Goal: Task Accomplishment & Management: Manage account settings

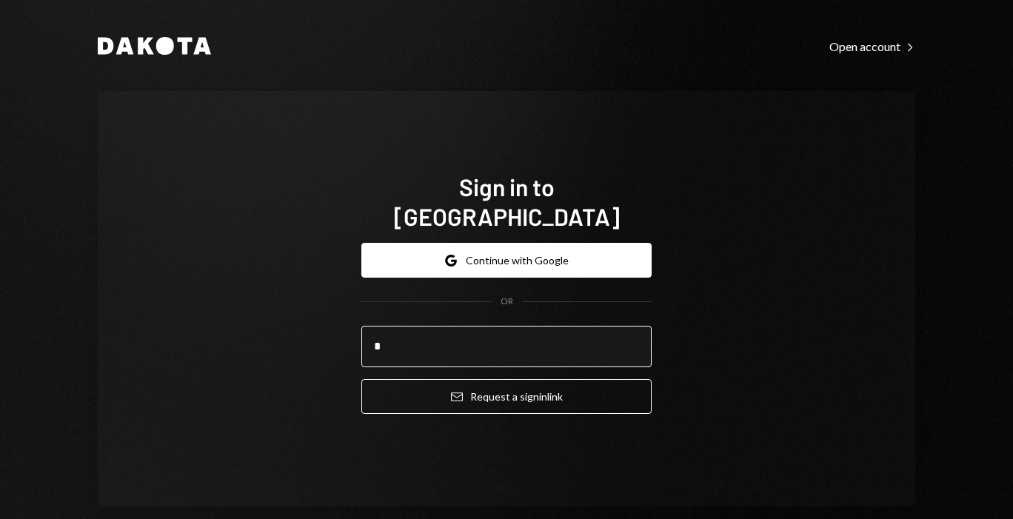
type input "**********"
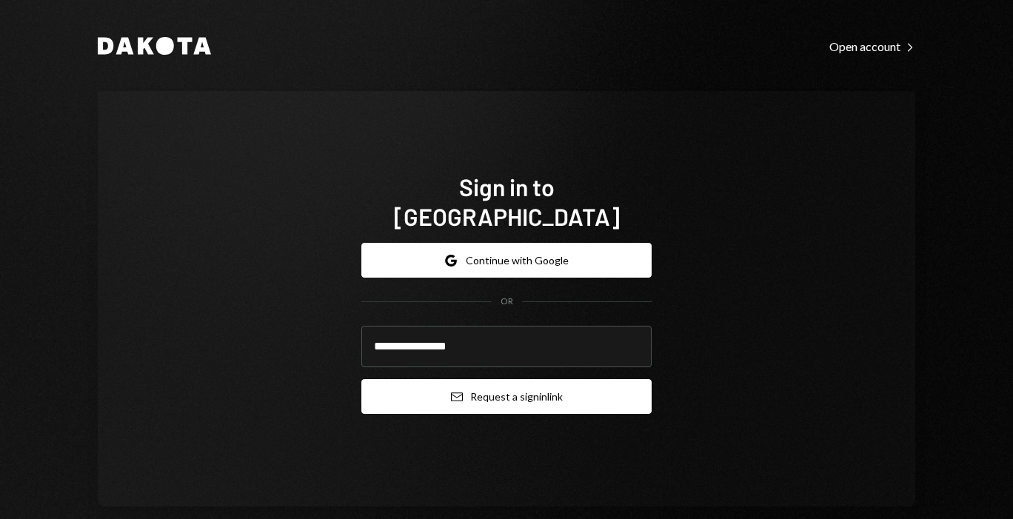
click at [487, 379] on button "Email Request a sign in link" at bounding box center [506, 396] width 290 height 35
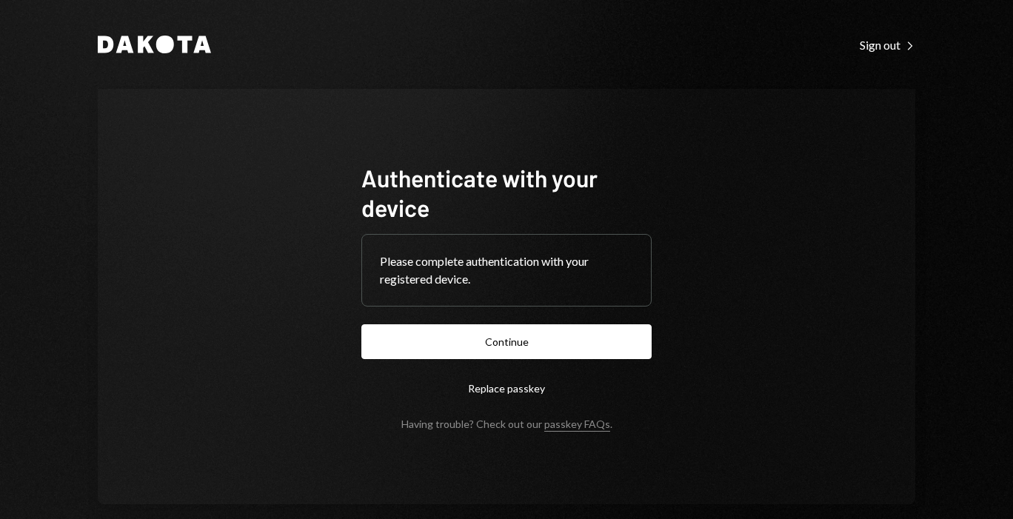
click at [504, 364] on form "Authenticate with your device Please complete authentication with your register…" at bounding box center [506, 296] width 290 height 267
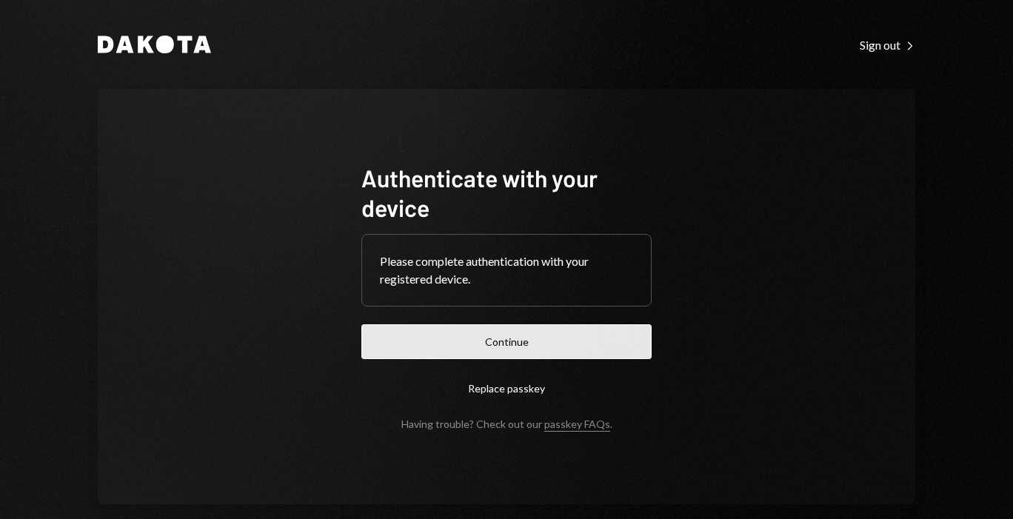
click at [495, 349] on button "Continue" at bounding box center [506, 341] width 290 height 35
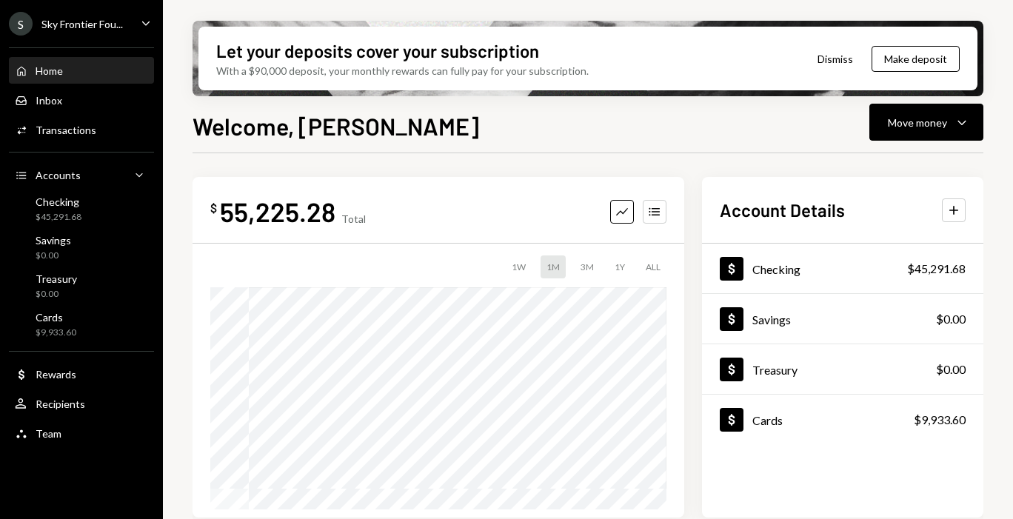
click at [134, 29] on div "S Sky Frontier Fou... Caret Down" at bounding box center [81, 24] width 163 height 24
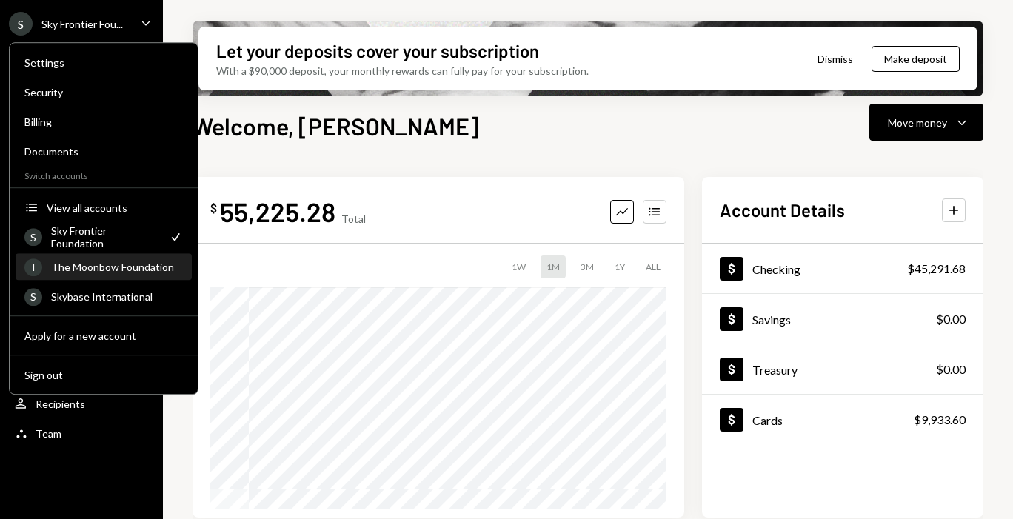
click at [131, 269] on div "The Moonbow Foundation" at bounding box center [117, 267] width 132 height 13
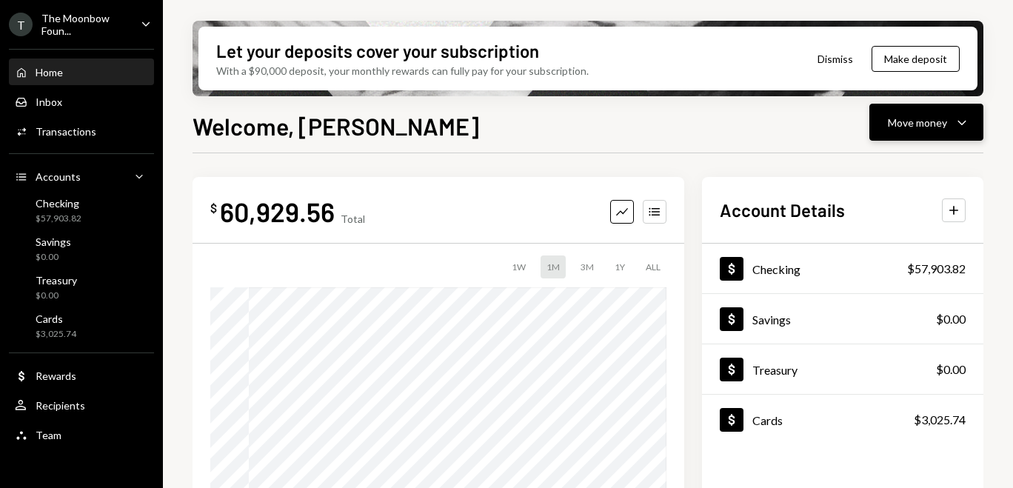
click at [921, 127] on div "Move money" at bounding box center [917, 123] width 59 height 16
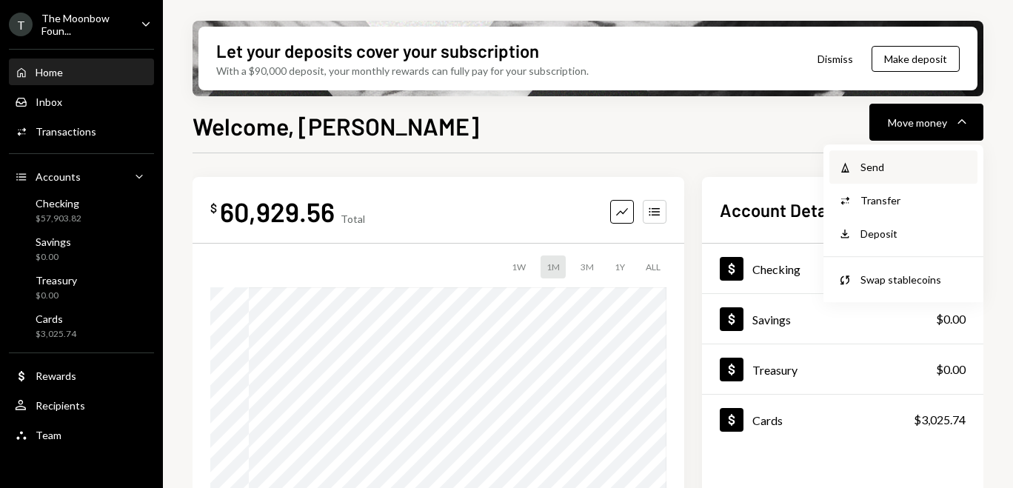
click at [908, 176] on div "Withdraw Send" at bounding box center [904, 166] width 148 height 33
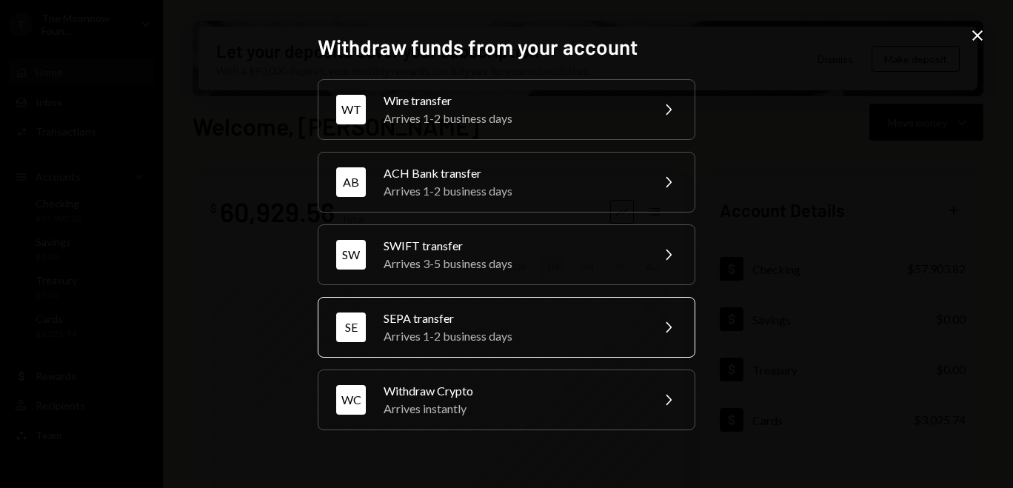
click at [667, 336] on div "SE SEPA transfer Arrives 1-2 business days Chevron Right" at bounding box center [507, 327] width 378 height 61
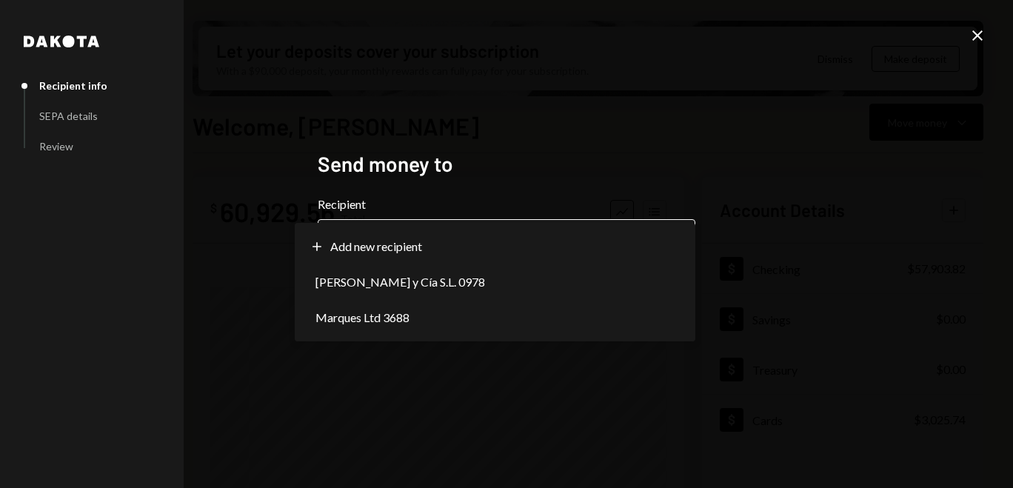
click at [563, 258] on body "T The Moonbow Foun... Caret Down Home Home Inbox Inbox Activities Transactions …" at bounding box center [506, 244] width 1013 height 488
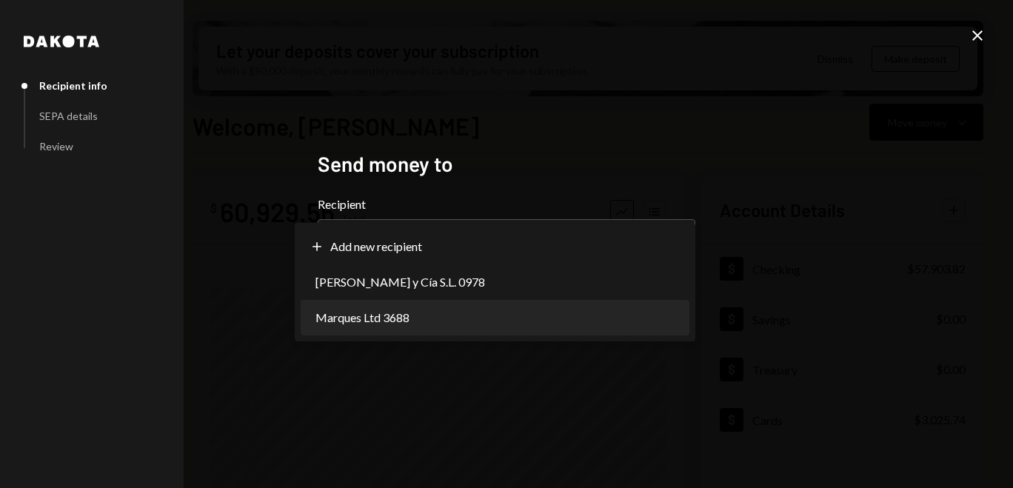
select select "**********"
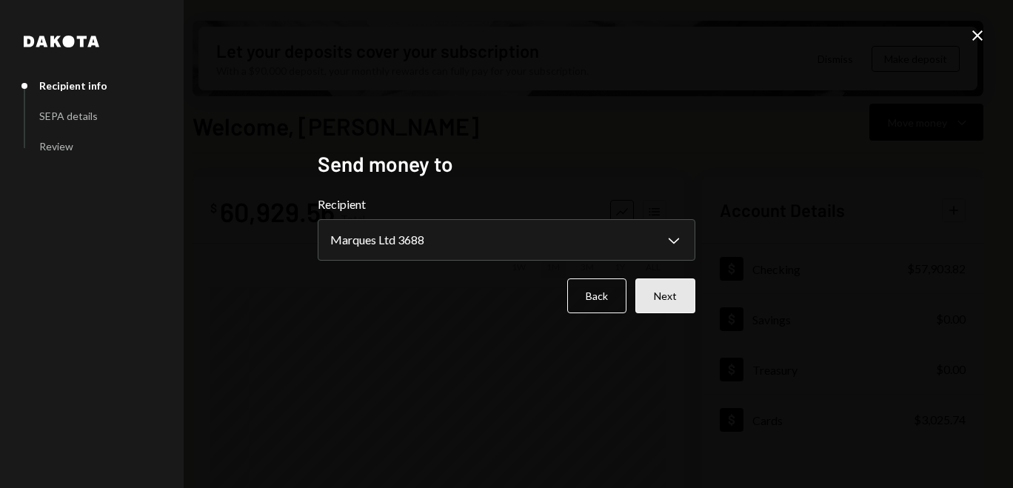
click at [666, 292] on button "Next" at bounding box center [666, 295] width 60 height 35
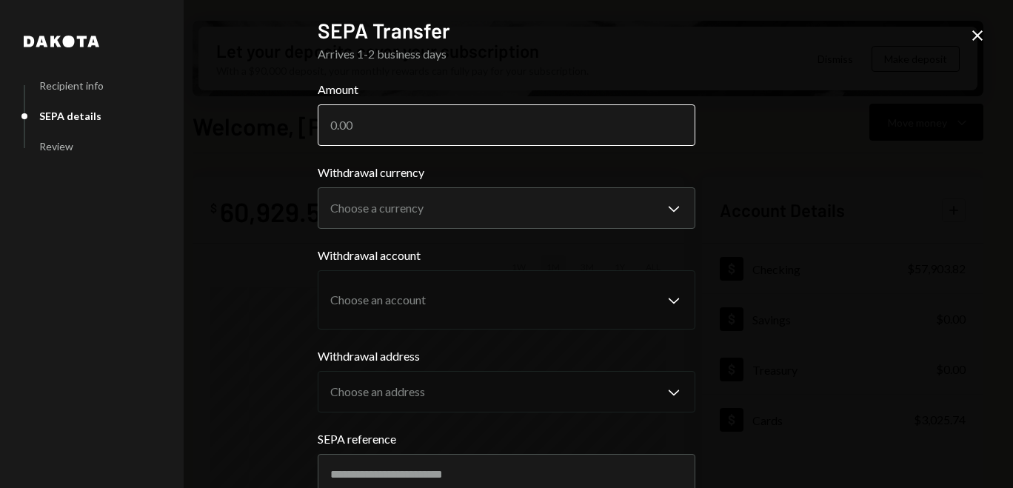
click at [544, 134] on input "Amount" at bounding box center [507, 124] width 378 height 41
click at [376, 119] on input "Amount" at bounding box center [507, 124] width 378 height 41
type input "100"
click at [250, 196] on div "**********" at bounding box center [506, 244] width 1013 height 488
click at [345, 207] on body "T The Moonbow Foun... Caret Down Home Home Inbox Inbox Activities Transactions …" at bounding box center [506, 244] width 1013 height 488
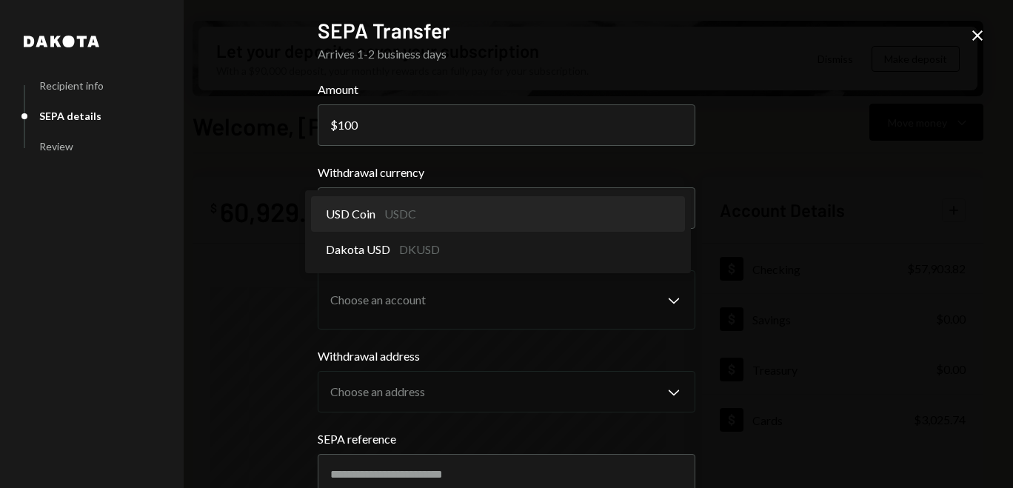
select select "****"
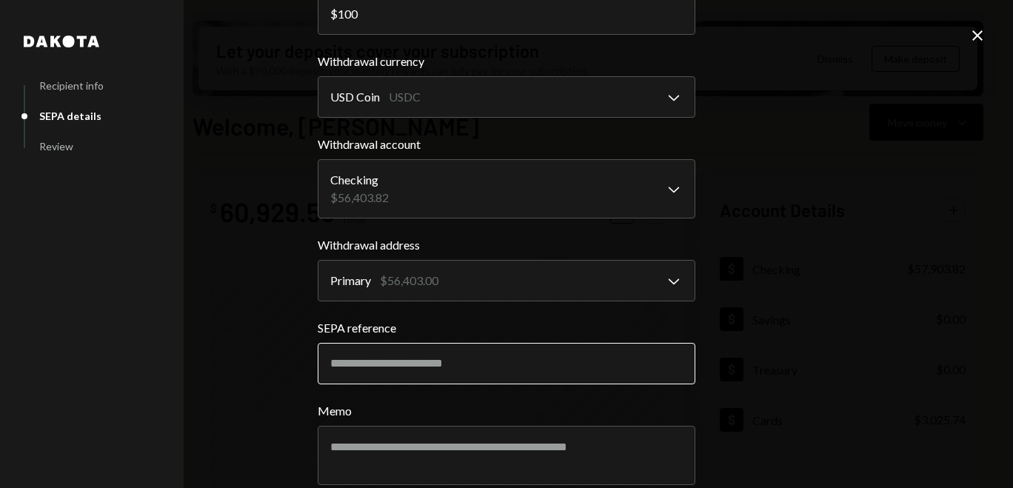
scroll to position [124, 0]
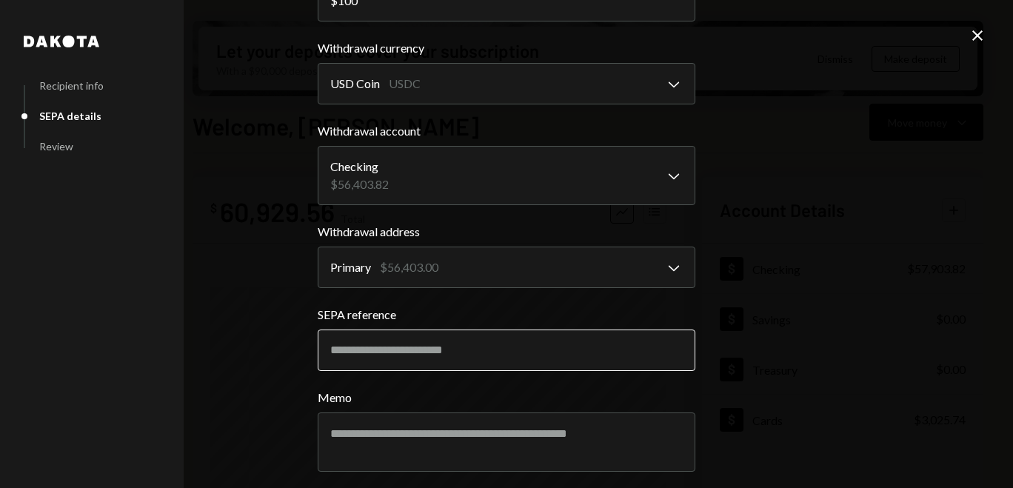
click at [358, 351] on input "SEPA reference" at bounding box center [507, 350] width 378 height 41
click at [376, 347] on input "SEPA reference" at bounding box center [507, 350] width 378 height 41
paste input "**********"
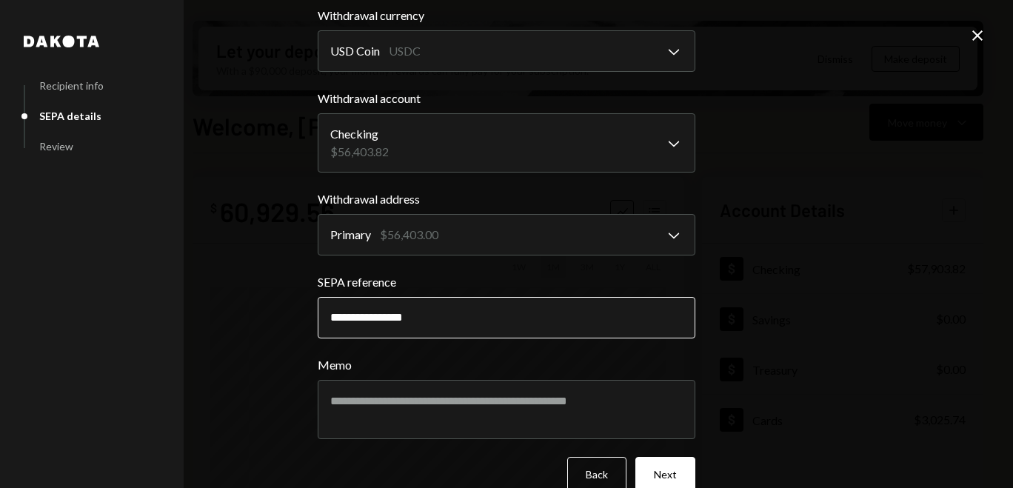
scroll to position [184, 0]
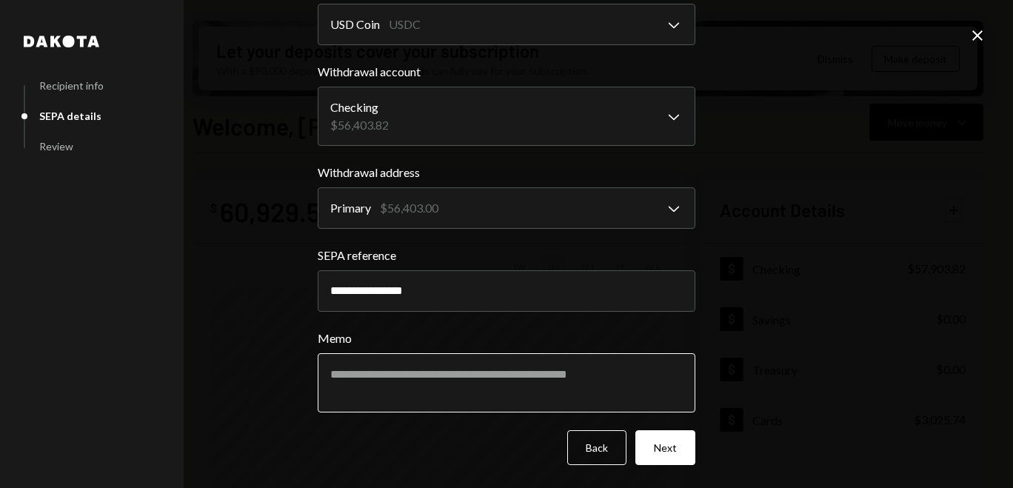
type input "**********"
click at [387, 389] on textarea "Memo" at bounding box center [507, 382] width 378 height 59
type textarea "*"
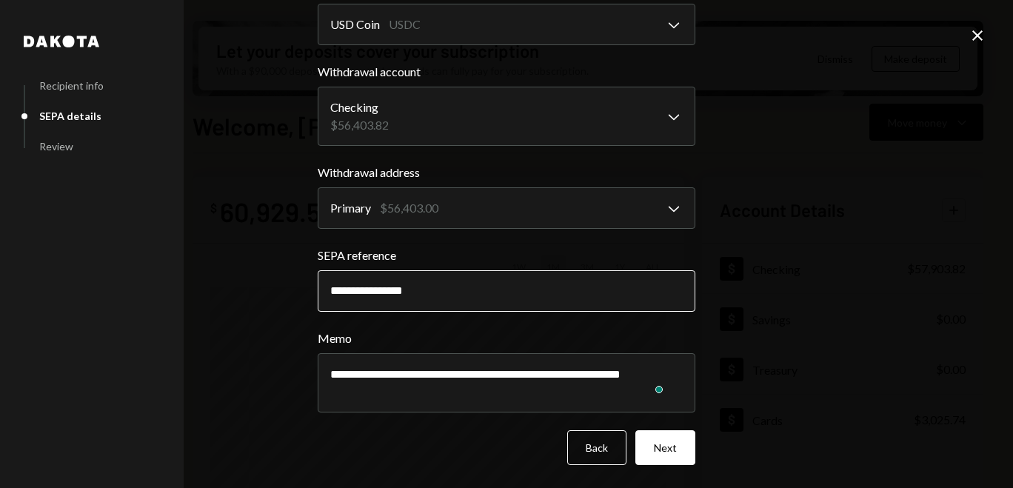
click at [378, 290] on input "**********" at bounding box center [507, 290] width 378 height 41
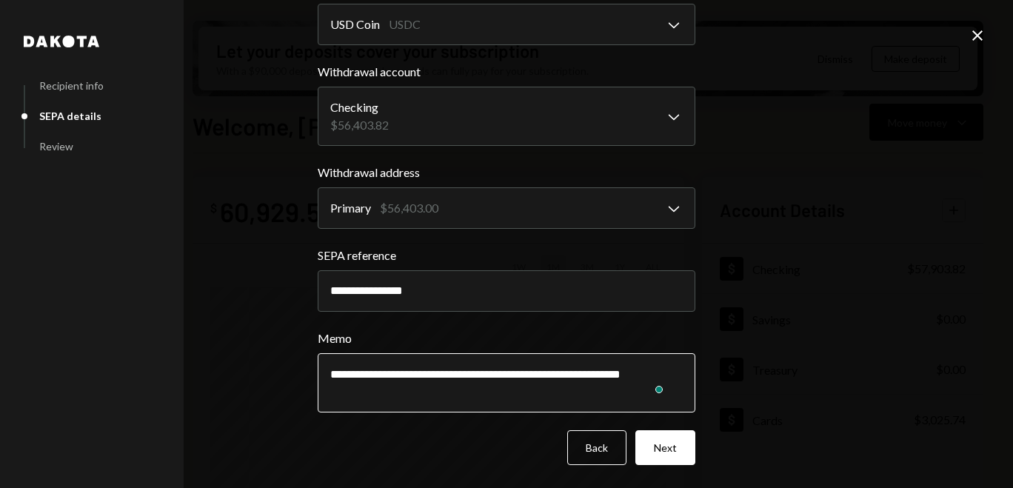
click at [398, 396] on textarea "**********" at bounding box center [507, 382] width 378 height 59
paste textarea "**********"
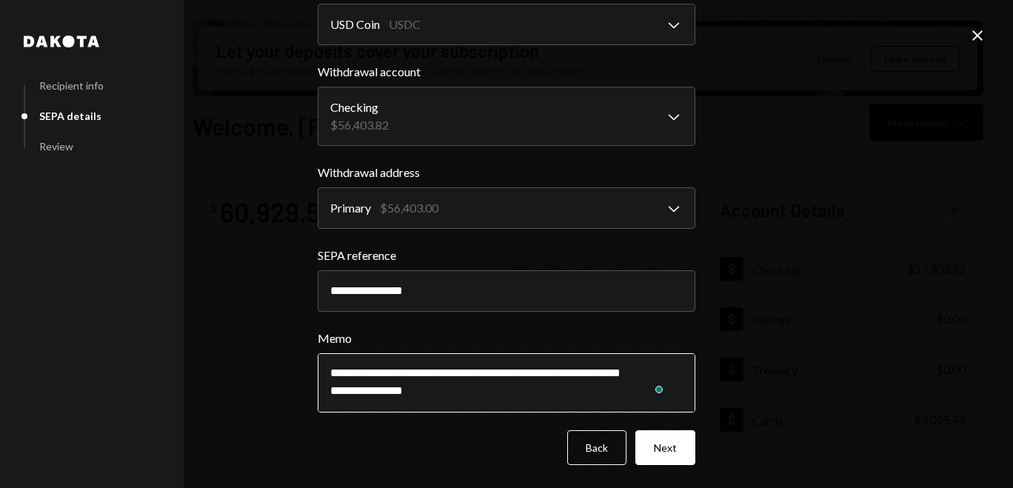
click at [326, 405] on textarea "**********" at bounding box center [507, 382] width 378 height 59
type textarea "**********"
click at [773, 375] on div "**********" at bounding box center [506, 244] width 1013 height 488
click at [401, 365] on textarea "**********" at bounding box center [507, 382] width 378 height 59
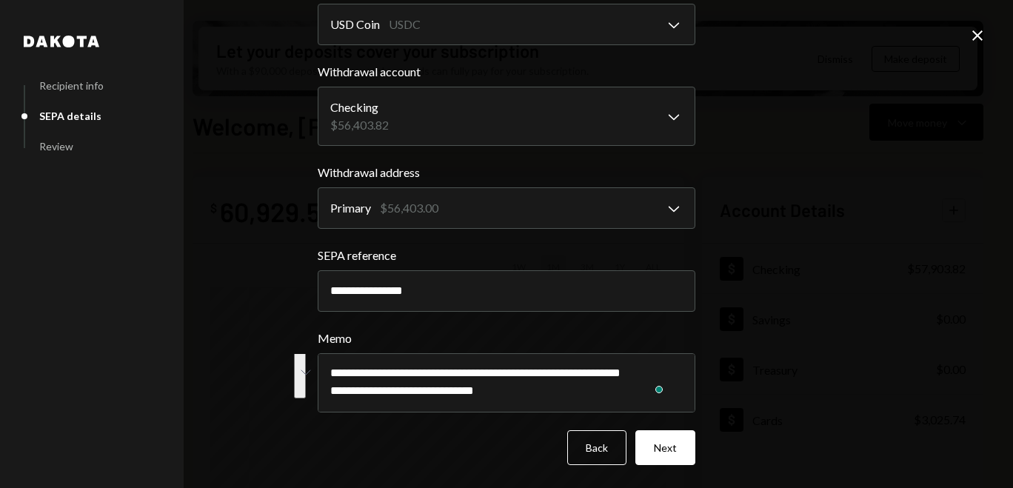
click at [744, 329] on div "**********" at bounding box center [506, 244] width 1013 height 488
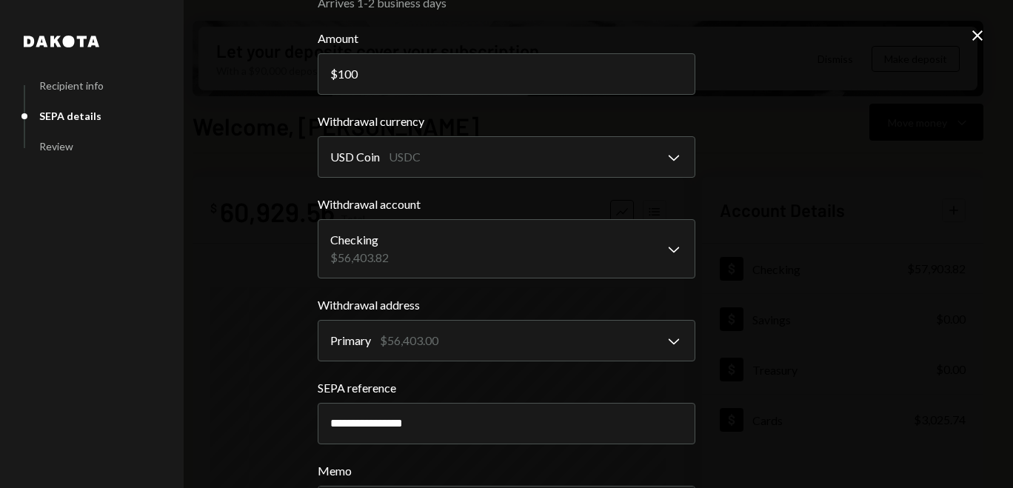
scroll to position [184, 0]
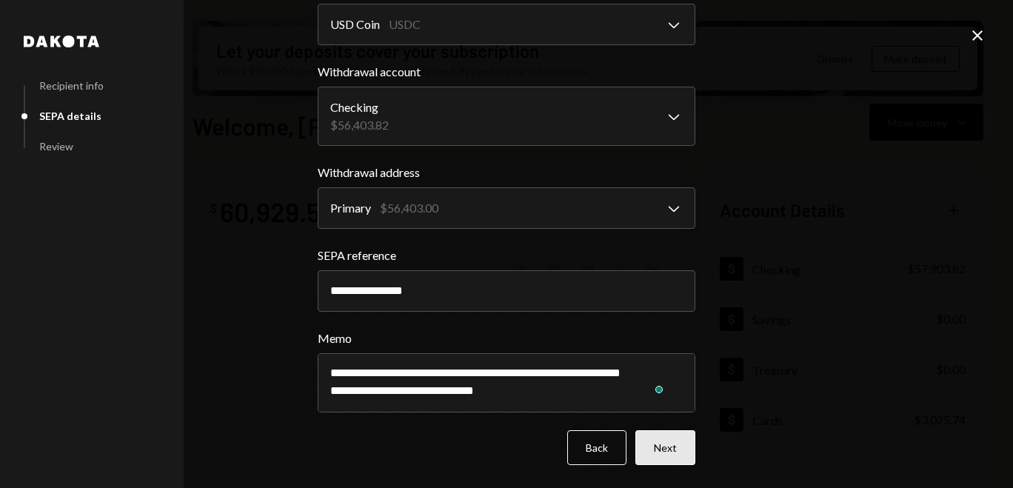
click at [679, 440] on button "Next" at bounding box center [666, 447] width 60 height 35
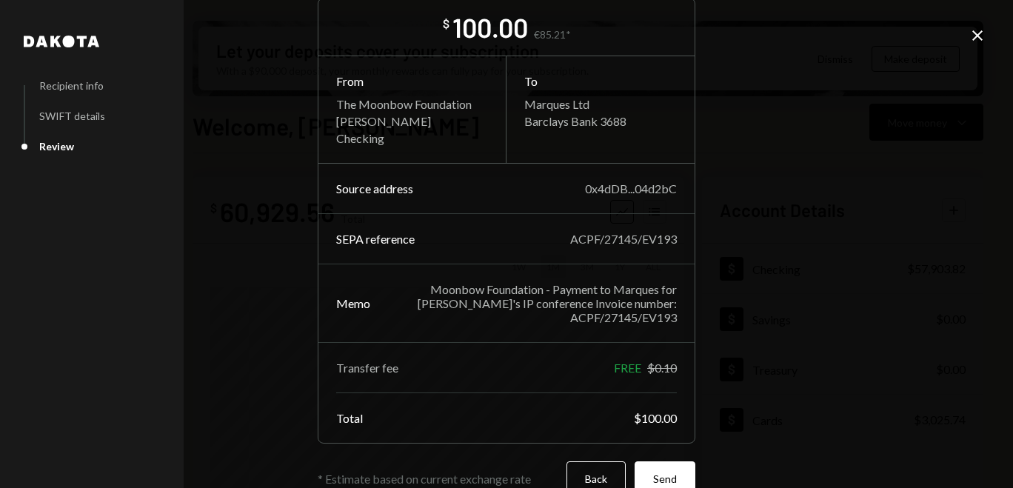
scroll to position [97, 0]
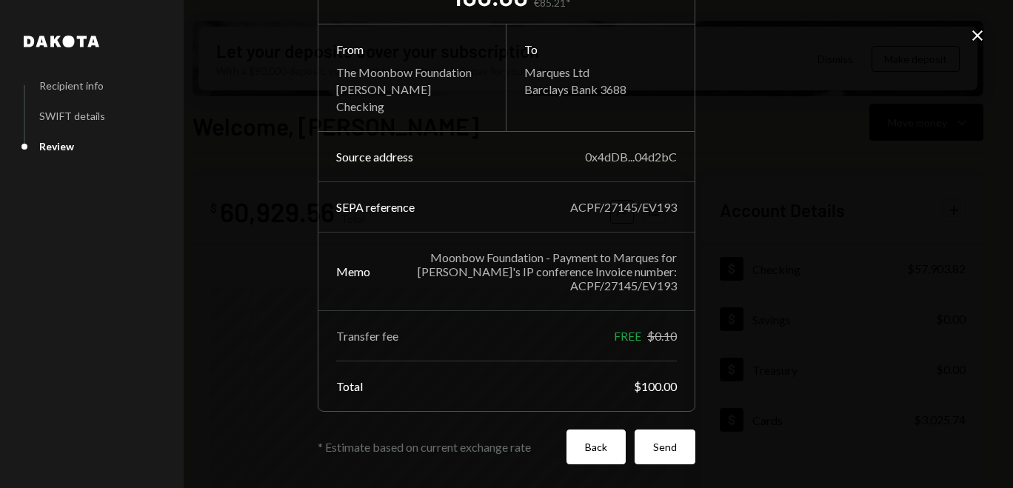
click at [596, 460] on button "Back" at bounding box center [596, 447] width 59 height 35
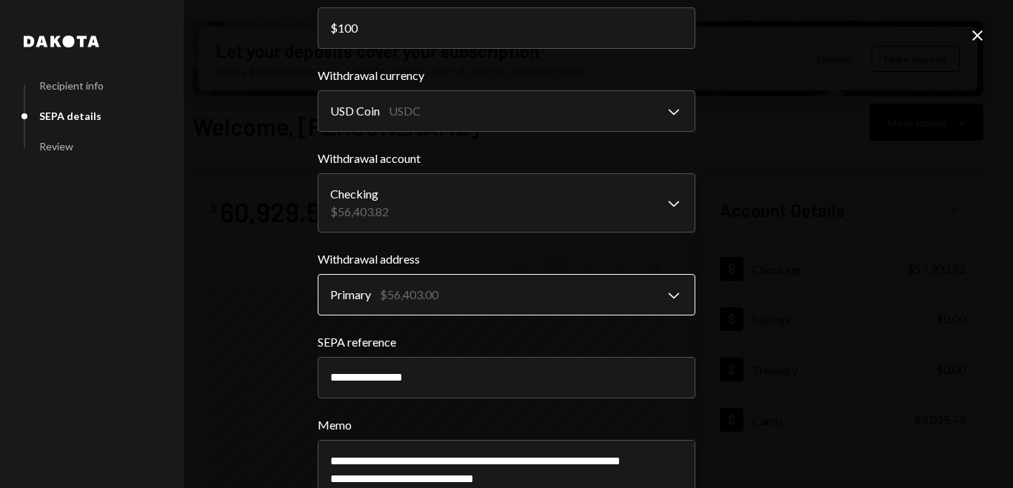
scroll to position [0, 0]
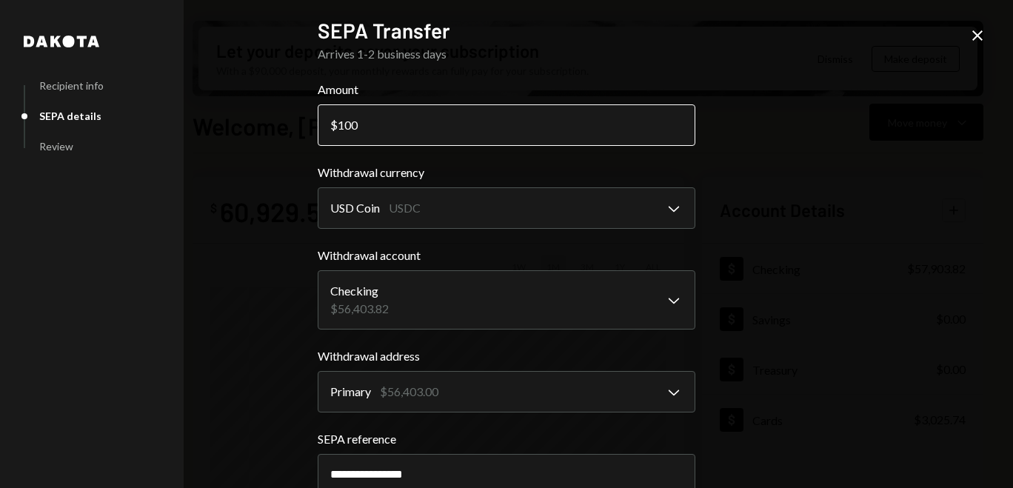
click at [367, 127] on input "100" at bounding box center [507, 124] width 378 height 41
drag, startPoint x: 361, startPoint y: 125, endPoint x: 337, endPoint y: 125, distance: 23.7
click at [337, 125] on input "100" at bounding box center [507, 124] width 378 height 41
type input "1"
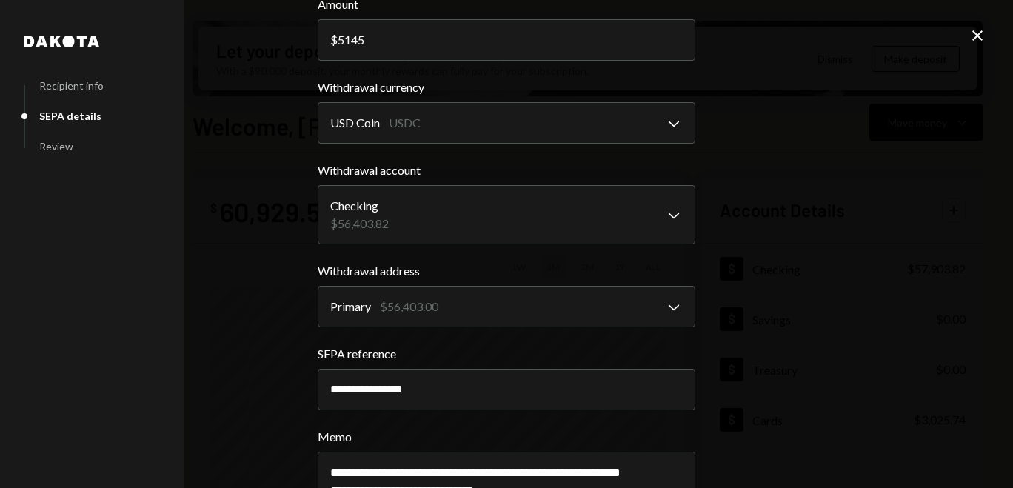
scroll to position [184, 0]
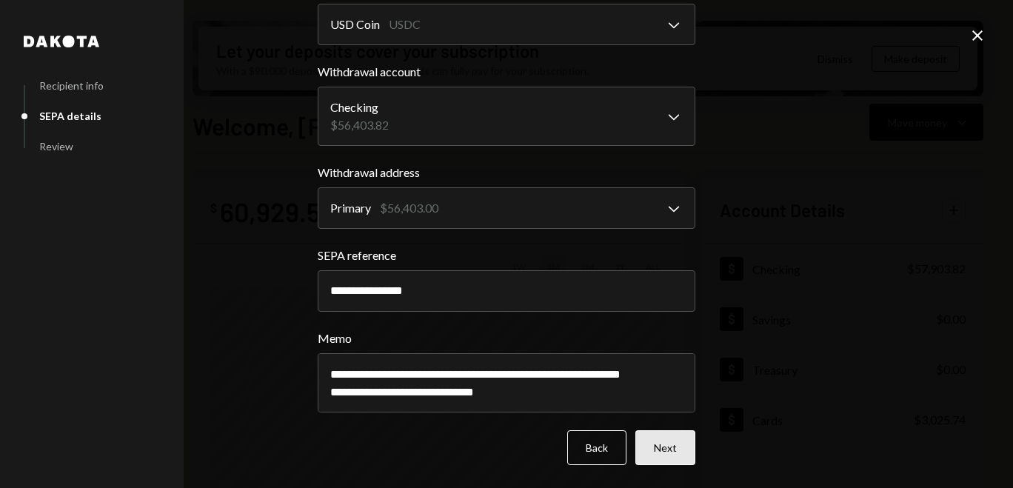
type input "5145"
click at [661, 441] on button "Next" at bounding box center [666, 447] width 60 height 35
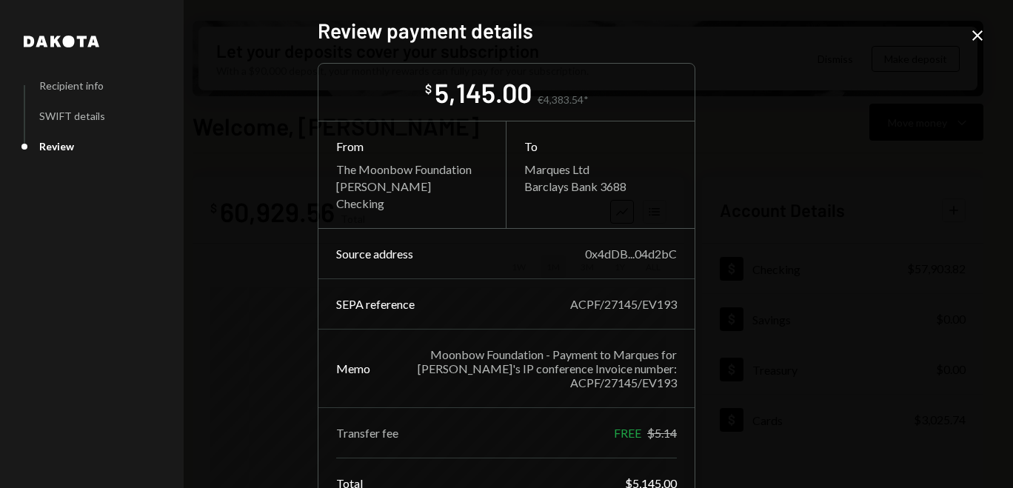
scroll to position [97, 0]
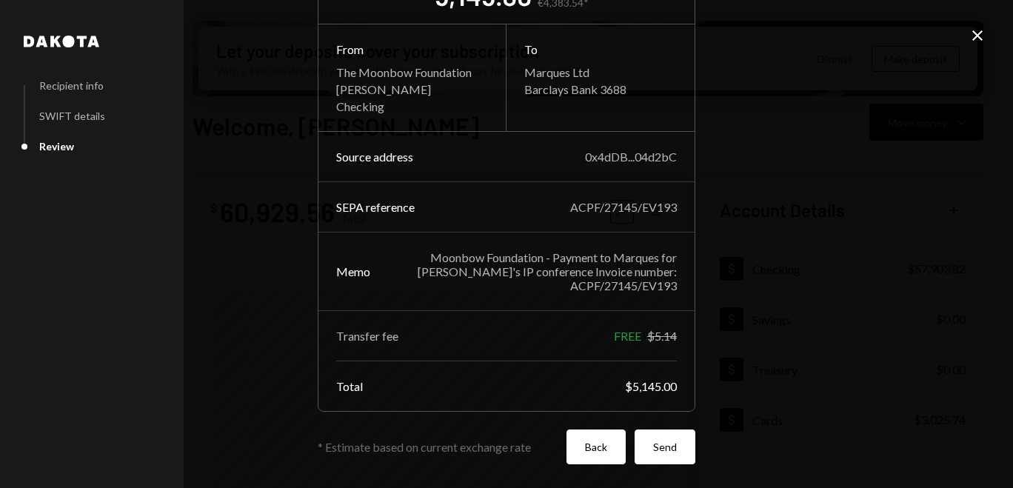
click at [584, 447] on button "Back" at bounding box center [596, 447] width 59 height 35
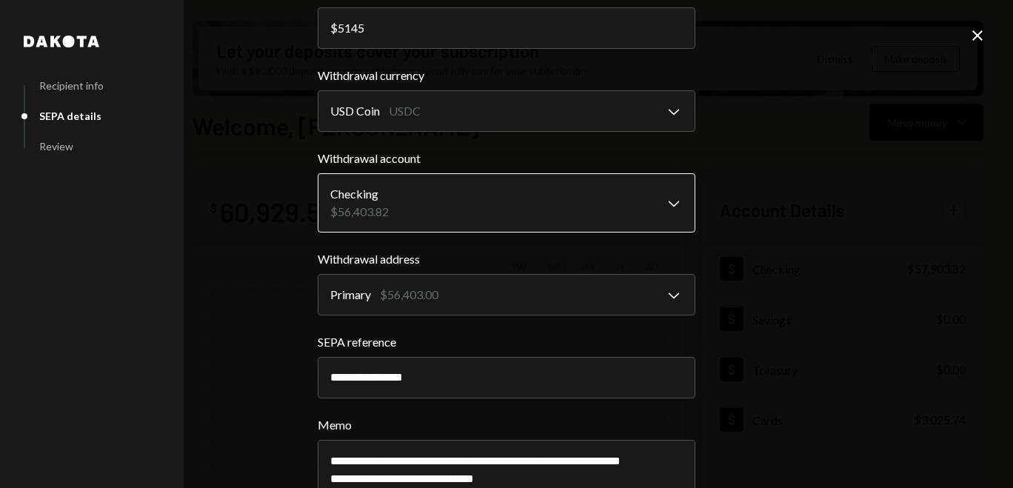
scroll to position [0, 0]
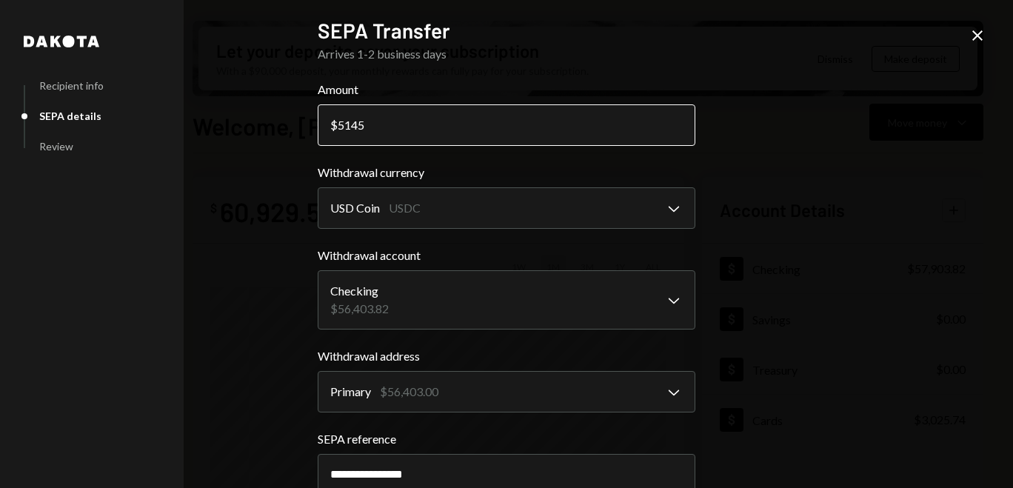
click at [370, 124] on input "5145" at bounding box center [507, 124] width 378 height 41
type input "5141"
click at [747, 219] on div "**********" at bounding box center [506, 244] width 1013 height 488
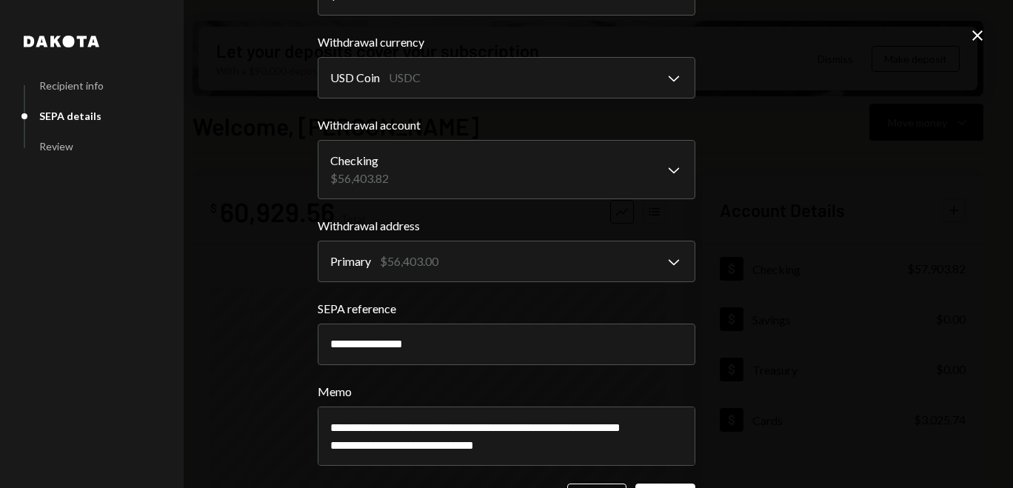
scroll to position [184, 0]
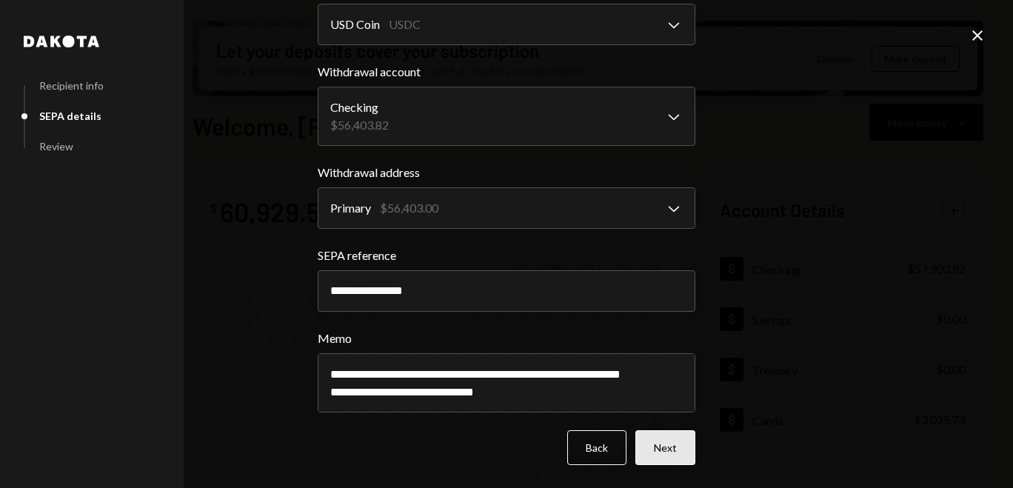
click at [651, 446] on button "Next" at bounding box center [666, 447] width 60 height 35
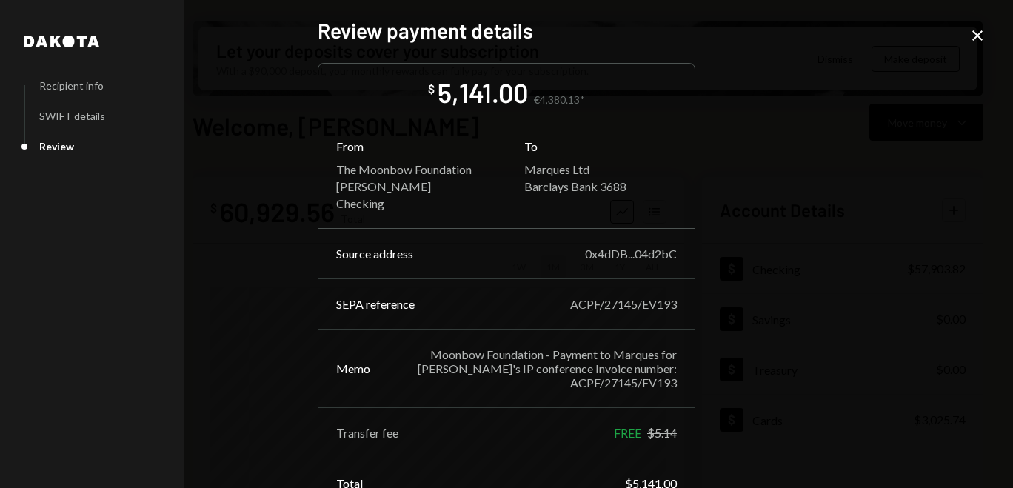
scroll to position [97, 0]
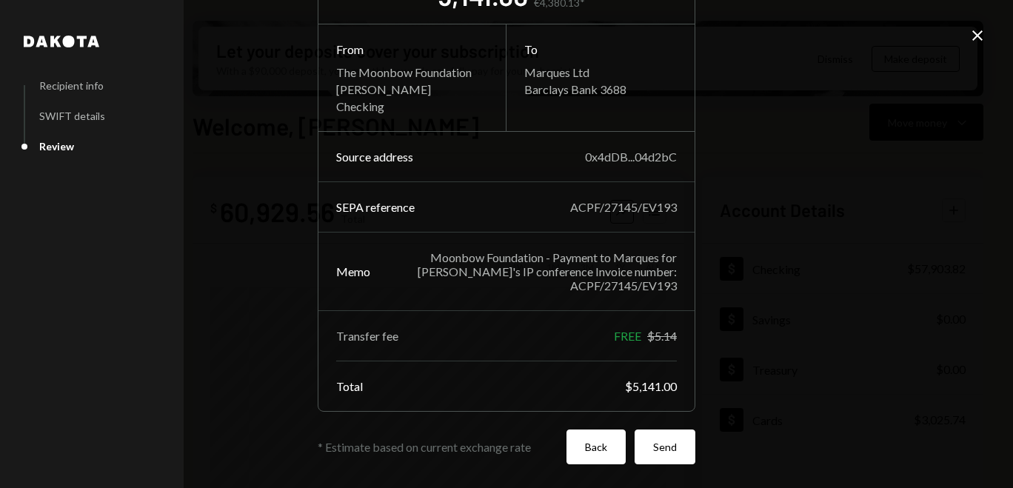
click at [587, 459] on button "Back" at bounding box center [596, 447] width 59 height 35
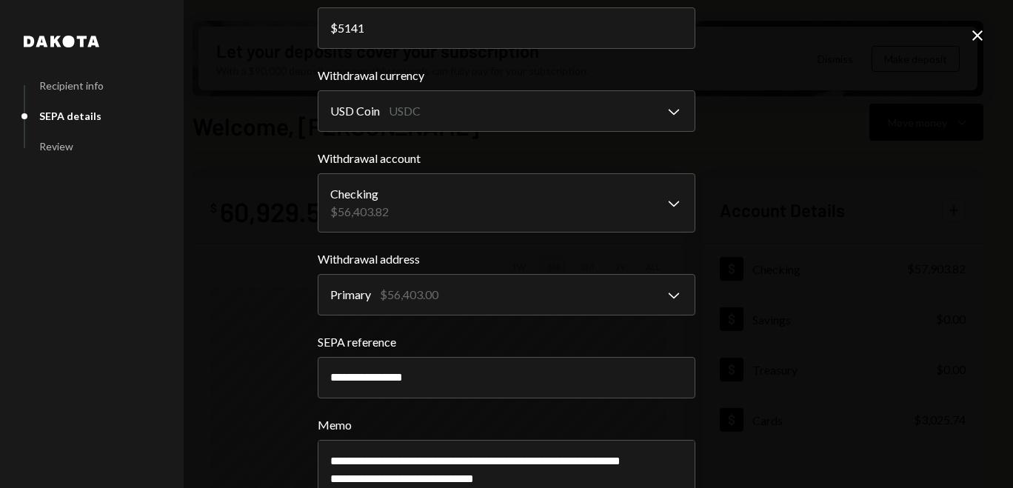
scroll to position [0, 0]
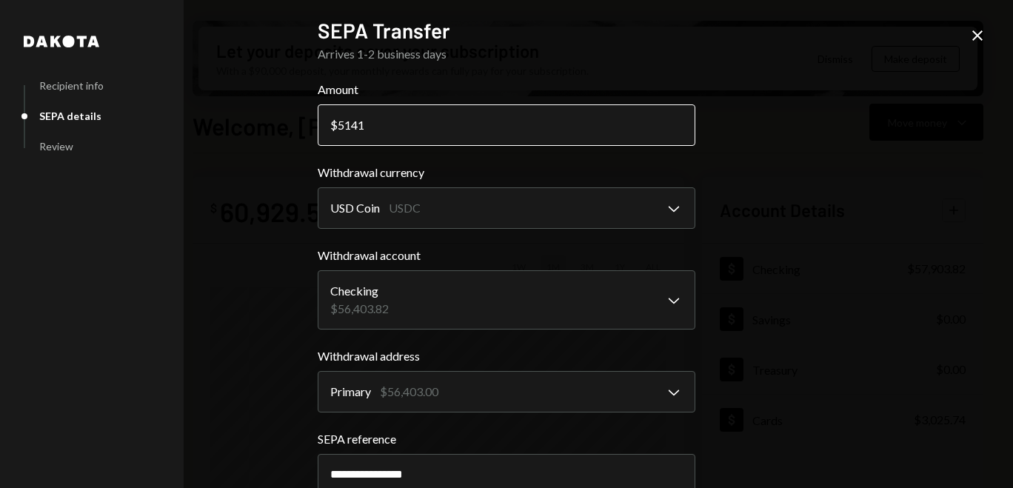
click at [373, 127] on input "5141" at bounding box center [507, 124] width 378 height 41
type input "5143"
click at [727, 222] on div "**********" at bounding box center [506, 244] width 1013 height 488
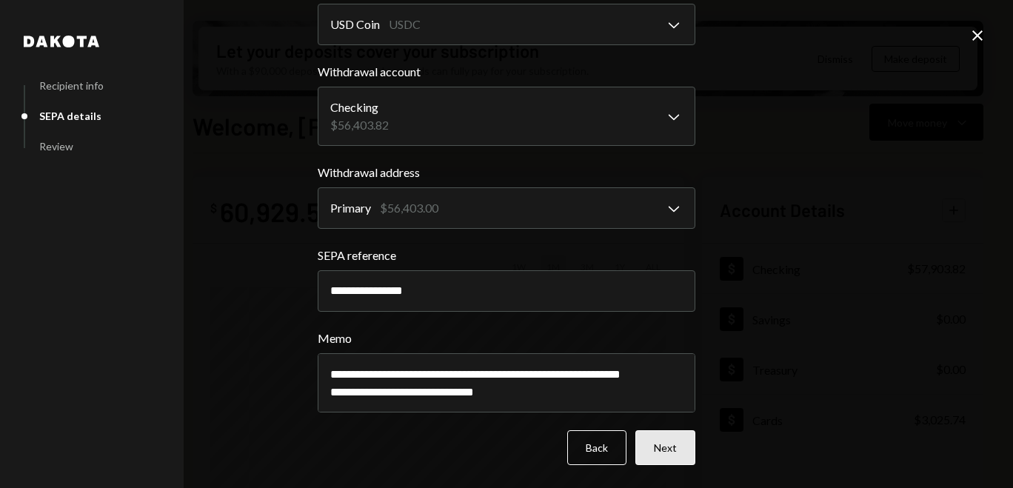
click at [667, 450] on button "Next" at bounding box center [666, 447] width 60 height 35
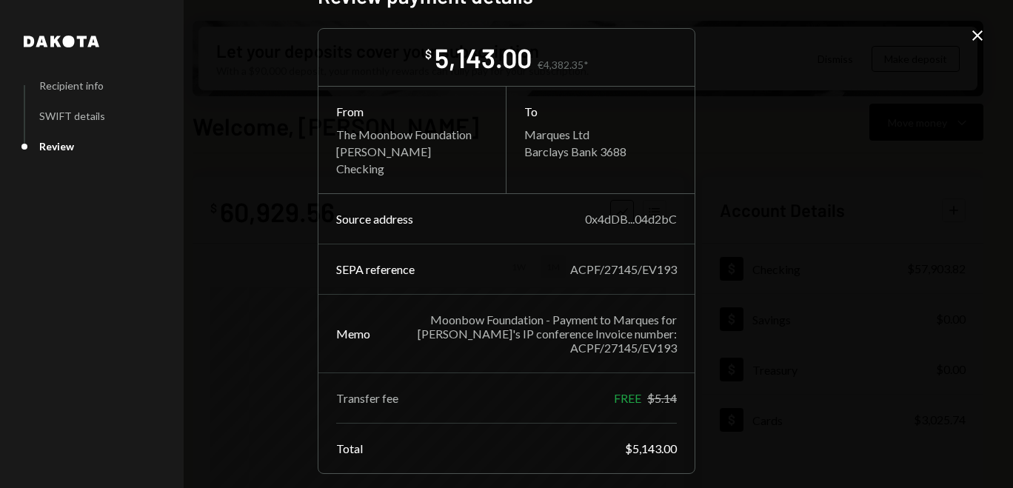
scroll to position [97, 0]
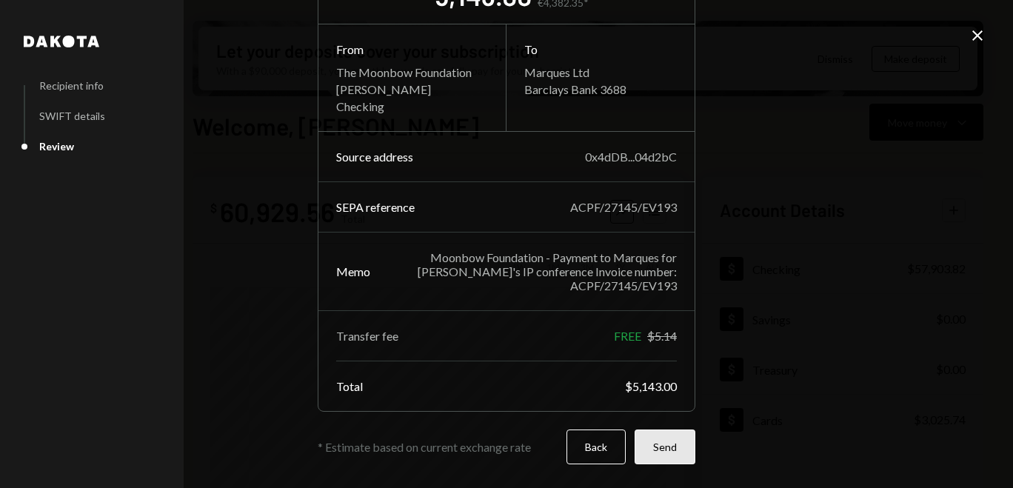
click at [641, 436] on button "Send" at bounding box center [665, 447] width 61 height 35
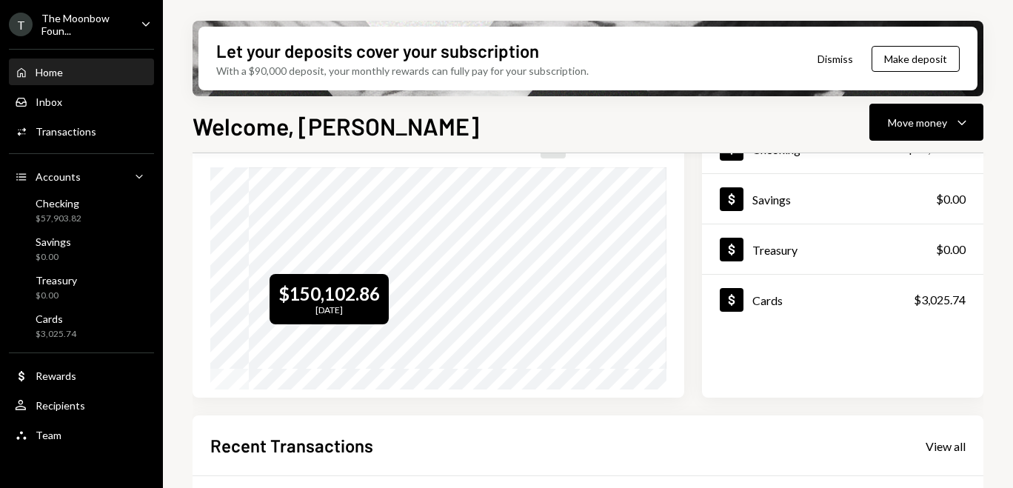
scroll to position [150, 0]
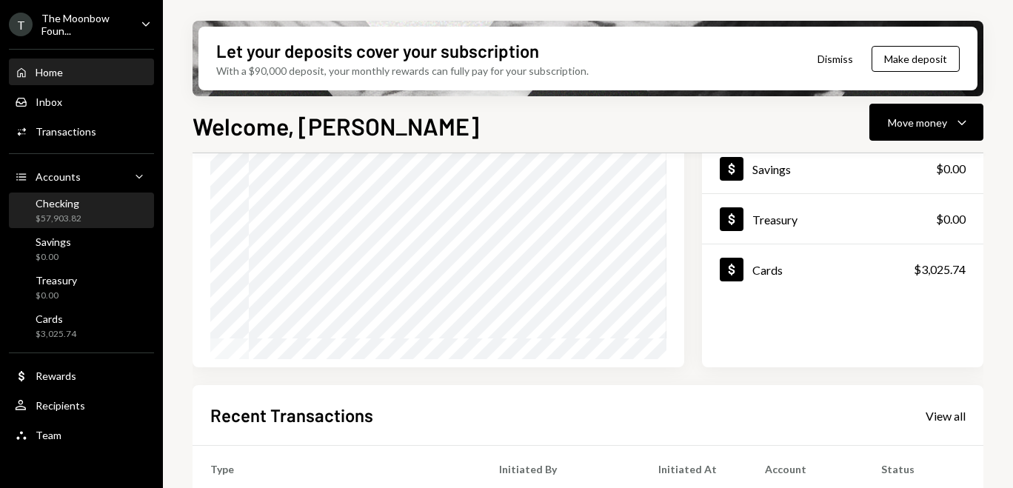
click at [79, 200] on div "Checking" at bounding box center [59, 203] width 46 height 13
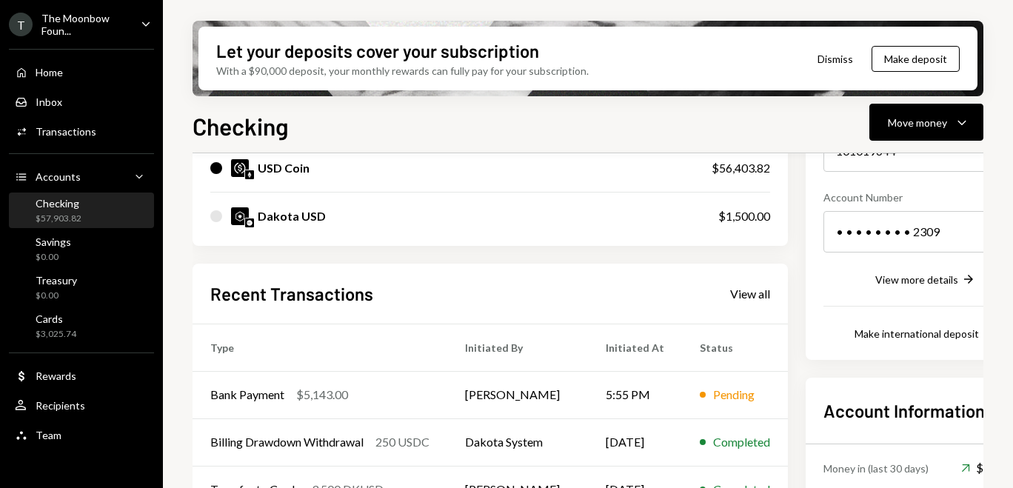
scroll to position [241, 0]
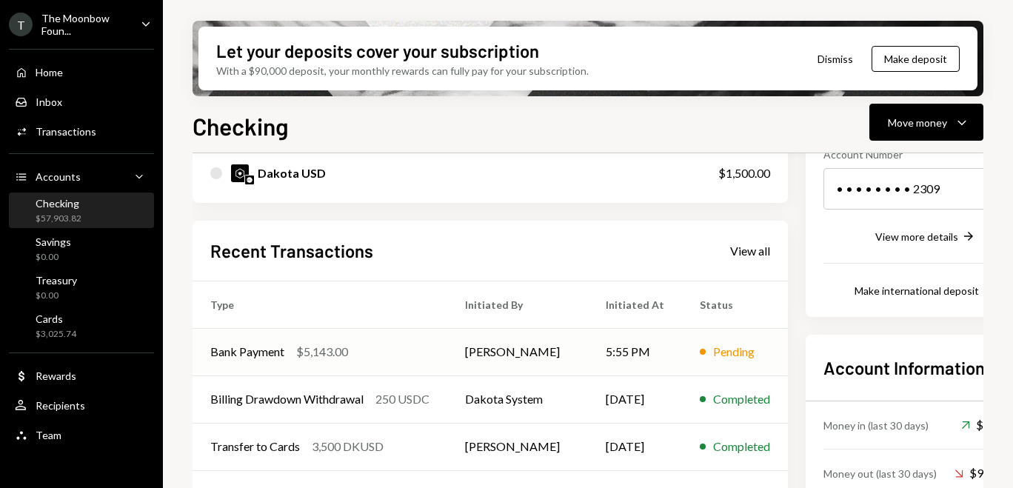
click at [343, 363] on td "Bank Payment $5,143.00" at bounding box center [320, 351] width 255 height 47
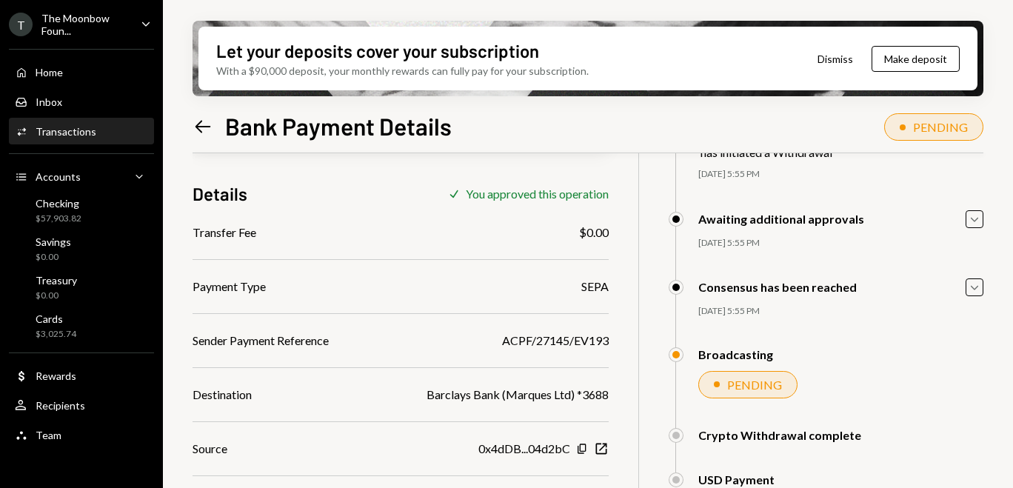
scroll to position [119, 0]
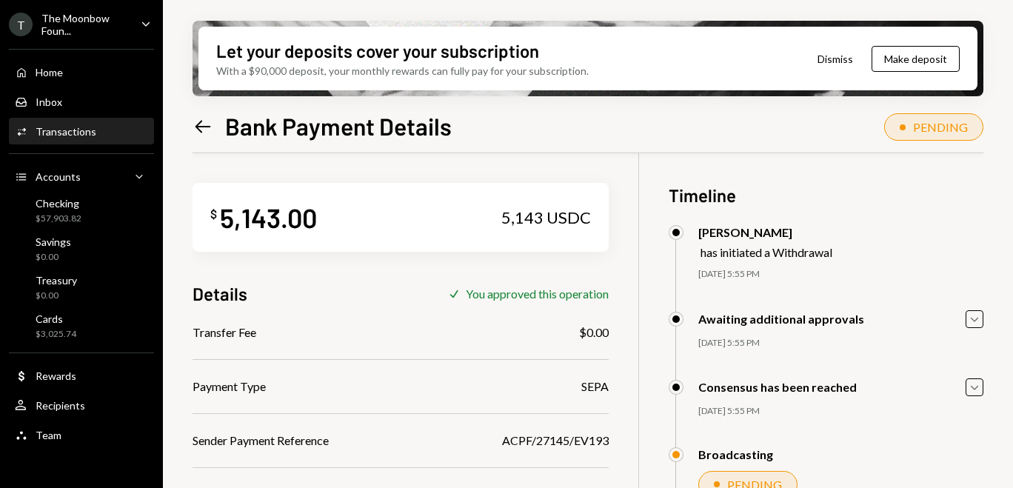
scroll to position [119, 0]
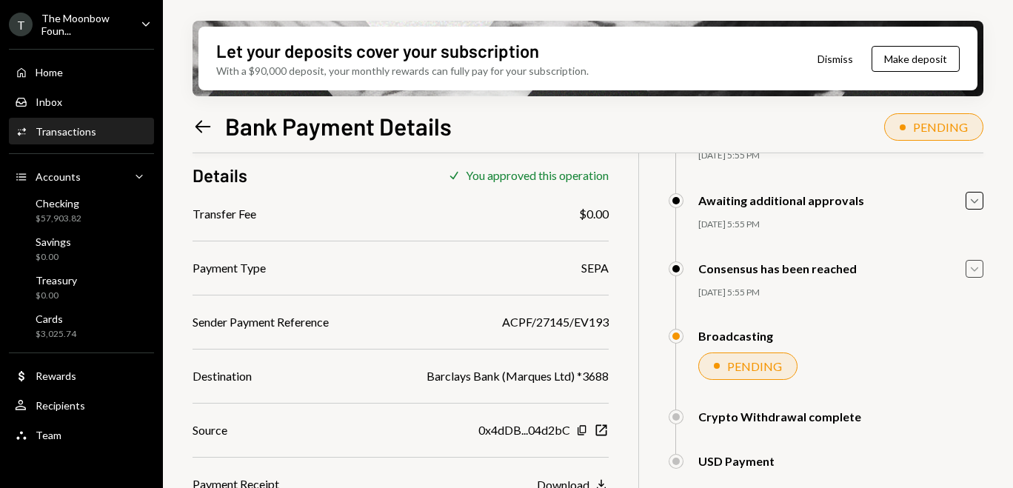
click at [971, 273] on icon "Caret Down" at bounding box center [975, 269] width 16 height 16
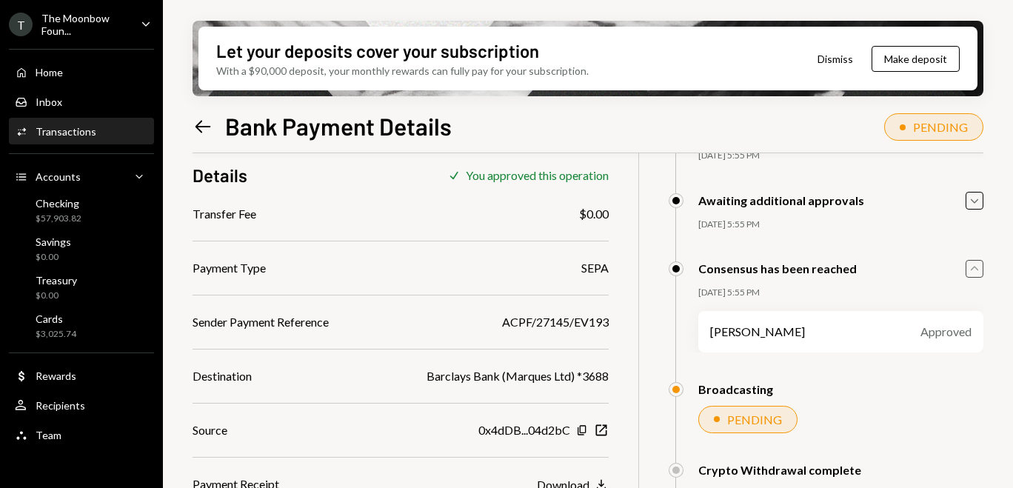
click at [971, 273] on icon "Caret Up" at bounding box center [975, 269] width 16 height 16
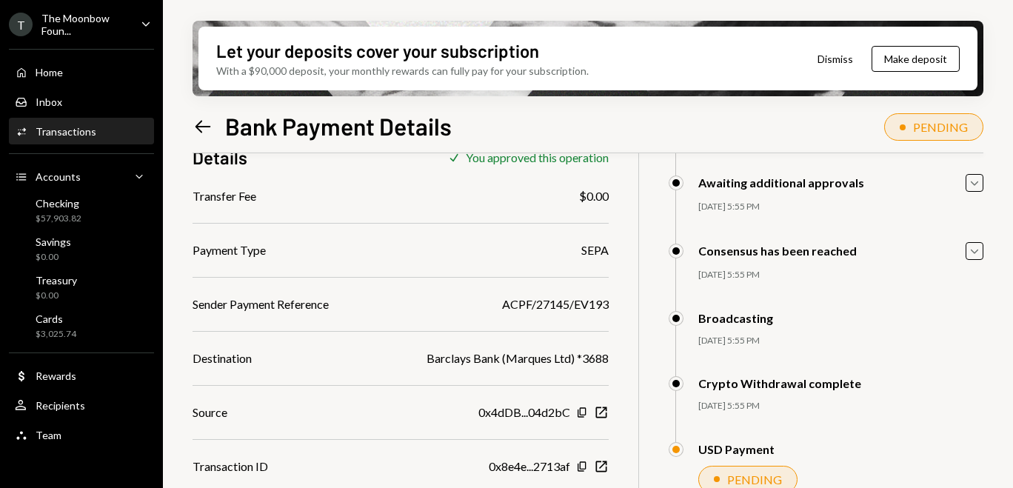
scroll to position [142, 0]
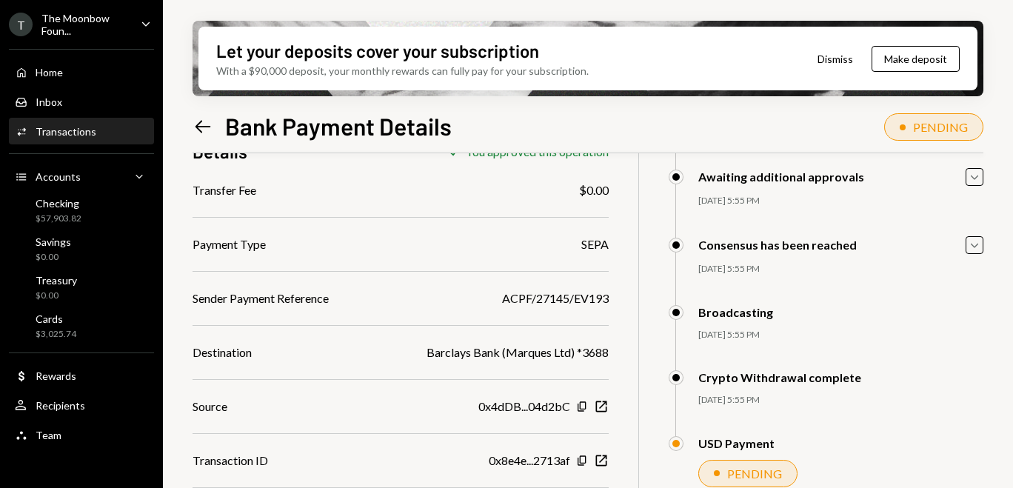
click at [727, 470] on div "PENDING" at bounding box center [754, 474] width 55 height 14
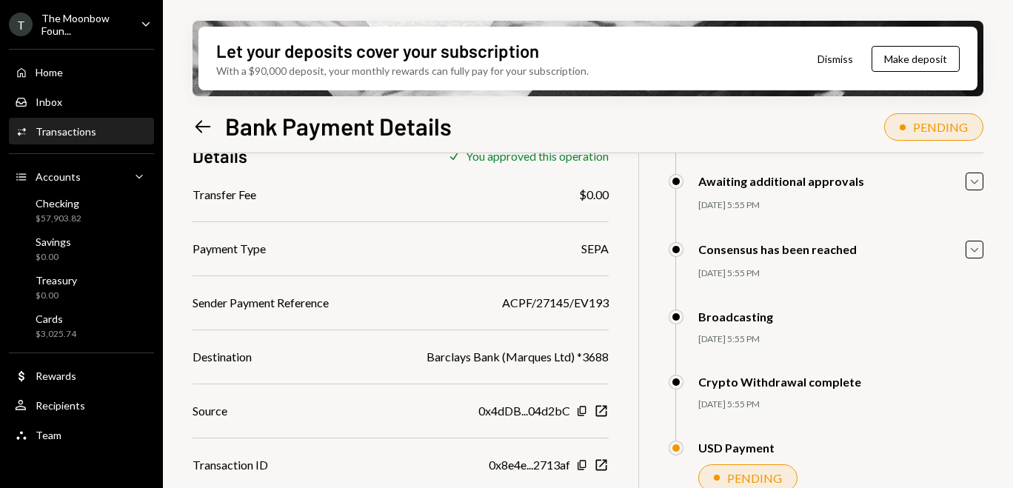
click at [623, 318] on div "$ 5,143.00 5,143 USDC Details Check You approved this operation Transfer Fee $0…" at bounding box center [588, 272] width 791 height 513
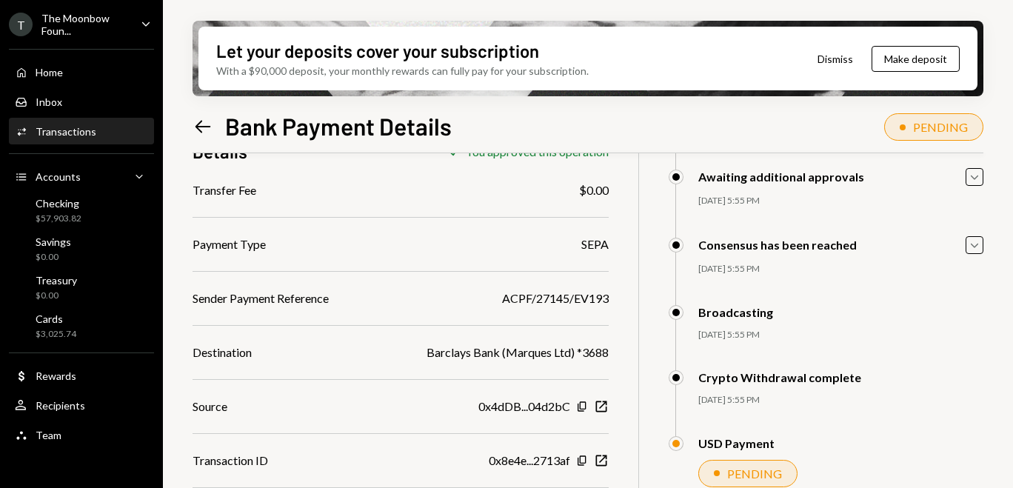
click at [984, 246] on div "Let your deposits cover your subscription With a $90,000 deposit, your monthly …" at bounding box center [588, 244] width 850 height 488
click at [981, 246] on icon "Caret Down" at bounding box center [975, 245] width 16 height 16
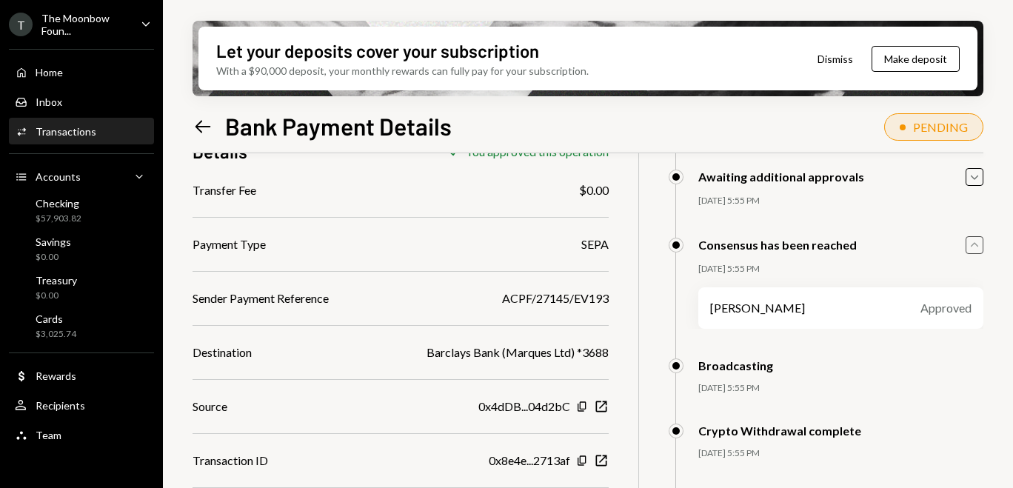
scroll to position [189, 0]
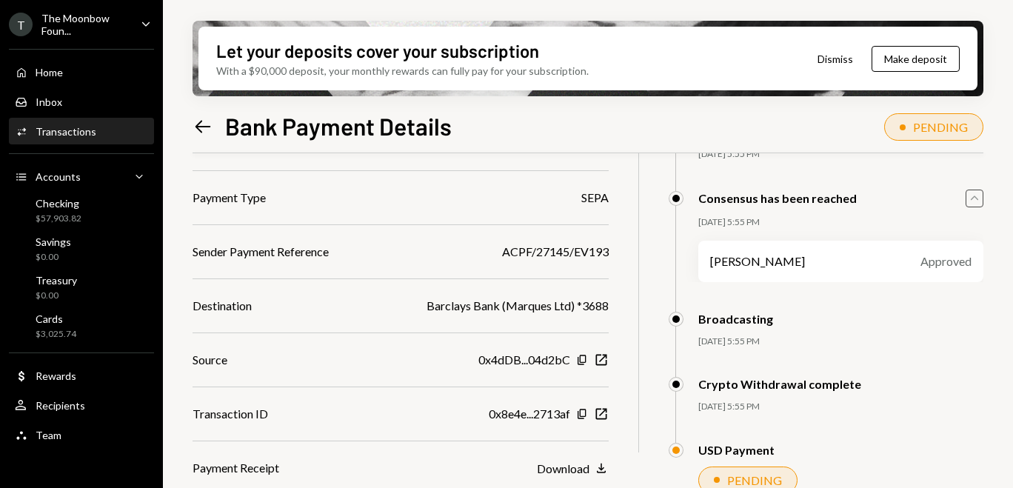
click at [977, 199] on icon "button" at bounding box center [974, 198] width 7 height 4
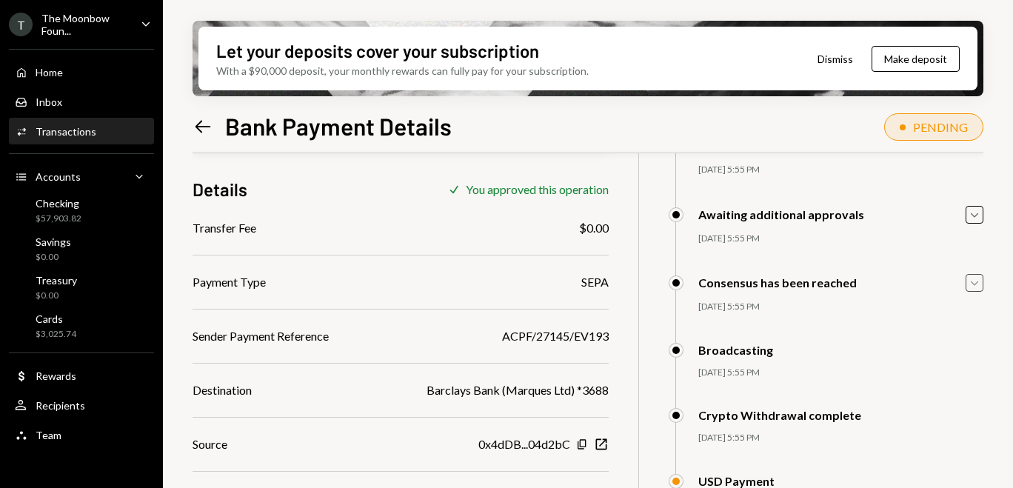
scroll to position [142, 0]
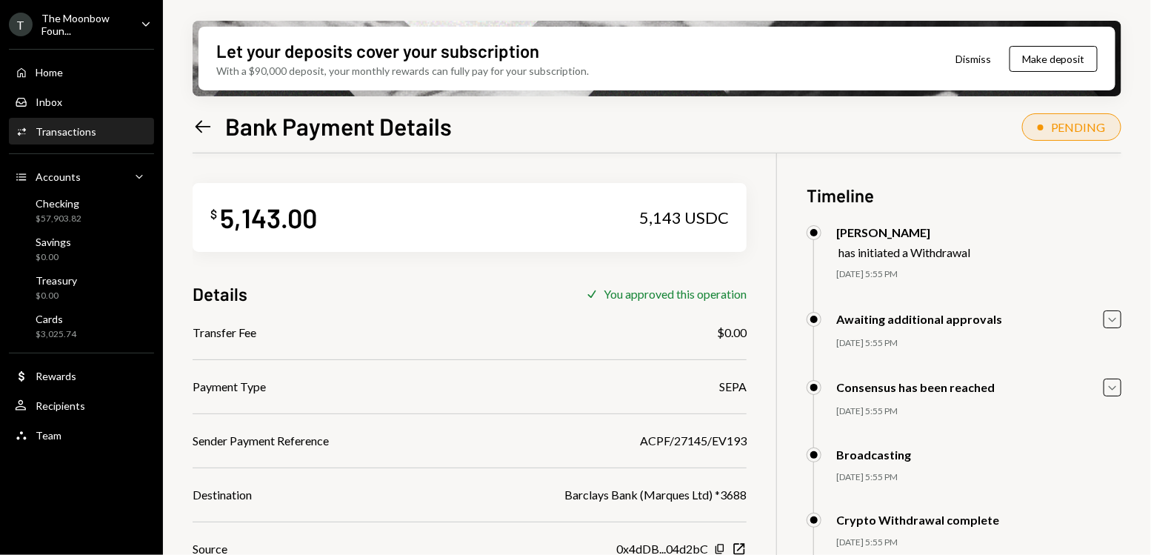
scroll to position [119, 0]
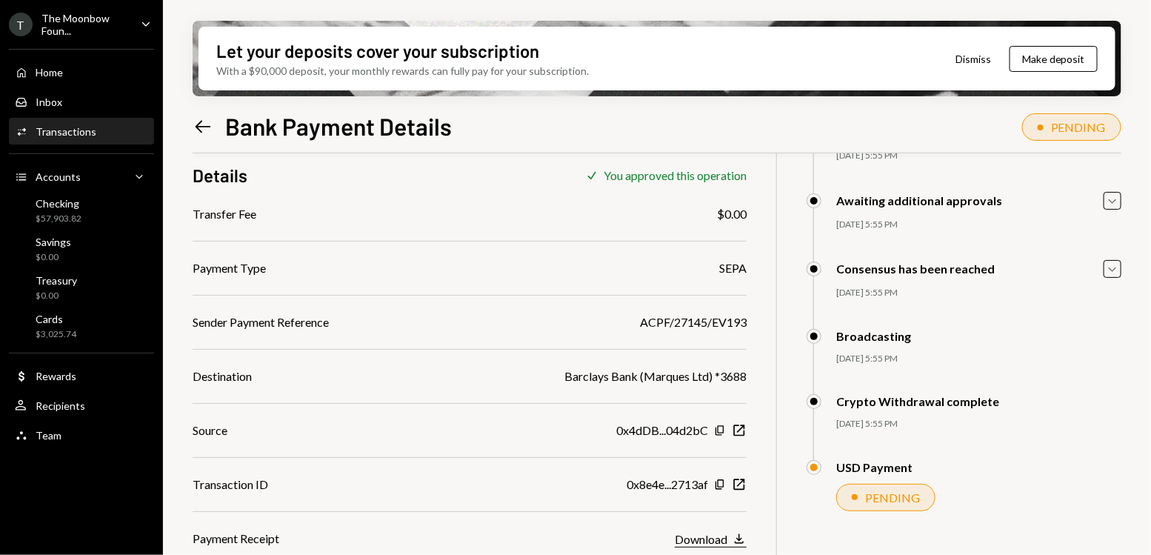
click at [698, 487] on div "Download" at bounding box center [701, 539] width 53 height 14
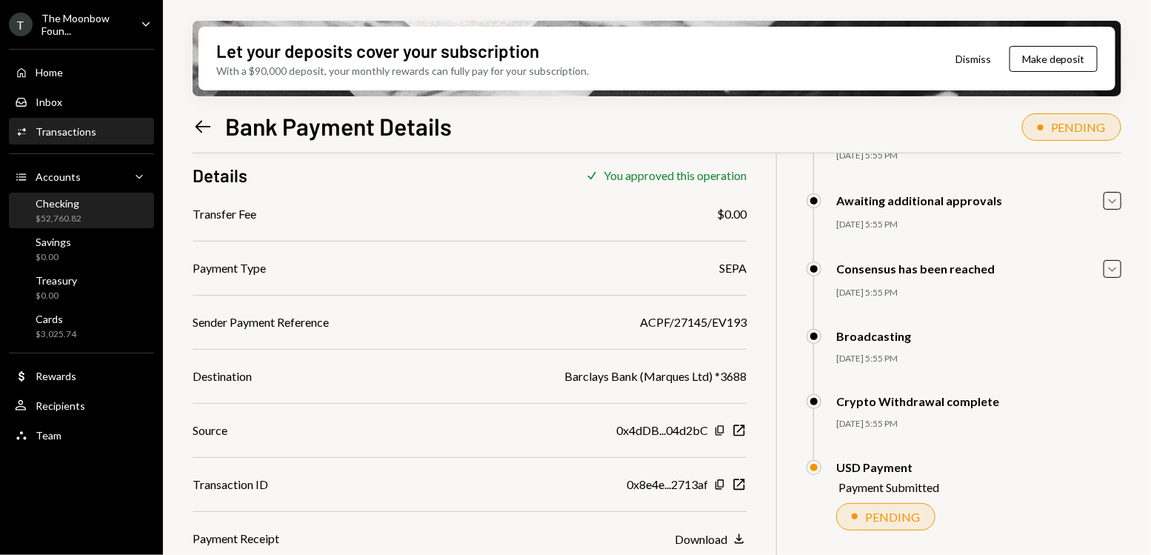
click at [82, 199] on div "Checking $52,760.82" at bounding box center [81, 211] width 133 height 28
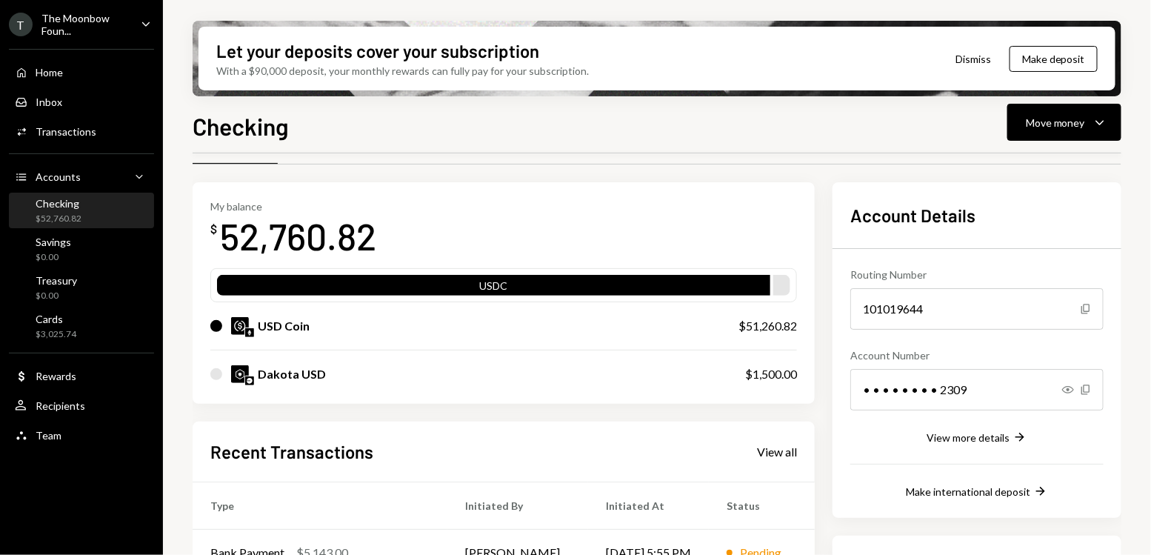
scroll to position [50, 0]
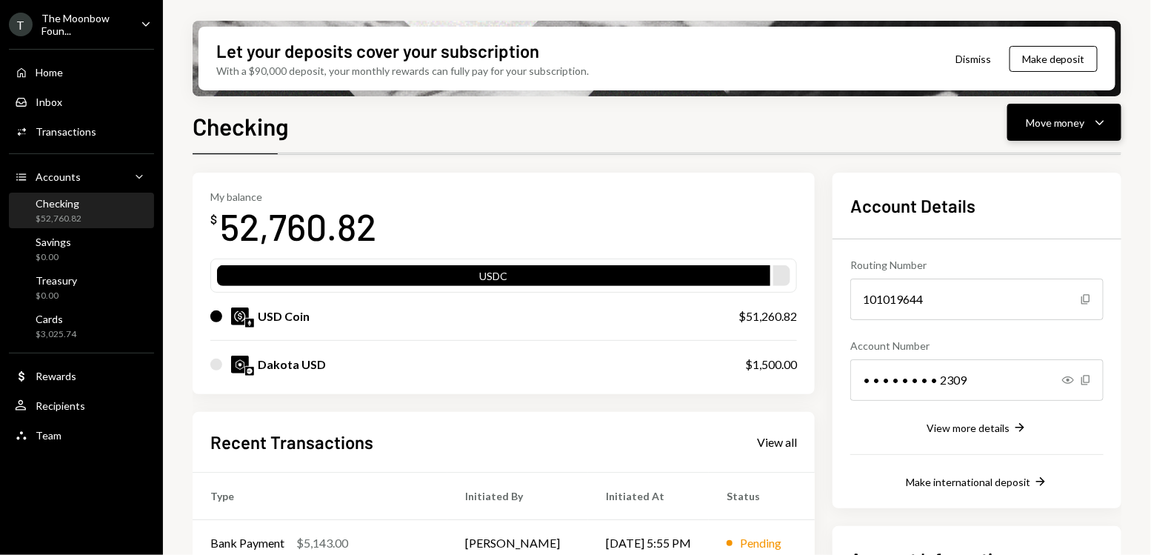
click at [1013, 129] on button "Move money Caret Down" at bounding box center [1064, 122] width 114 height 37
click at [1013, 278] on div "Swap stablecoins" at bounding box center [1053, 280] width 108 height 16
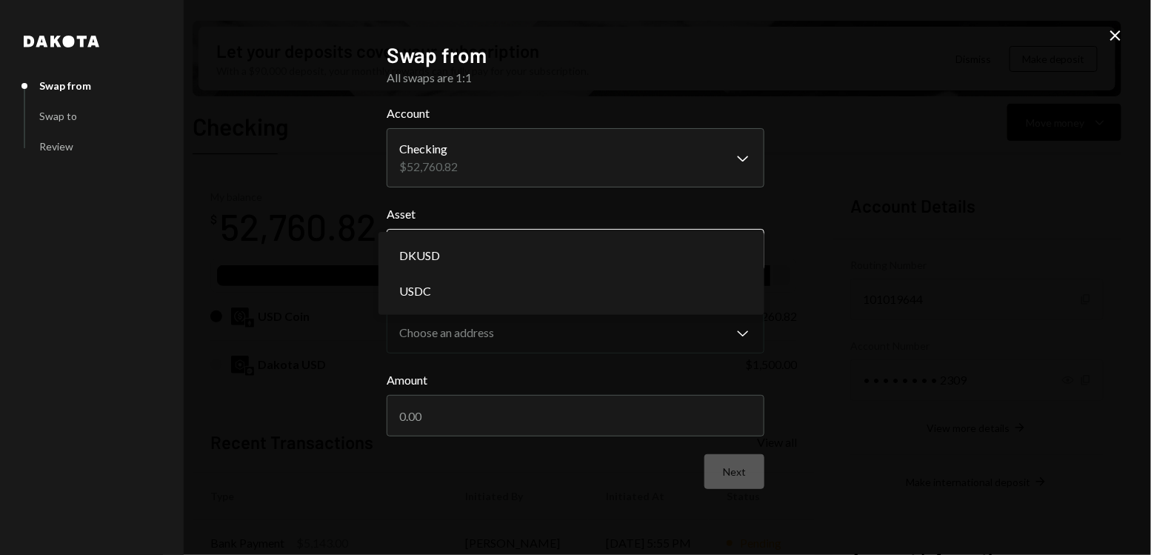
click at [713, 238] on body "T The Moonbow Foun... Caret Down Home Home Inbox Inbox Activities Transactions …" at bounding box center [575, 277] width 1151 height 555
select select "****"
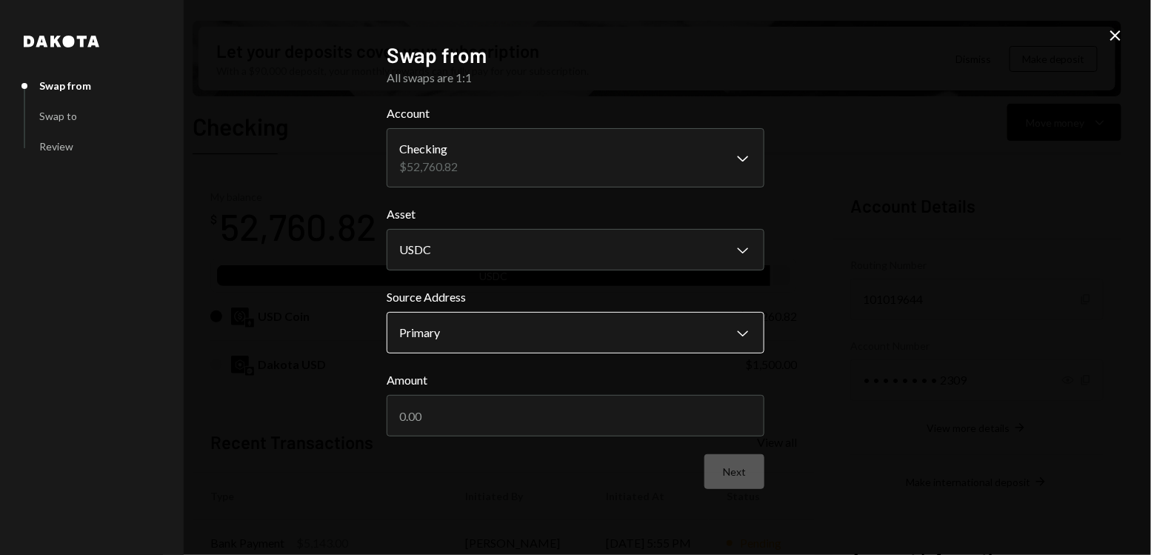
click at [702, 338] on body "T The Moonbow Foun... Caret Down Home Home Inbox Inbox Activities Transactions …" at bounding box center [575, 277] width 1151 height 555
click at [526, 423] on input "Amount" at bounding box center [576, 415] width 378 height 41
click at [496, 420] on input "Amount" at bounding box center [576, 415] width 378 height 41
type input "500"
click at [741, 479] on button "Next" at bounding box center [734, 471] width 60 height 35
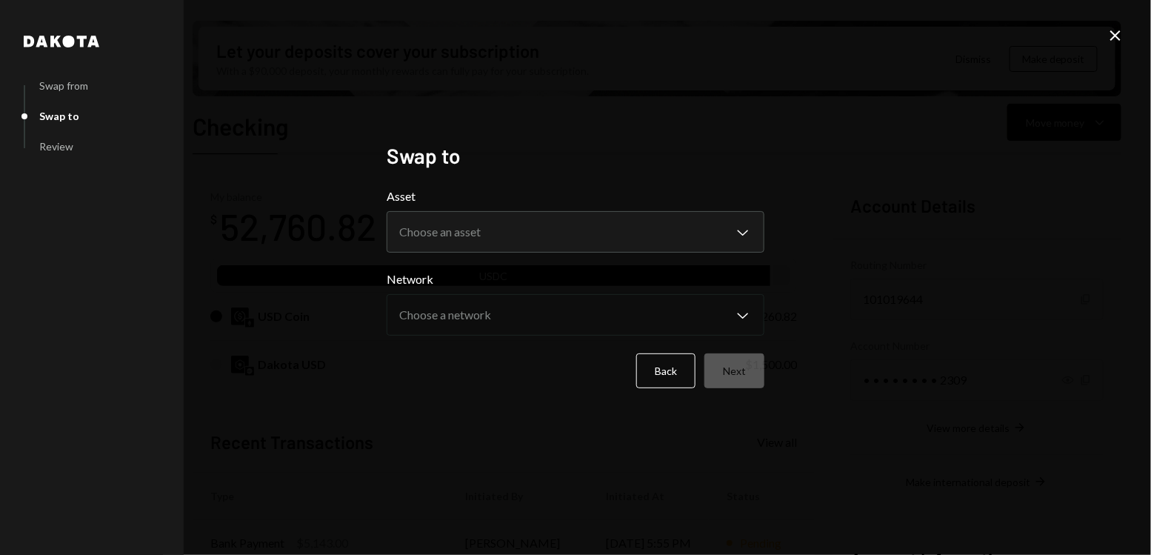
click at [591, 253] on form "**********" at bounding box center [576, 287] width 378 height 201
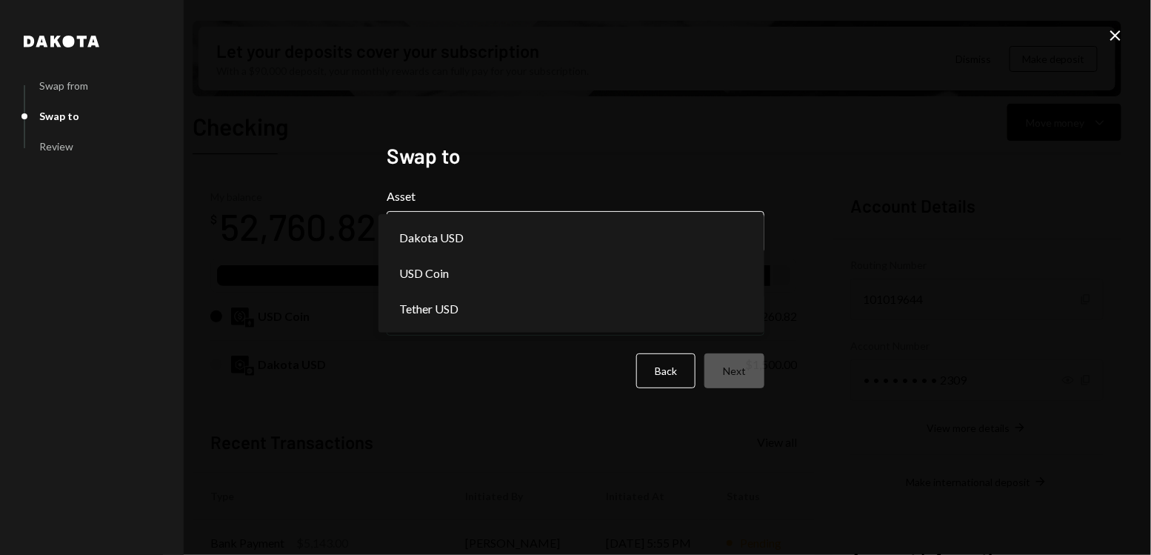
click at [576, 236] on body "T The Moonbow Foun... Caret Down Home Home Inbox Inbox Activities Transactions …" at bounding box center [575, 277] width 1151 height 555
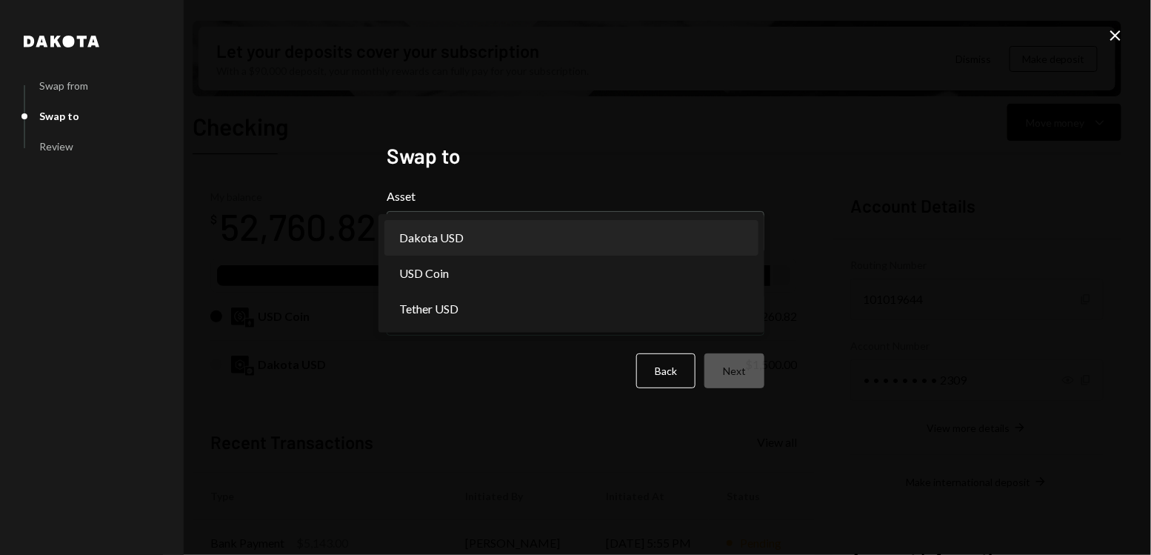
select select "*****"
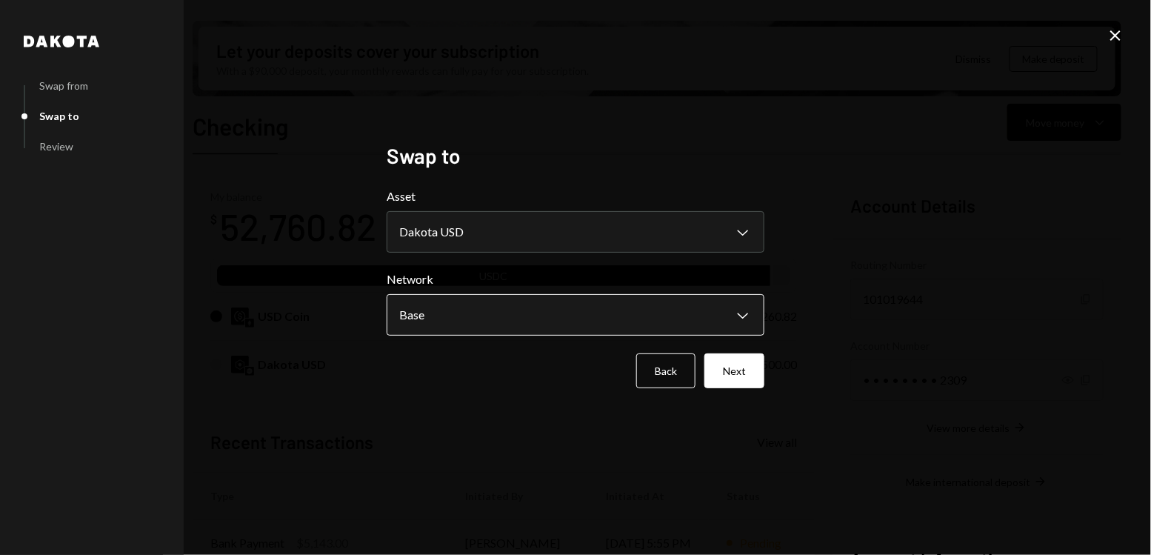
click at [528, 318] on body "T The Moonbow Foun... Caret Down Home Home Inbox Inbox Activities Transactions …" at bounding box center [575, 277] width 1151 height 555
click at [507, 374] on div "Back Next" at bounding box center [576, 370] width 378 height 35
click at [1013, 43] on icon "Close" at bounding box center [1116, 36] width 18 height 18
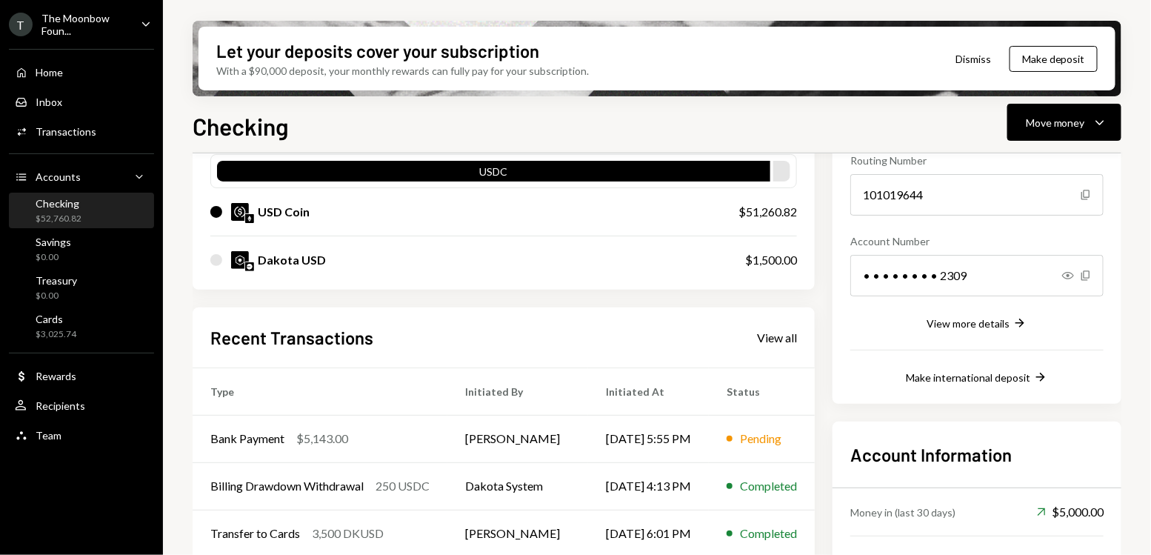
scroll to position [156, 0]
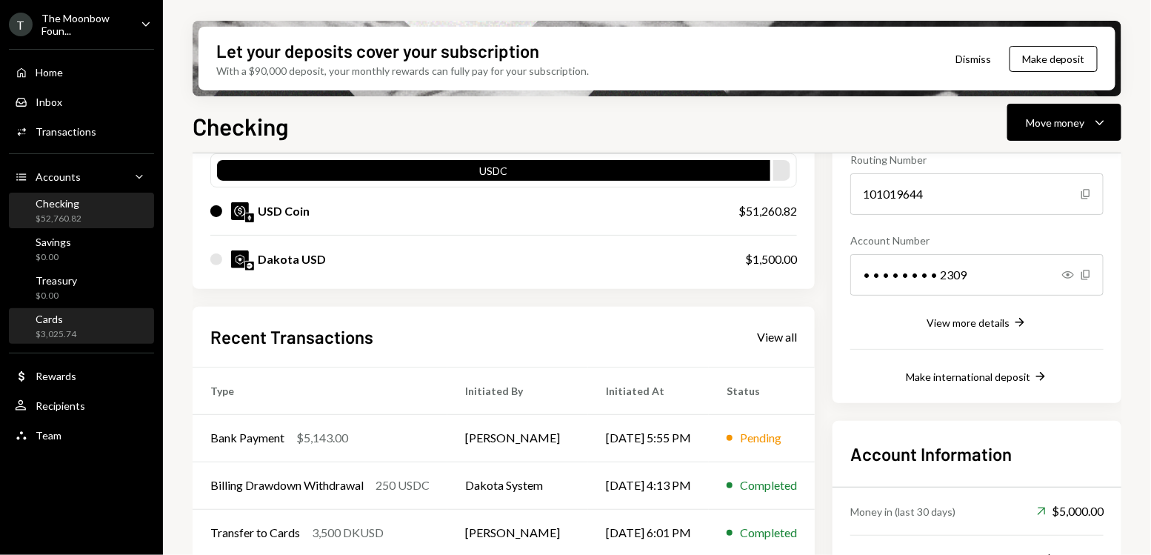
click at [70, 339] on div "$3,025.74" at bounding box center [56, 334] width 41 height 13
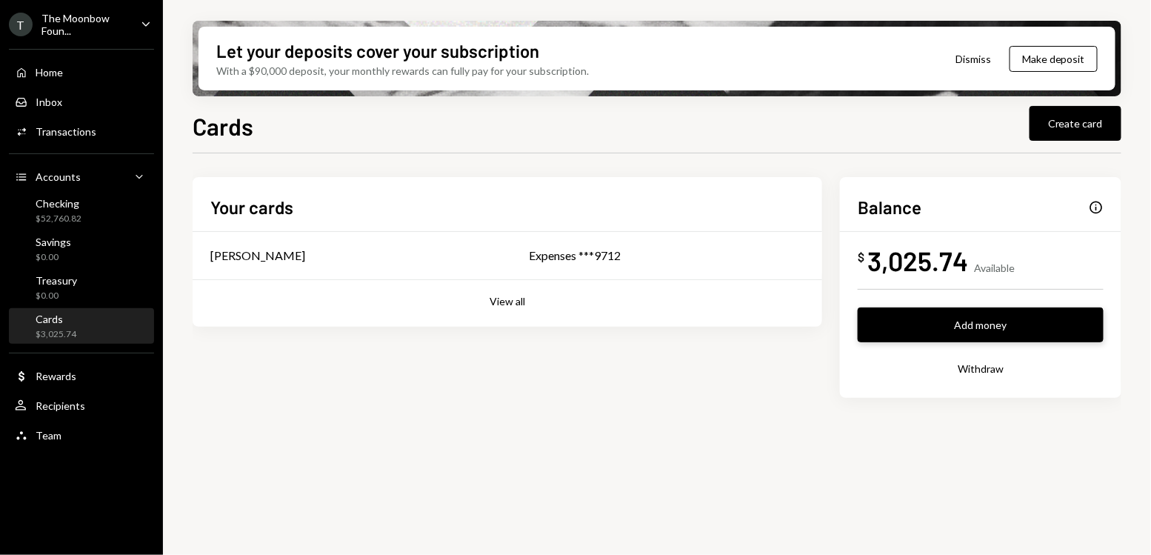
click at [910, 321] on button "Add money" at bounding box center [981, 324] width 246 height 35
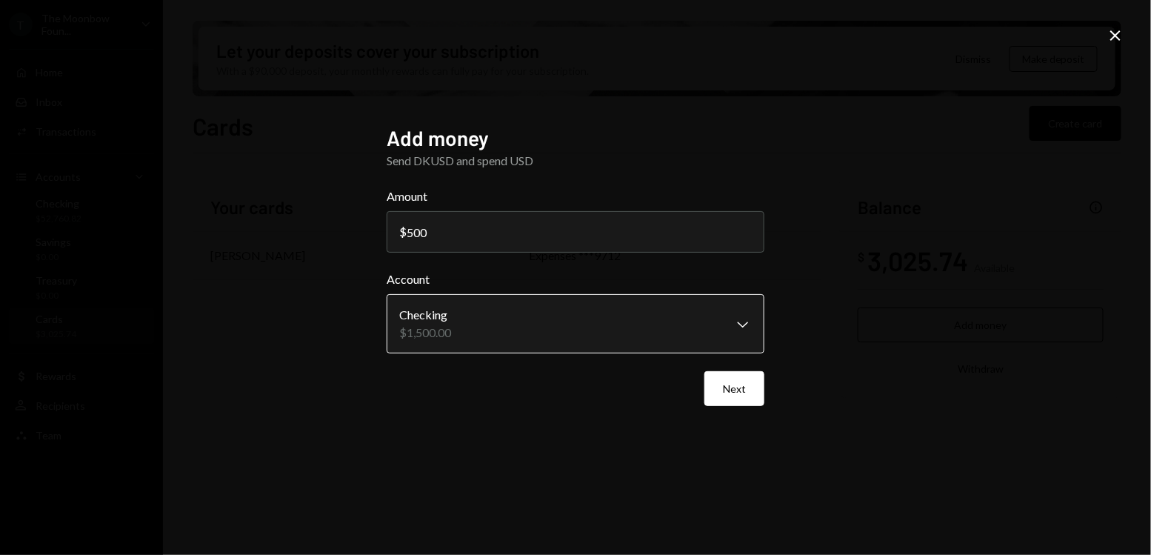
type input "500"
click at [516, 341] on body "**********" at bounding box center [575, 277] width 1151 height 555
click at [718, 391] on button "Next" at bounding box center [734, 388] width 60 height 35
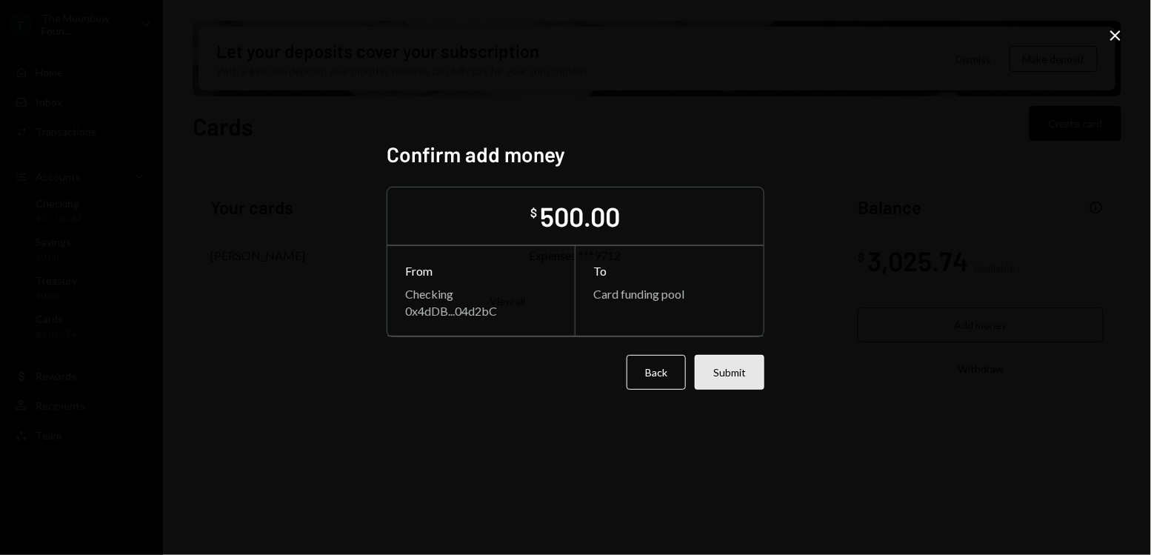
click at [723, 376] on button "Submit" at bounding box center [730, 372] width 70 height 35
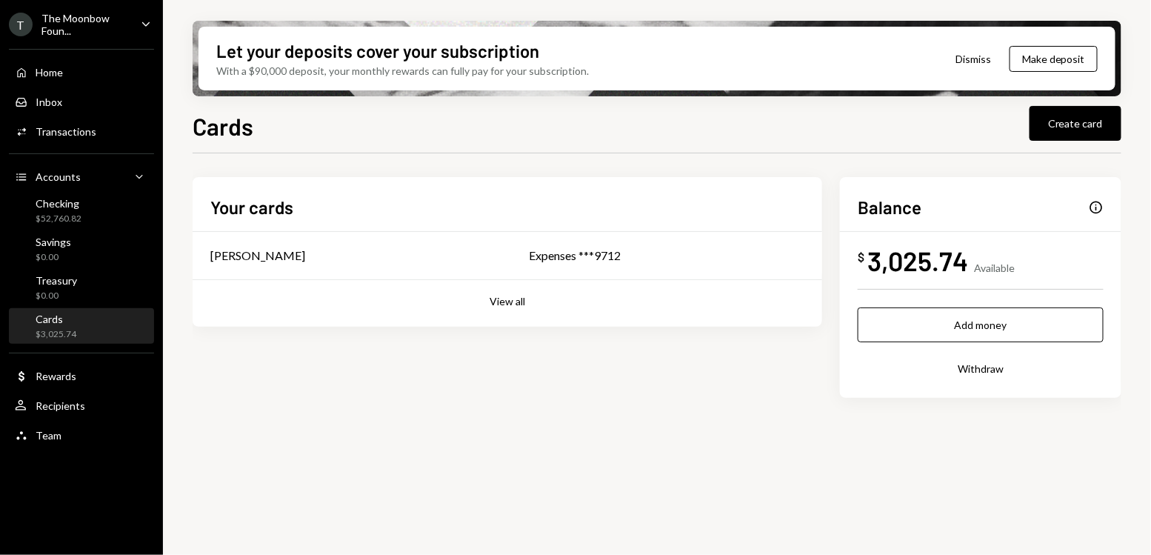
click at [77, 324] on div "Cards $3,025.74" at bounding box center [81, 327] width 133 height 28
click at [91, 199] on div "Checking $52,760.82" at bounding box center [81, 211] width 133 height 28
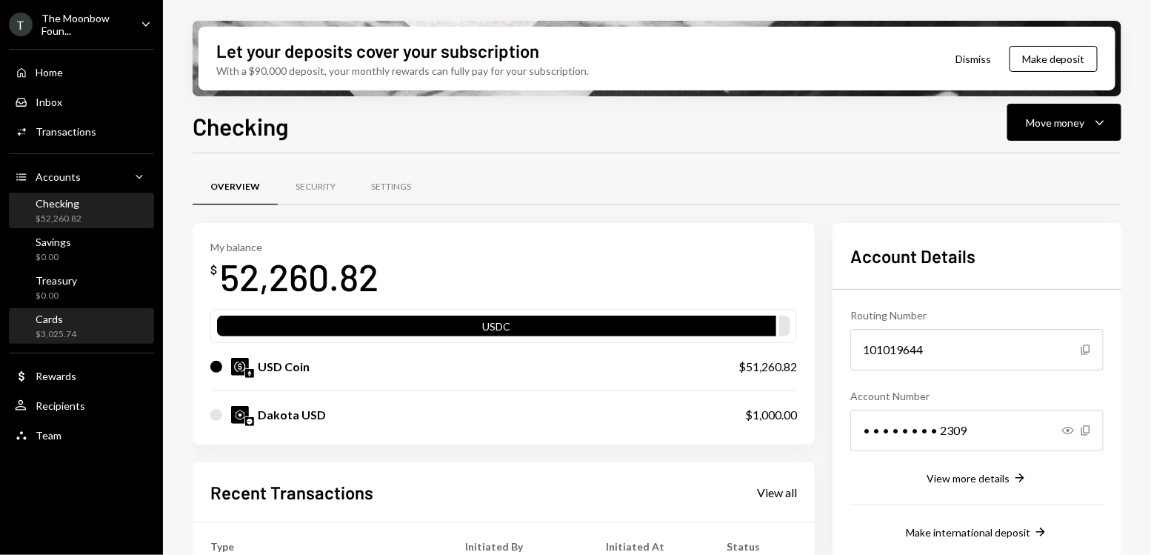
click at [81, 323] on div "Cards $3,025.74" at bounding box center [81, 327] width 133 height 28
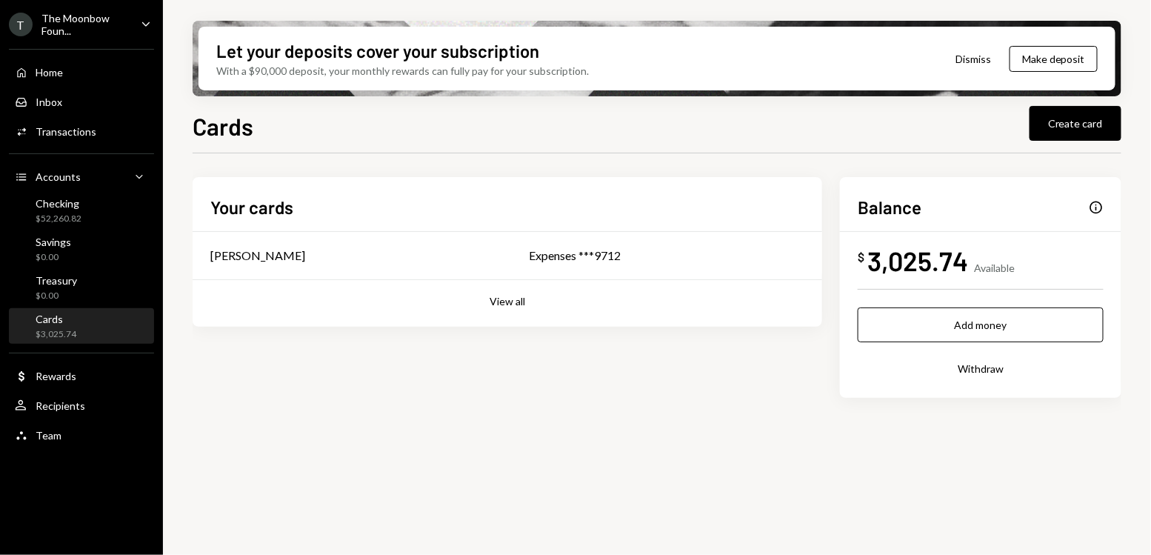
click at [136, 21] on div "T The Moonbow Foun... Caret Down" at bounding box center [81, 24] width 163 height 25
click at [101, 216] on div "Checking $52,260.82" at bounding box center [81, 211] width 133 height 28
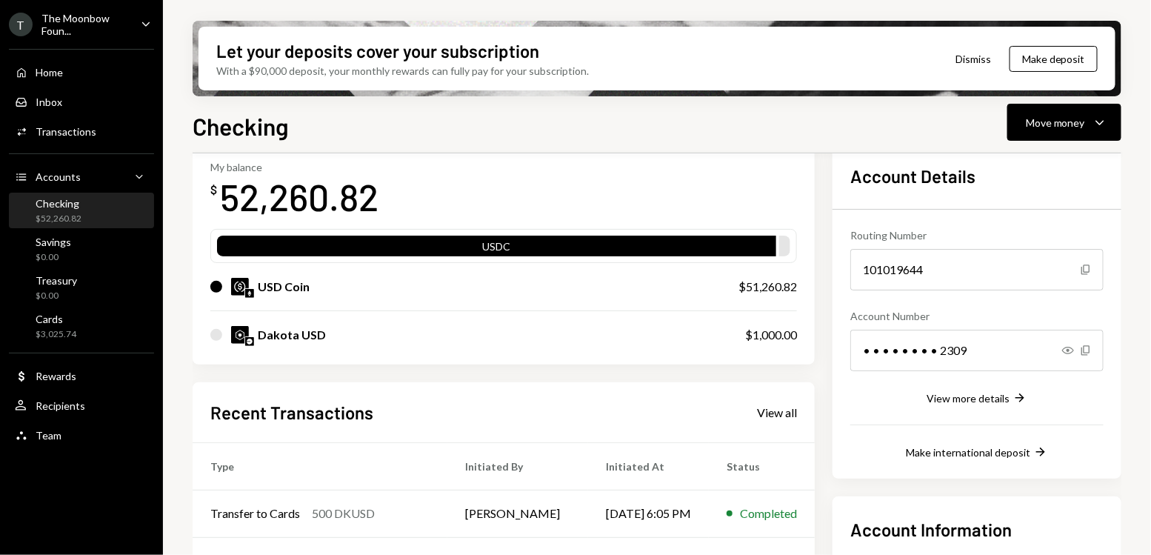
scroll to position [210, 0]
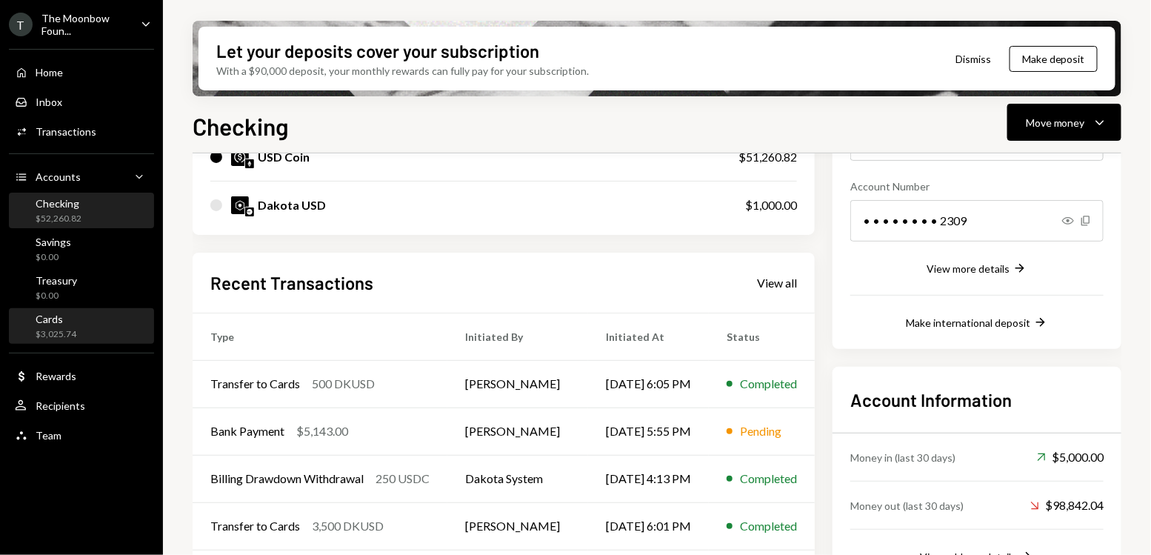
click at [102, 330] on div "Cards $3,025.74" at bounding box center [81, 327] width 133 height 28
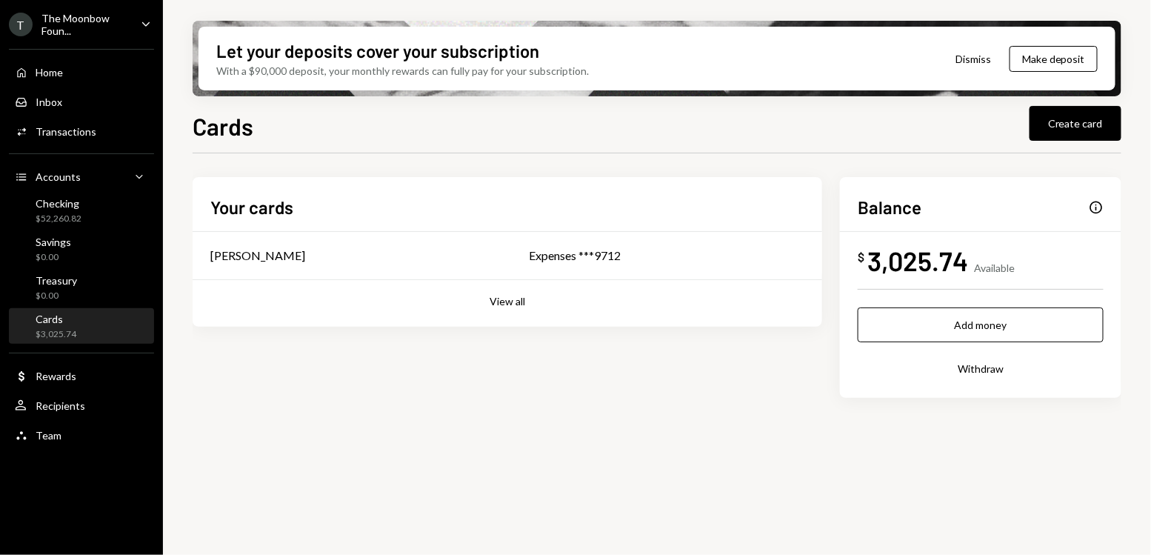
click at [478, 324] on div "Your cards Glenn Kennedy Expenses ***9712 View all" at bounding box center [508, 252] width 630 height 150
click at [490, 313] on div "Your cards Glenn Kennedy Expenses ***9712 View all" at bounding box center [508, 252] width 630 height 150
click at [506, 296] on button "View all" at bounding box center [508, 302] width 36 height 14
click at [506, 269] on td "[PERSON_NAME]" at bounding box center [386, 255] width 387 height 47
click at [147, 27] on icon "Caret Down" at bounding box center [146, 24] width 16 height 16
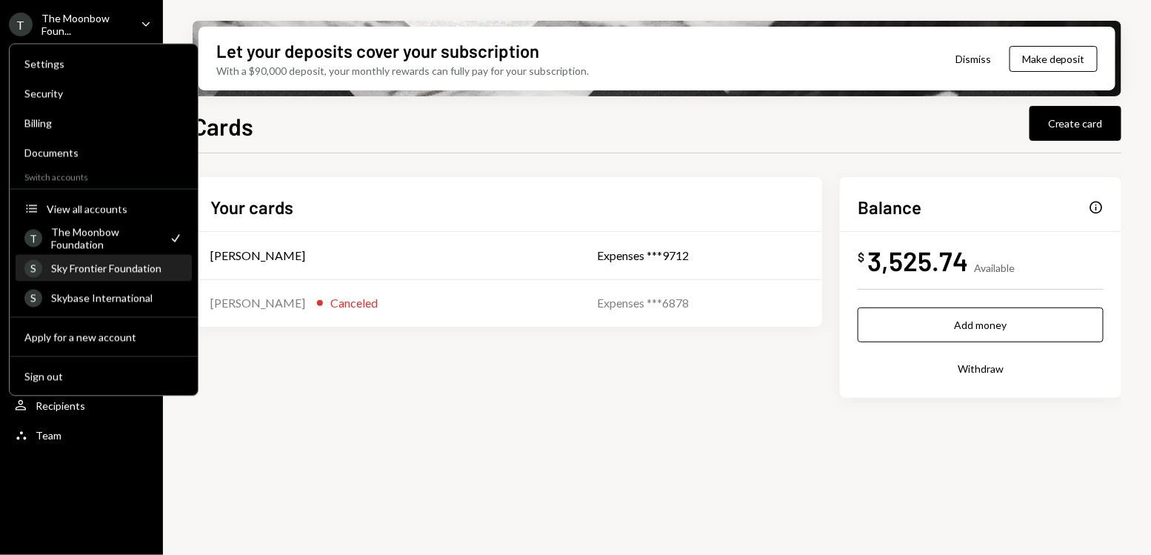
click at [133, 278] on div "S Sky Frontier Foundation" at bounding box center [103, 268] width 159 height 25
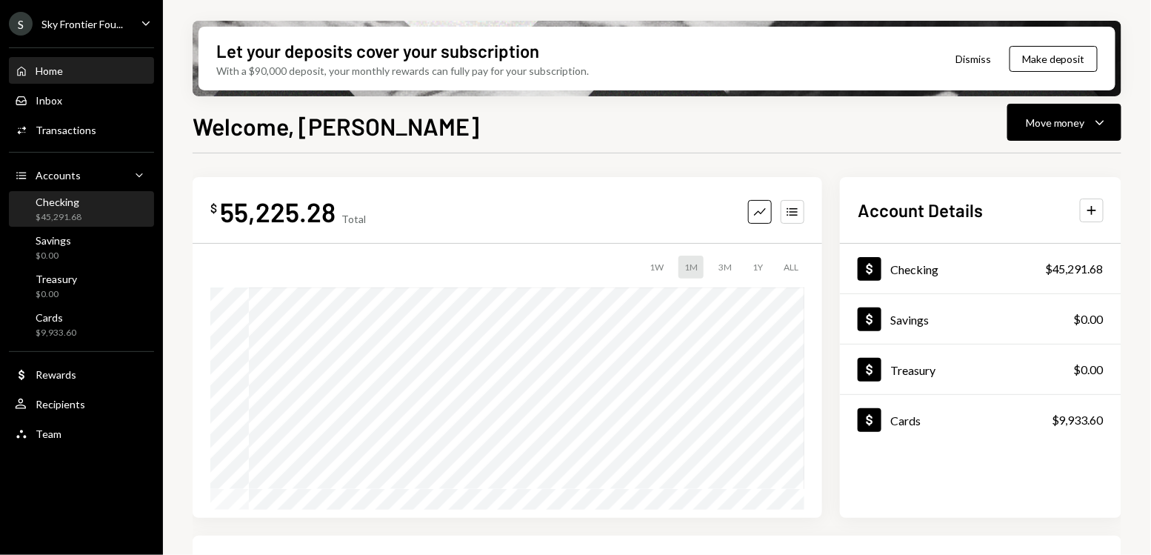
click at [90, 199] on div "Checking $45,291.68" at bounding box center [81, 210] width 133 height 28
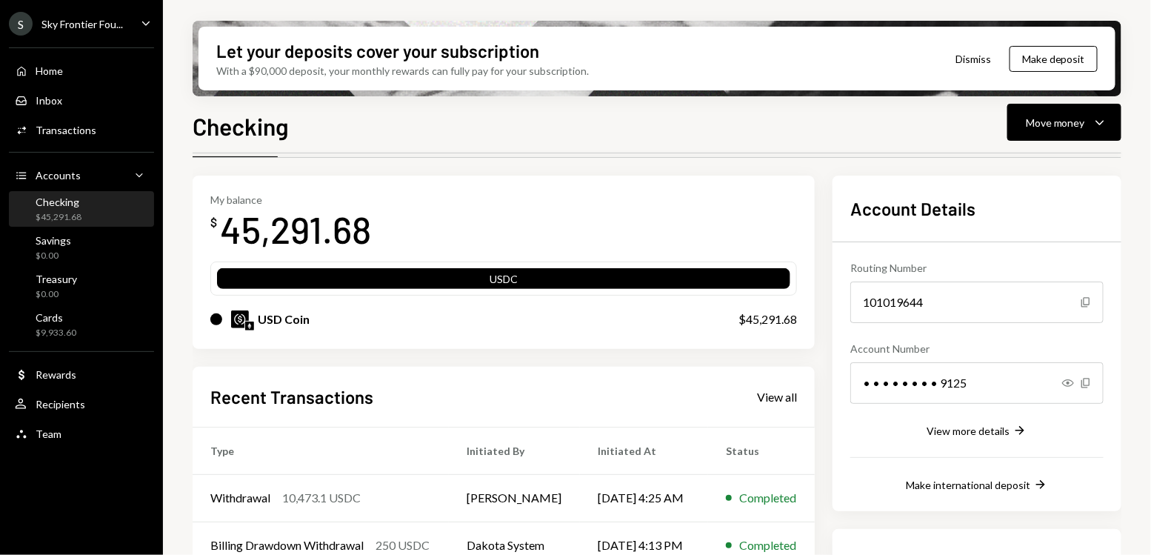
scroll to position [62, 0]
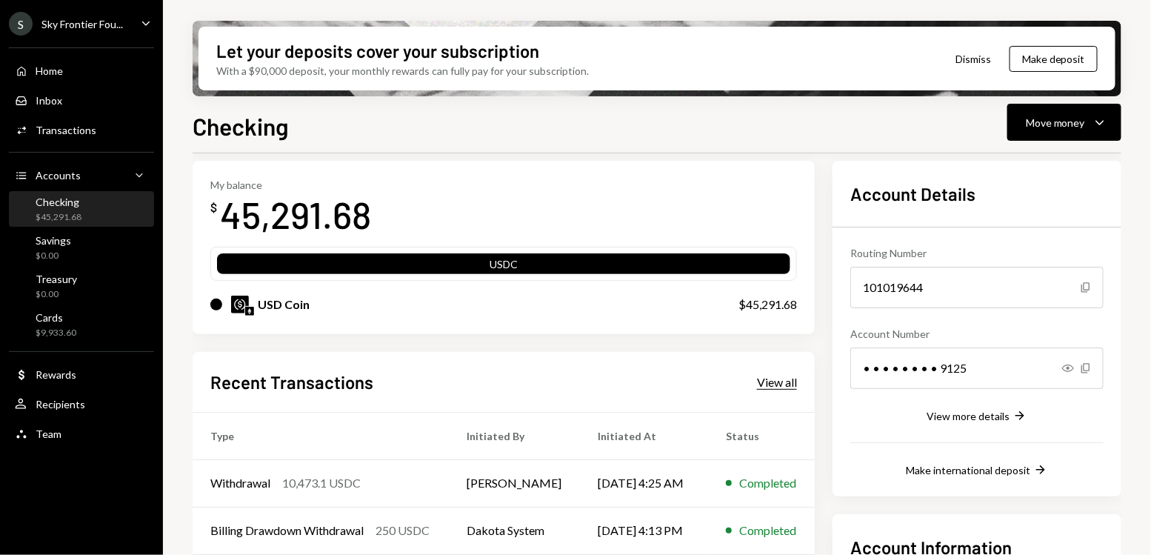
click at [797, 387] on div "View all" at bounding box center [777, 382] width 40 height 15
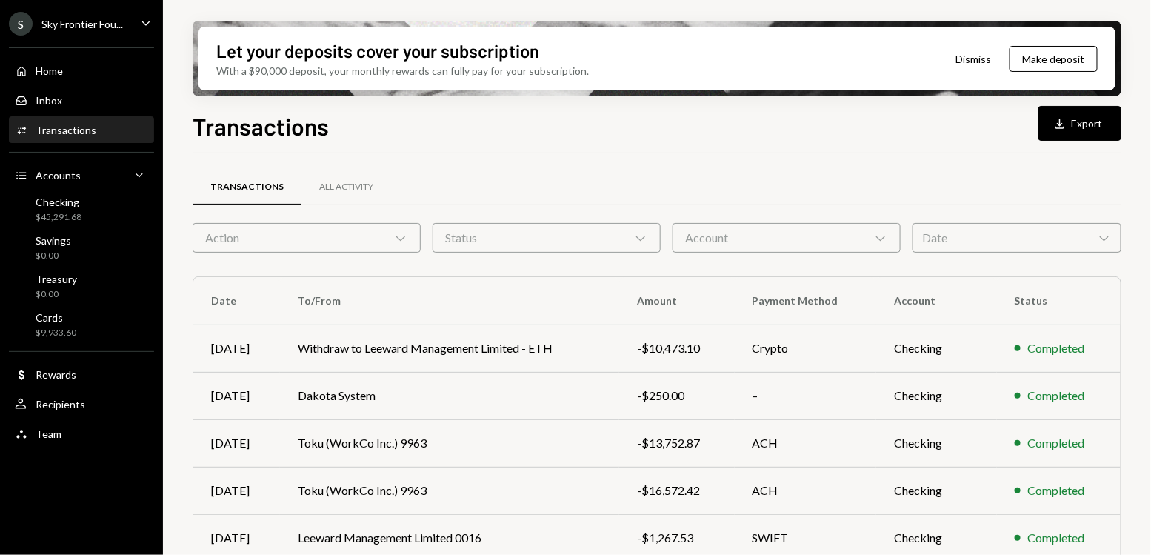
click at [989, 238] on div "Date Chevron Down" at bounding box center [1017, 238] width 209 height 30
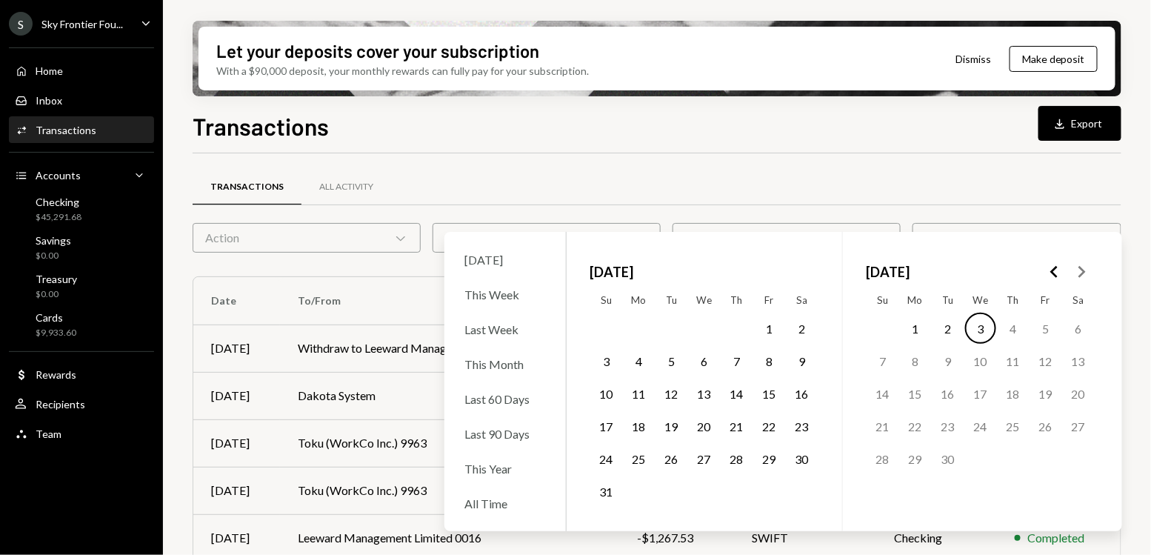
click at [1055, 276] on polygon "Go to the Previous Month" at bounding box center [1053, 272] width 7 height 12
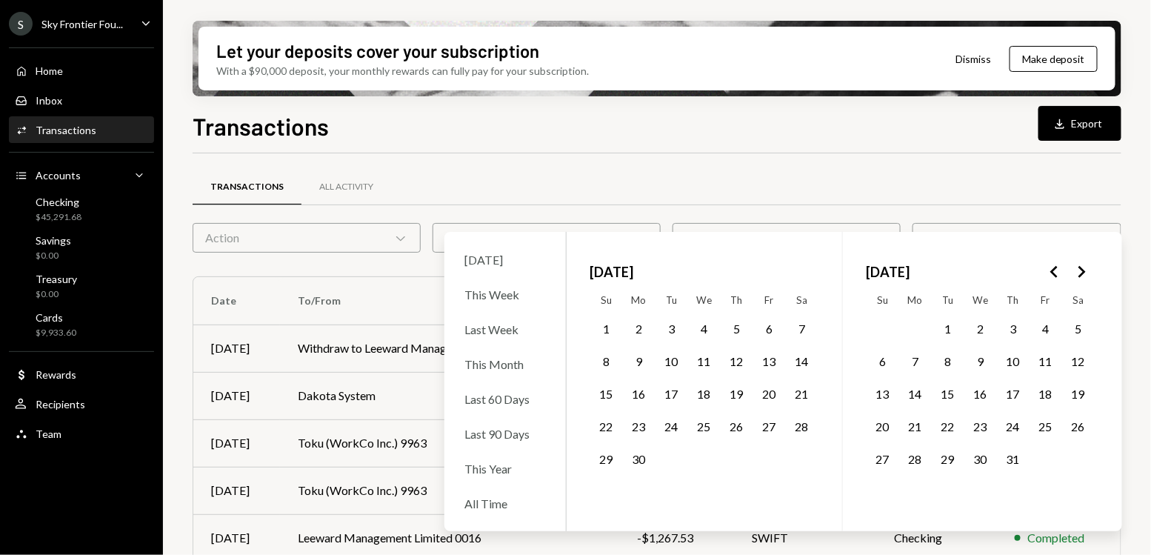
click at [949, 331] on button "1" at bounding box center [948, 328] width 31 height 31
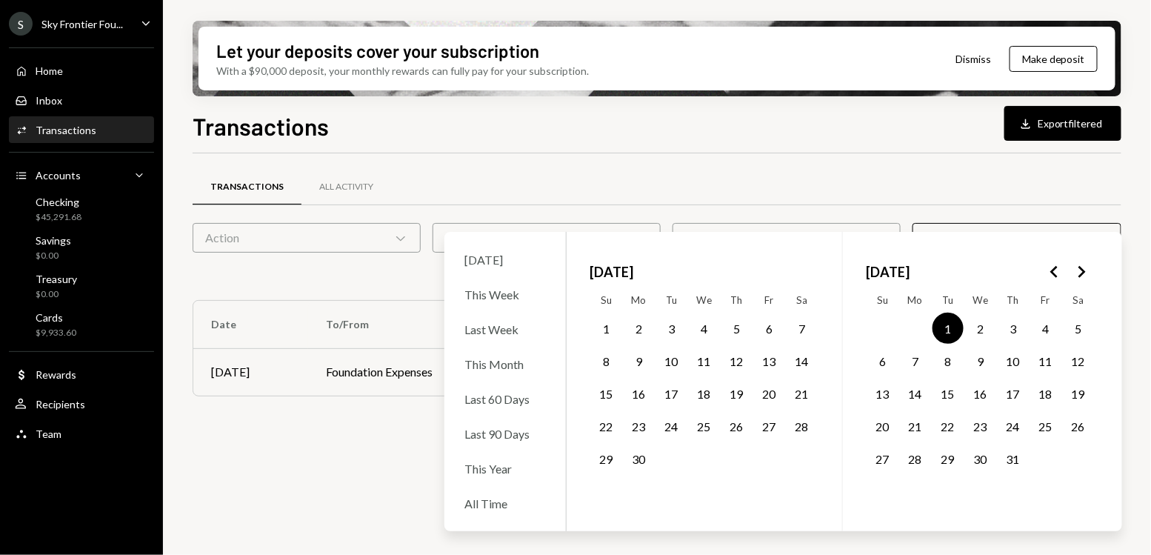
click at [1012, 461] on button "31" at bounding box center [1013, 458] width 31 height 31
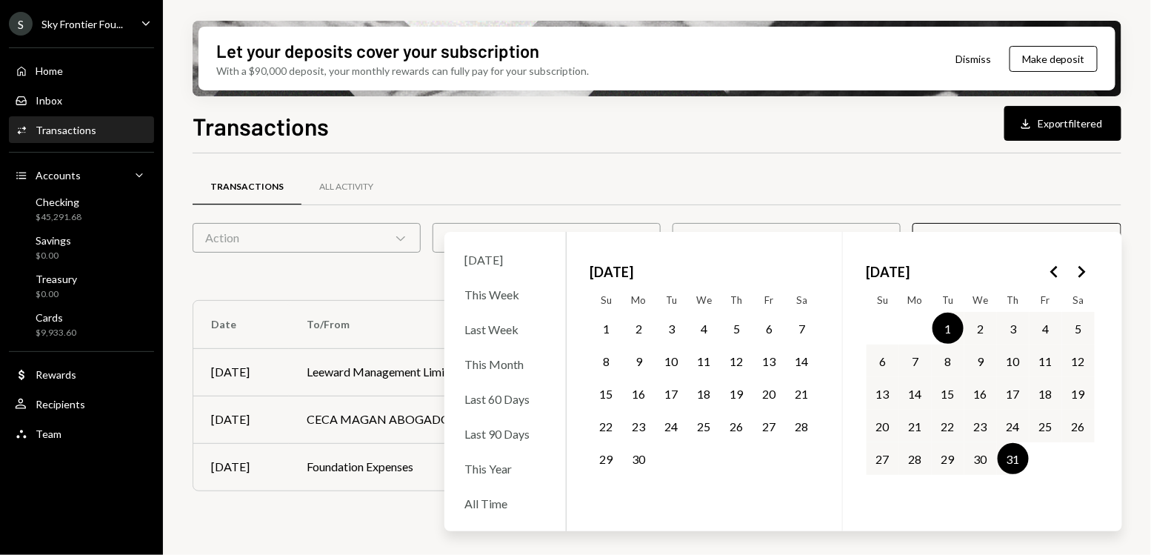
click at [1007, 170] on div "Transactions All Activity" at bounding box center [657, 187] width 929 height 38
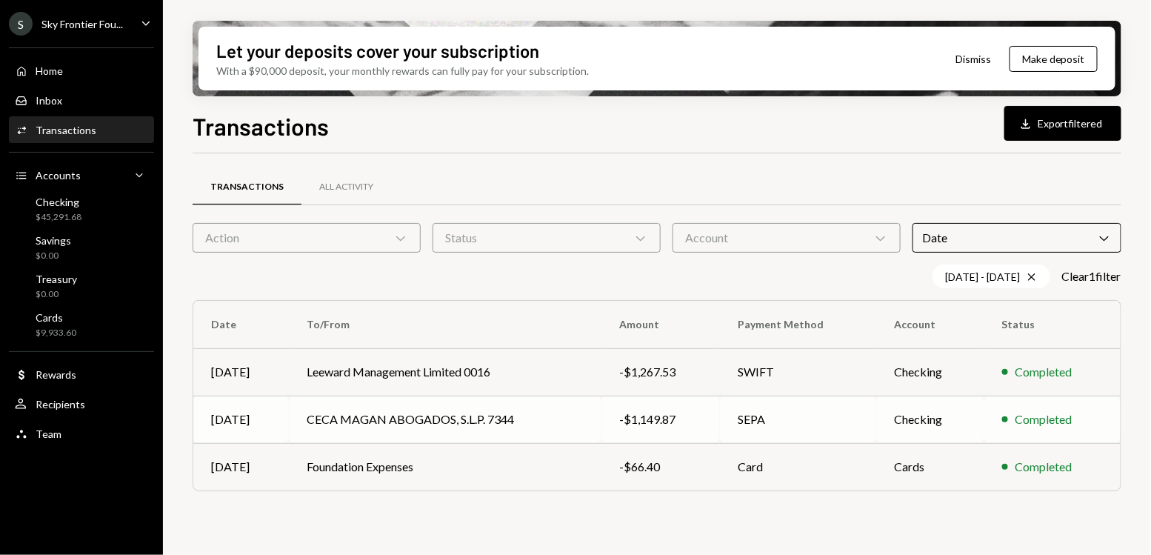
click at [571, 435] on td "CECA MAGAN ABOGADOS, S.L.P. 7344" at bounding box center [445, 419] width 313 height 47
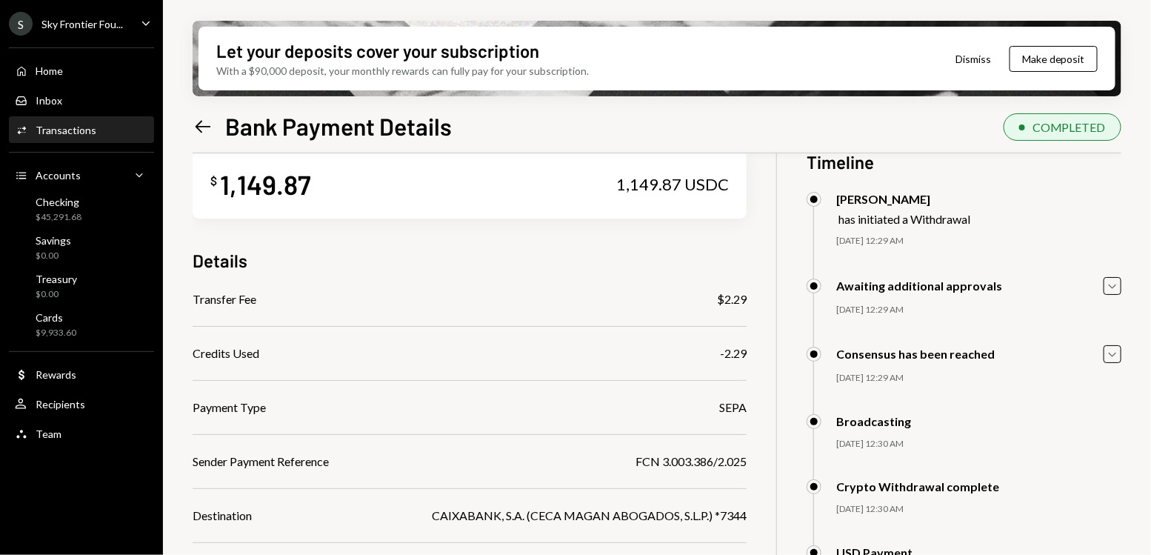
scroll to position [35, 0]
drag, startPoint x: 194, startPoint y: 350, endPoint x: 268, endPoint y: 350, distance: 74.1
click at [268, 350] on div "Credits Used -2.29" at bounding box center [470, 352] width 554 height 18
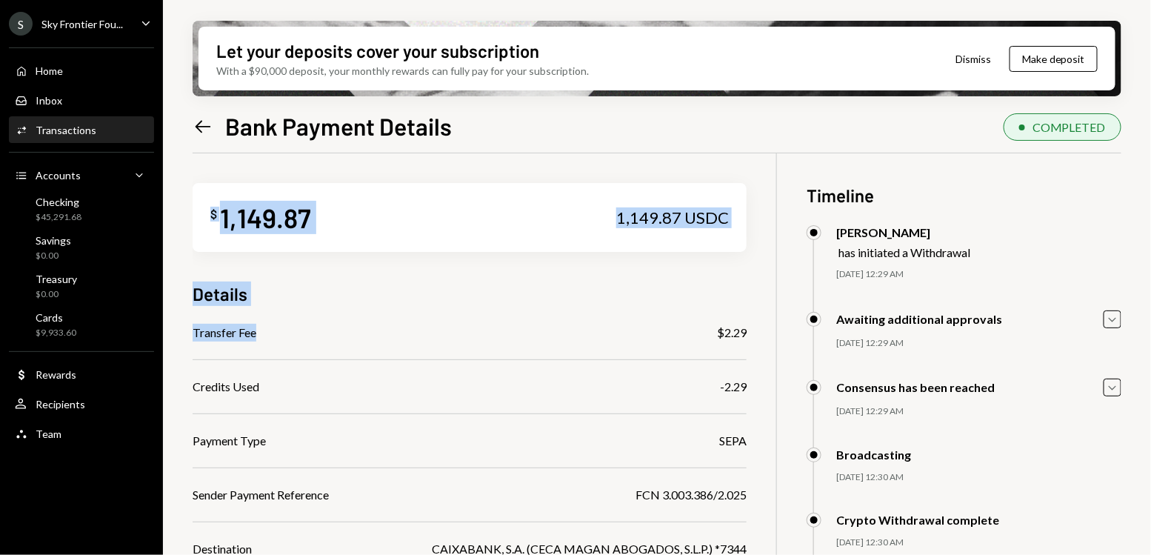
drag, startPoint x: 181, startPoint y: 336, endPoint x: 255, endPoint y: 336, distance: 73.3
click at [256, 336] on div "Let your deposits cover your subscription With a $90,000 deposit, your monthly …" at bounding box center [657, 277] width 988 height 555
click at [196, 124] on icon "Left Arrow" at bounding box center [203, 126] width 21 height 21
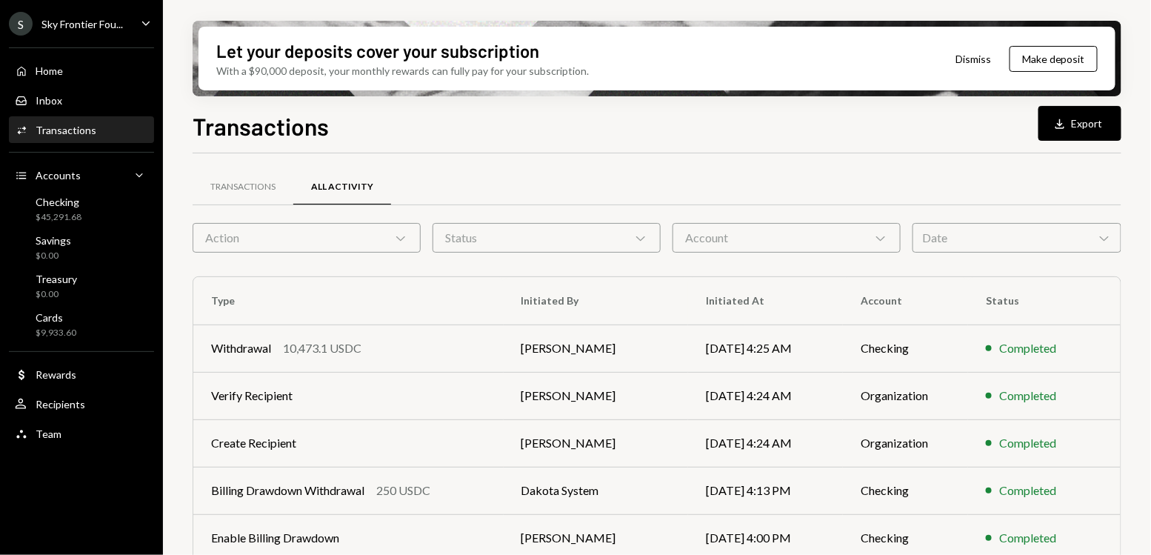
click at [958, 244] on div "Date Chevron Down" at bounding box center [1017, 238] width 209 height 30
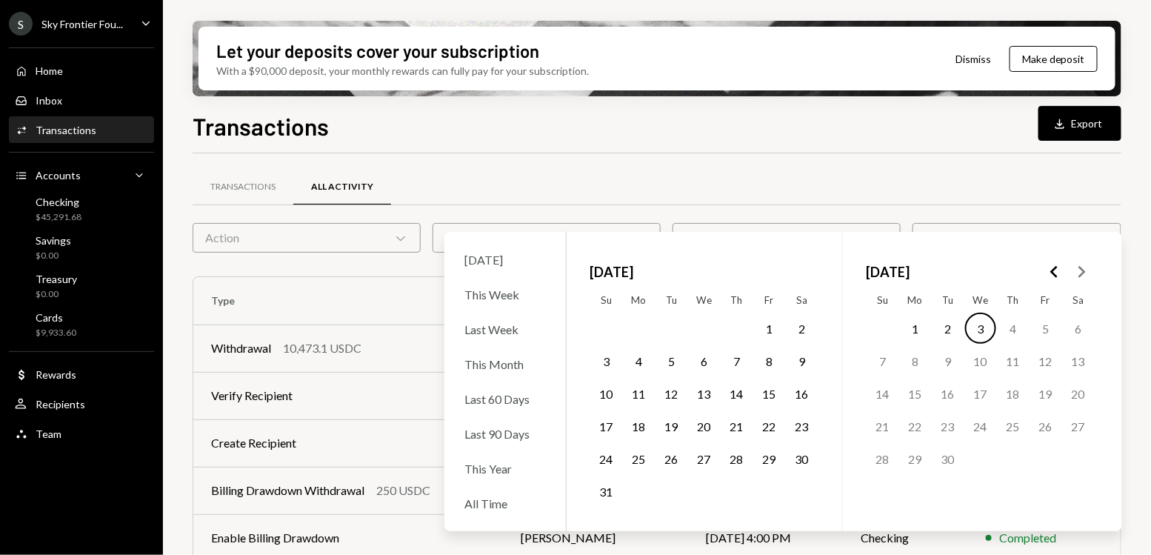
click at [1053, 270] on polygon "Go to the Previous Month" at bounding box center [1053, 272] width 7 height 12
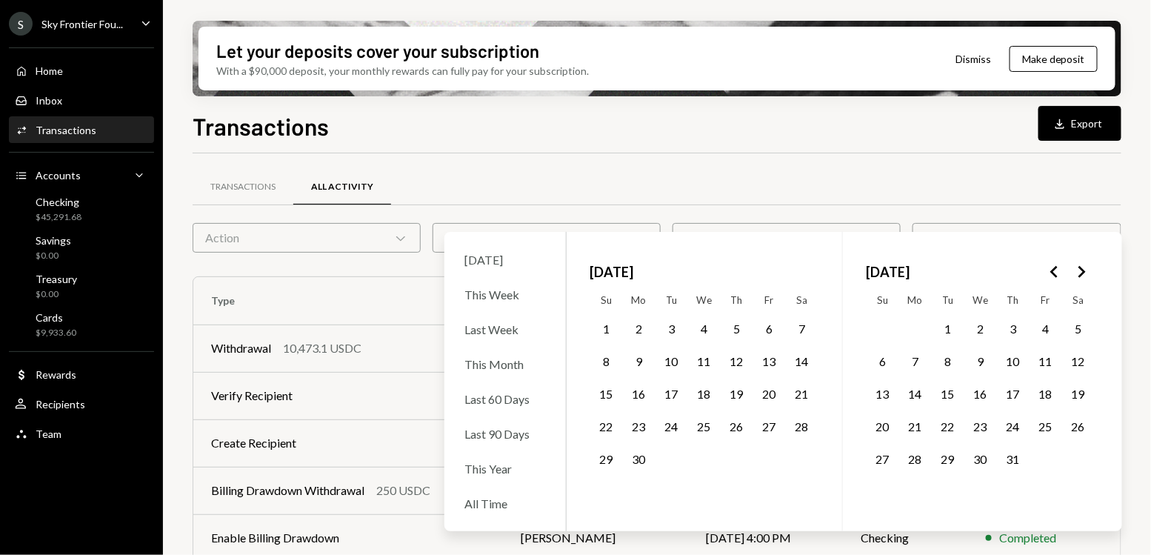
click at [940, 328] on button "1" at bounding box center [948, 328] width 31 height 31
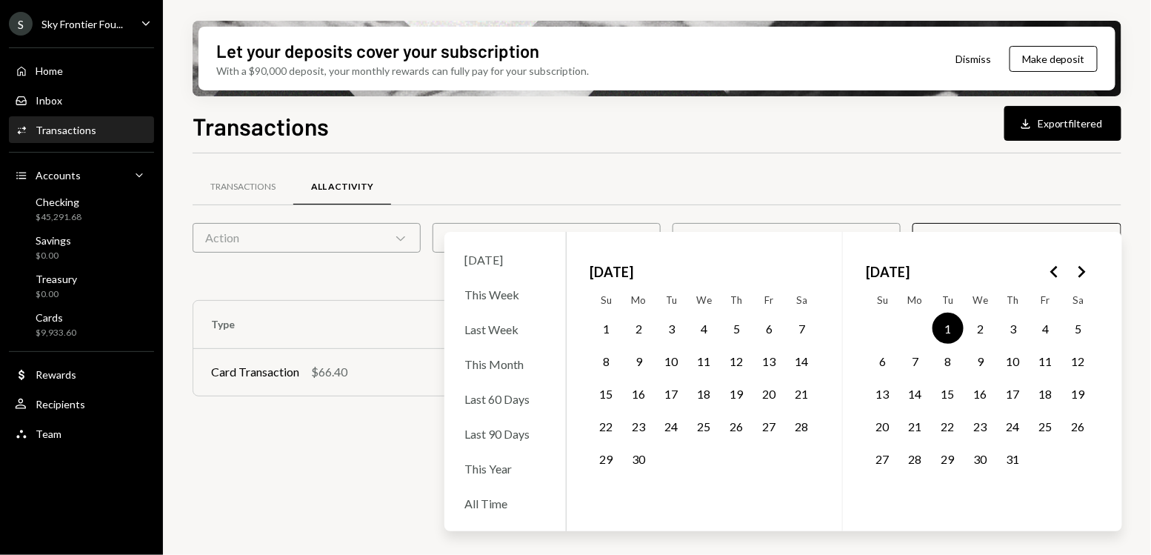
click at [1022, 467] on button "31" at bounding box center [1013, 458] width 31 height 31
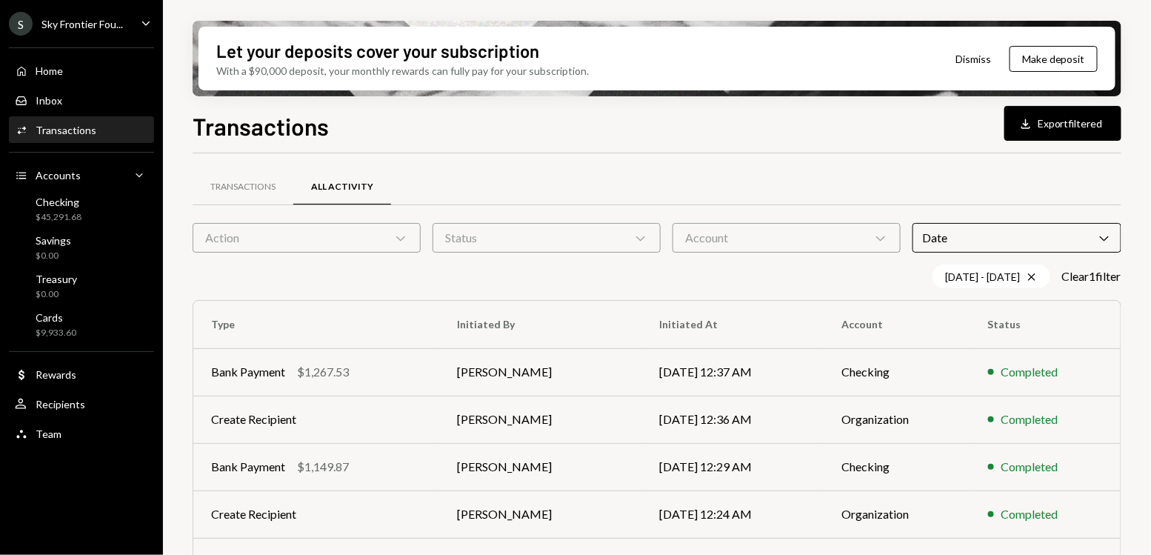
click at [381, 303] on th "Type" at bounding box center [316, 324] width 247 height 47
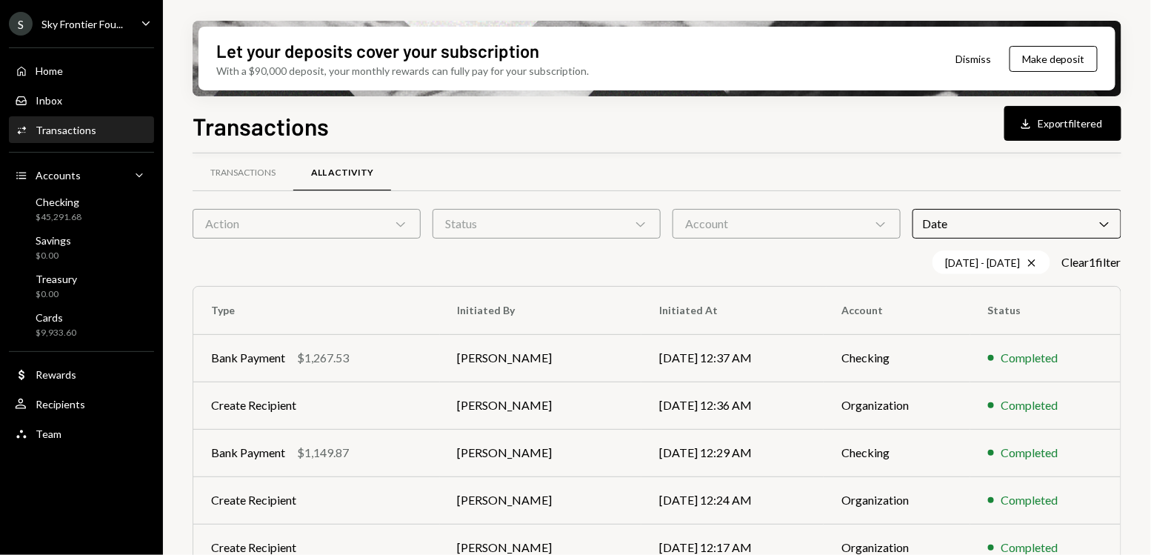
scroll to position [15, 0]
click at [143, 15] on icon "Caret Down" at bounding box center [146, 23] width 16 height 16
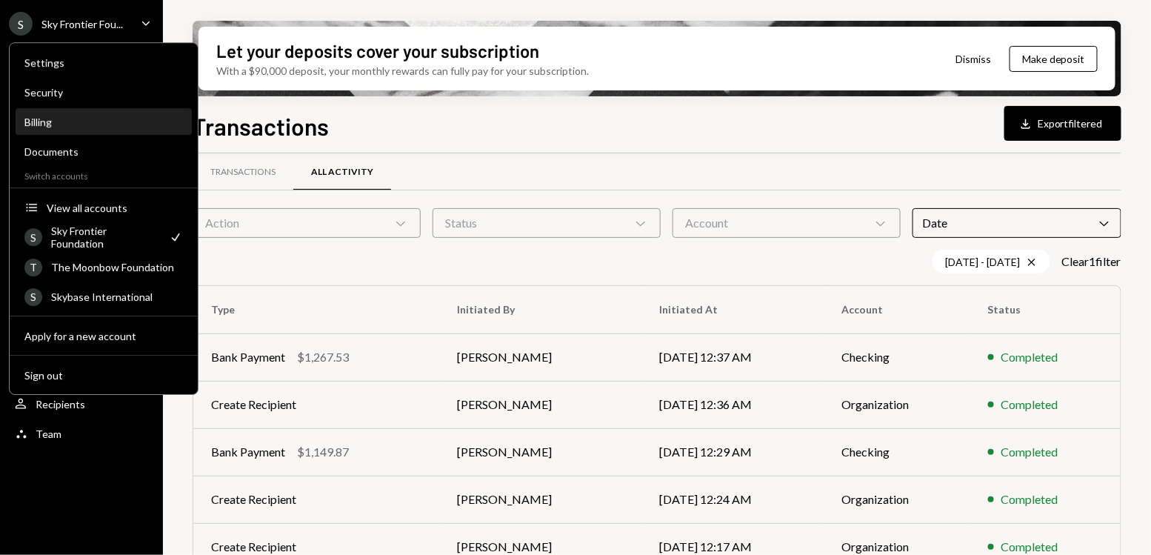
click at [133, 123] on div "Billing" at bounding box center [103, 122] width 159 height 13
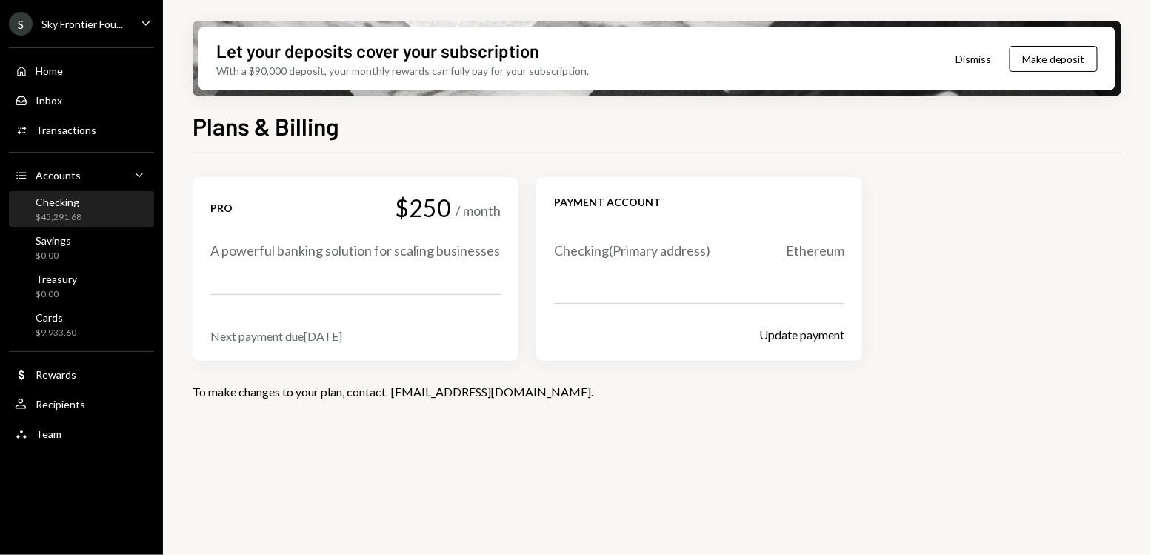
click at [121, 215] on div "Checking $45,291.68" at bounding box center [81, 210] width 133 height 28
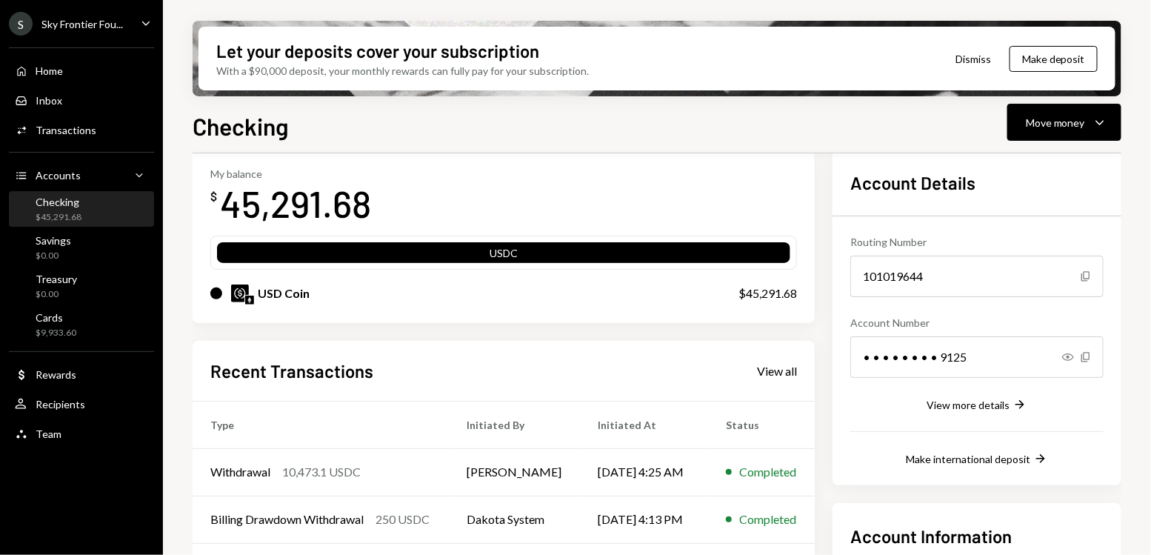
scroll to position [74, 0]
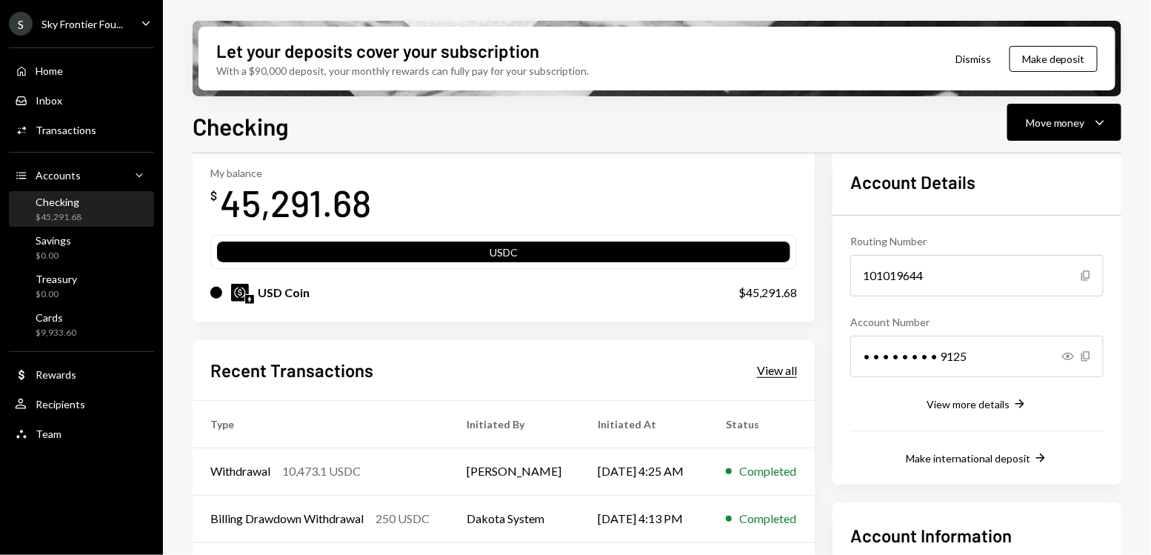
click at [797, 367] on div "View all" at bounding box center [777, 370] width 40 height 15
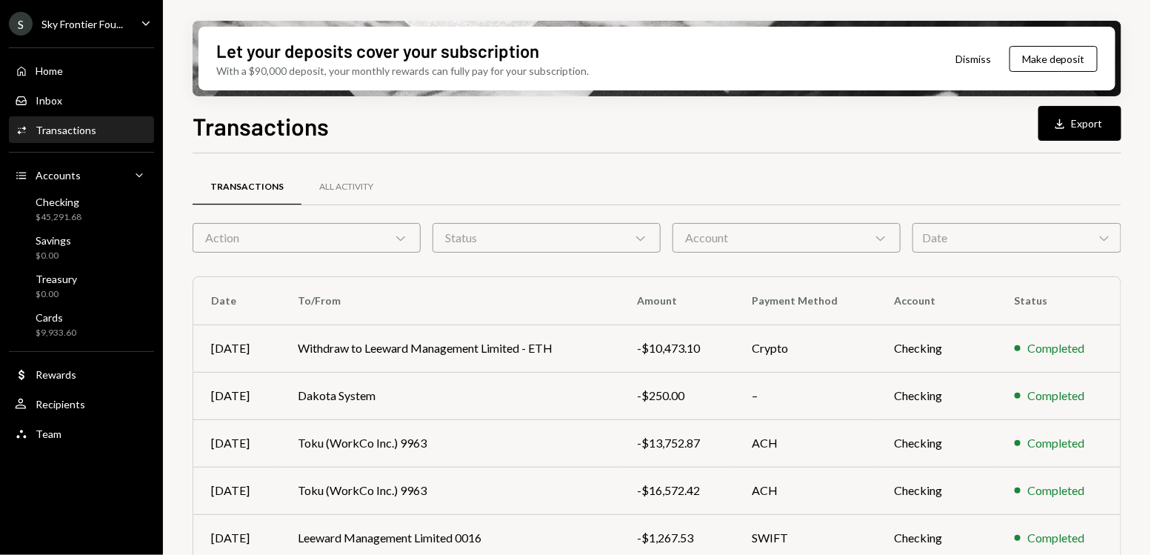
click at [723, 244] on div "Account Chevron Down" at bounding box center [787, 238] width 228 height 30
click at [933, 236] on div "Date Chevron Down" at bounding box center [1017, 238] width 209 height 30
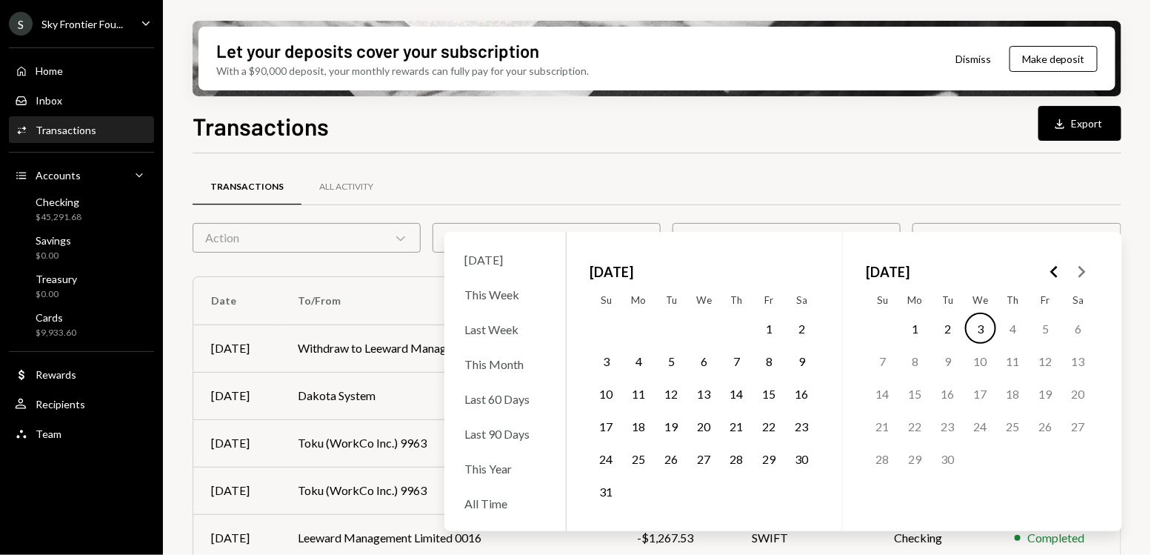
click at [1050, 278] on icon "Go to the Previous Month" at bounding box center [1055, 272] width 18 height 18
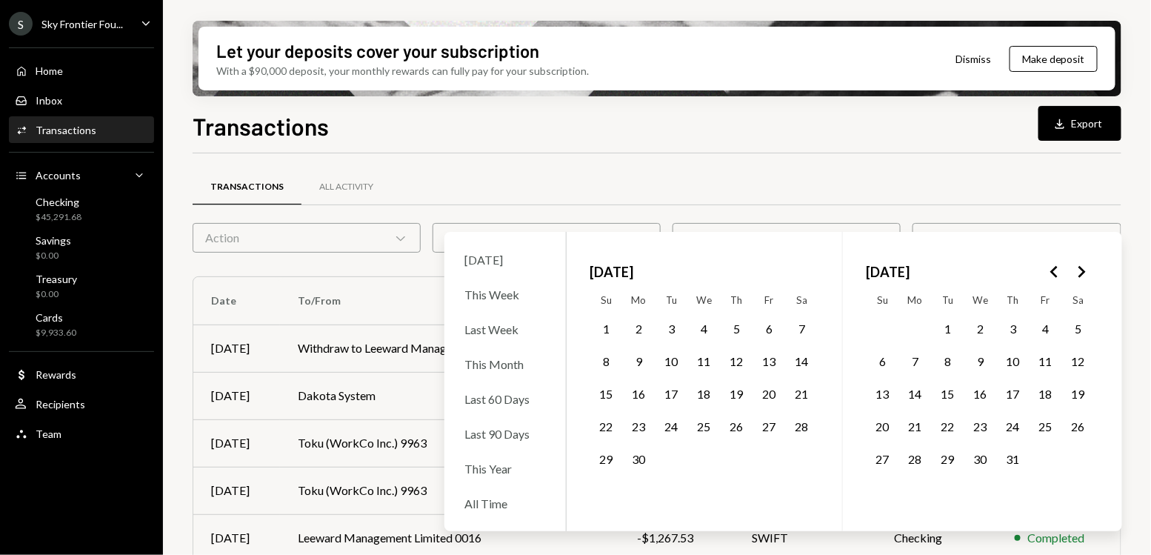
click at [953, 328] on button "1" at bounding box center [948, 328] width 31 height 31
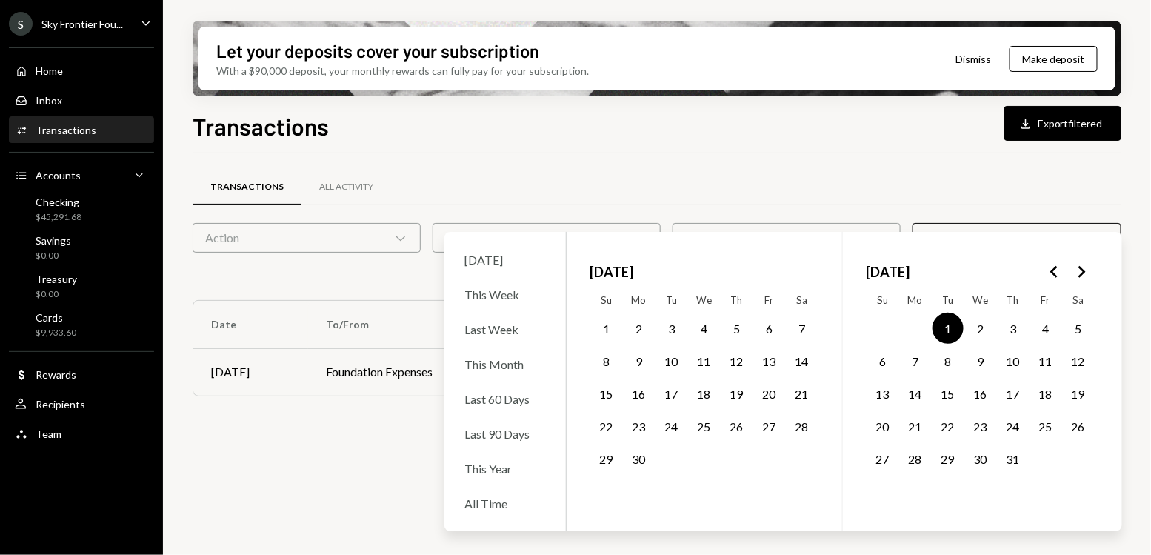
click at [1013, 461] on button "31" at bounding box center [1013, 458] width 31 height 31
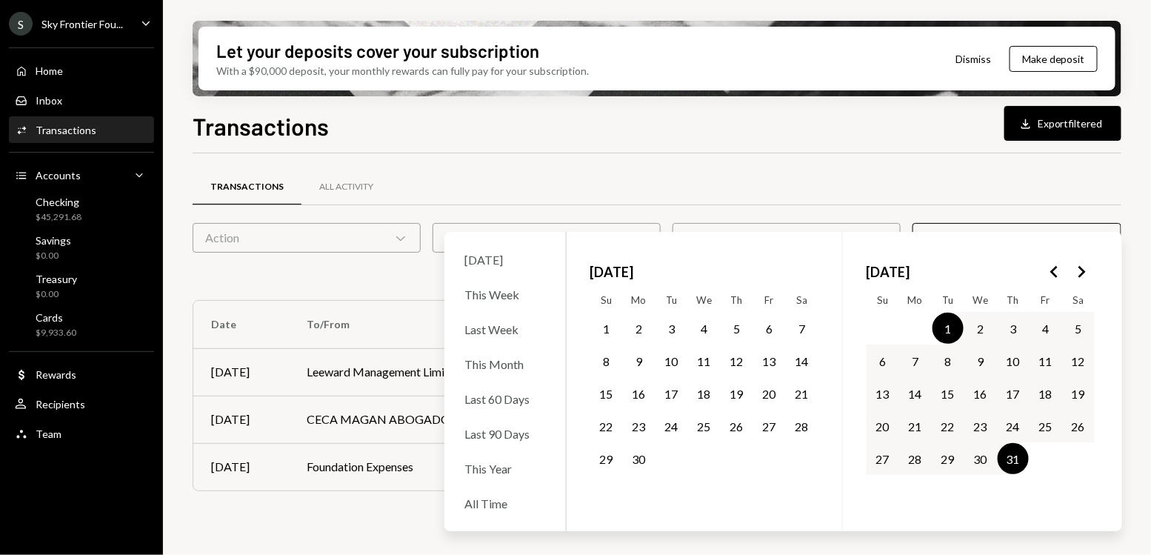
click at [935, 167] on div "Transactions All Activity Action Chevron Down Status Chevron Down Account Chevr…" at bounding box center [657, 336] width 929 height 367
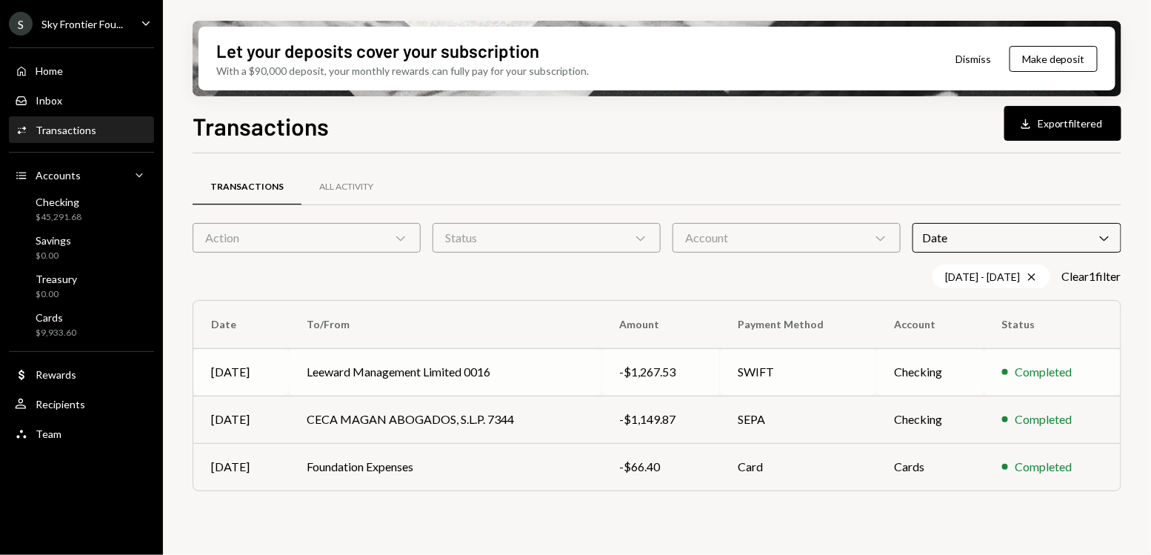
click at [717, 390] on td "-$1,267.53" at bounding box center [660, 371] width 119 height 47
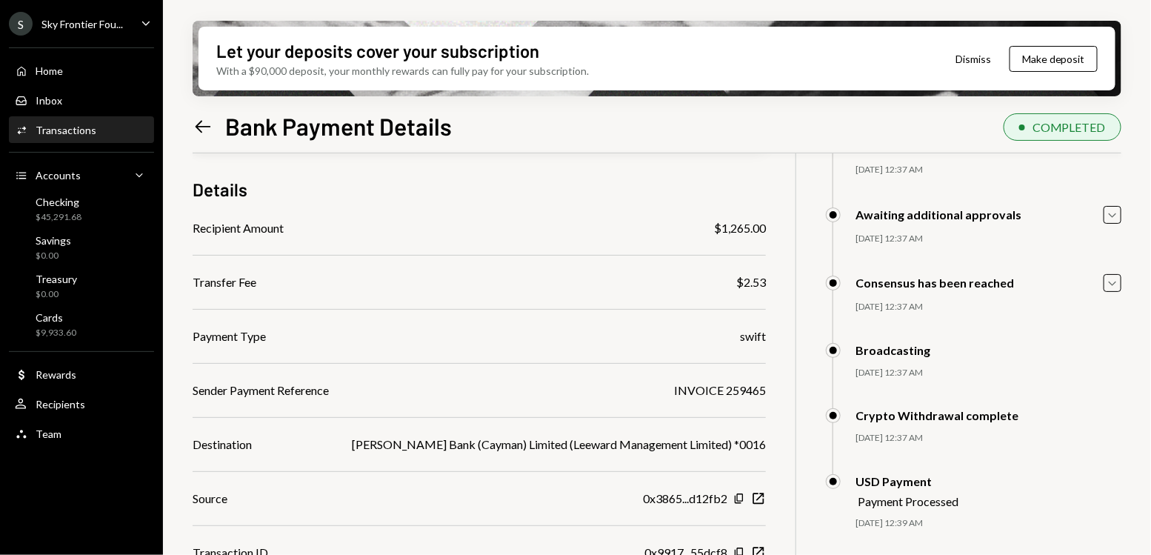
scroll to position [106, 0]
click at [258, 273] on div "Transfer Fee $2.53" at bounding box center [479, 281] width 573 height 18
click at [199, 133] on icon "Left Arrow" at bounding box center [203, 126] width 21 height 21
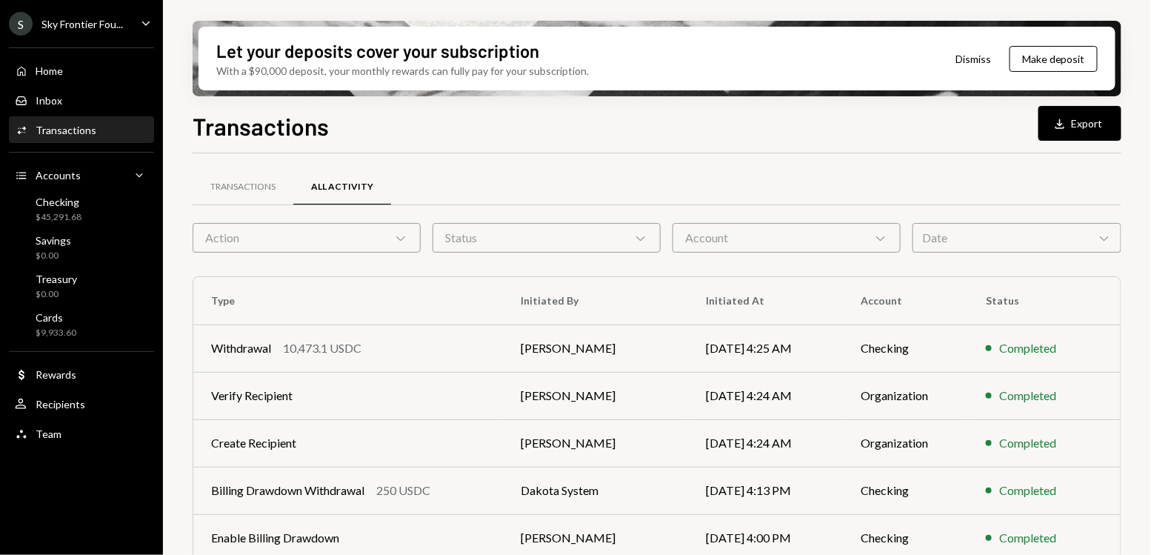
click at [992, 253] on div "Transactions All Activity Action Chevron Down Status Chevron Down Account Chevr…" at bounding box center [657, 519] width 929 height 684
click at [984, 239] on div "Date Chevron Down" at bounding box center [1017, 238] width 209 height 30
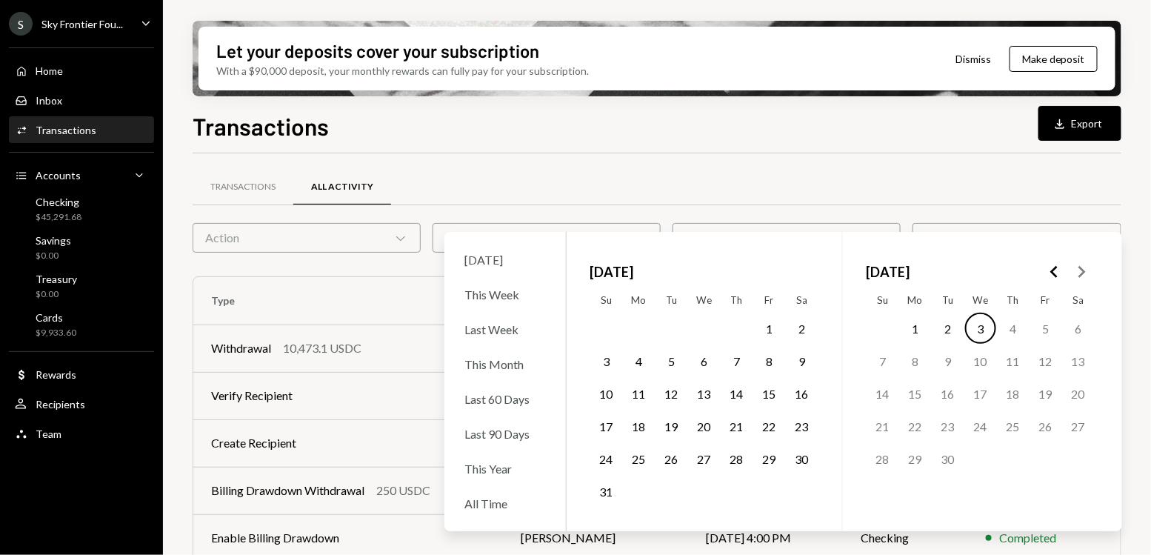
click at [1060, 270] on icon "Go to the Previous Month" at bounding box center [1055, 272] width 18 height 18
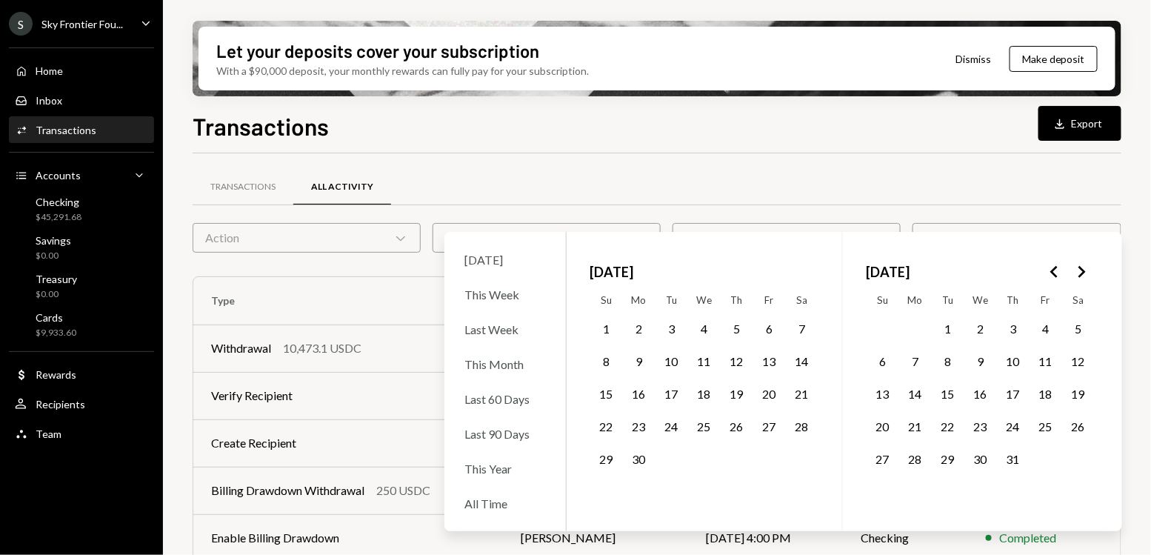
click at [950, 324] on button "1" at bounding box center [948, 328] width 31 height 31
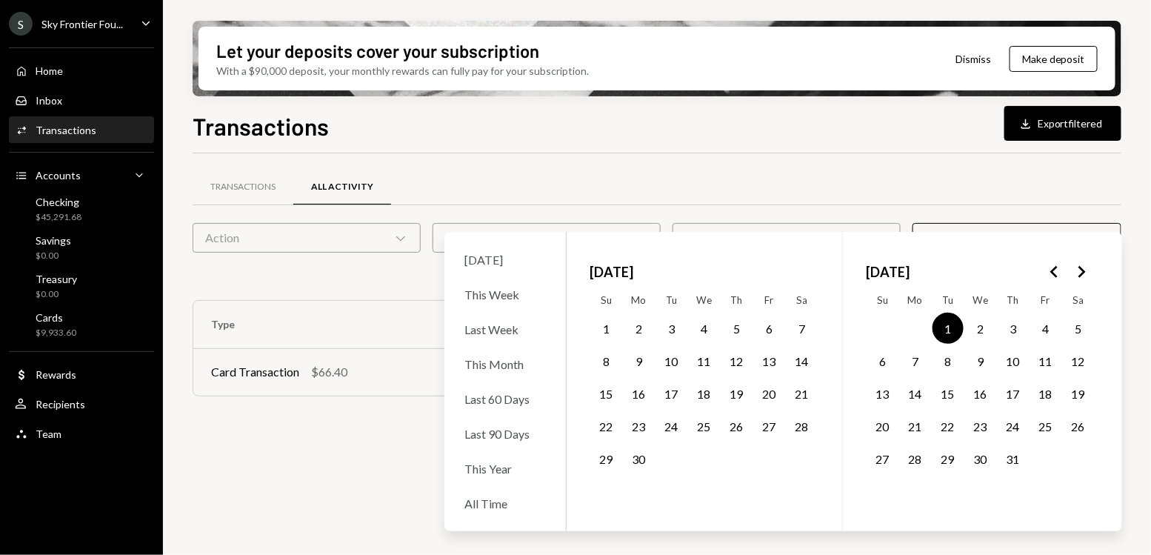
click at [1016, 461] on button "31" at bounding box center [1013, 458] width 31 height 31
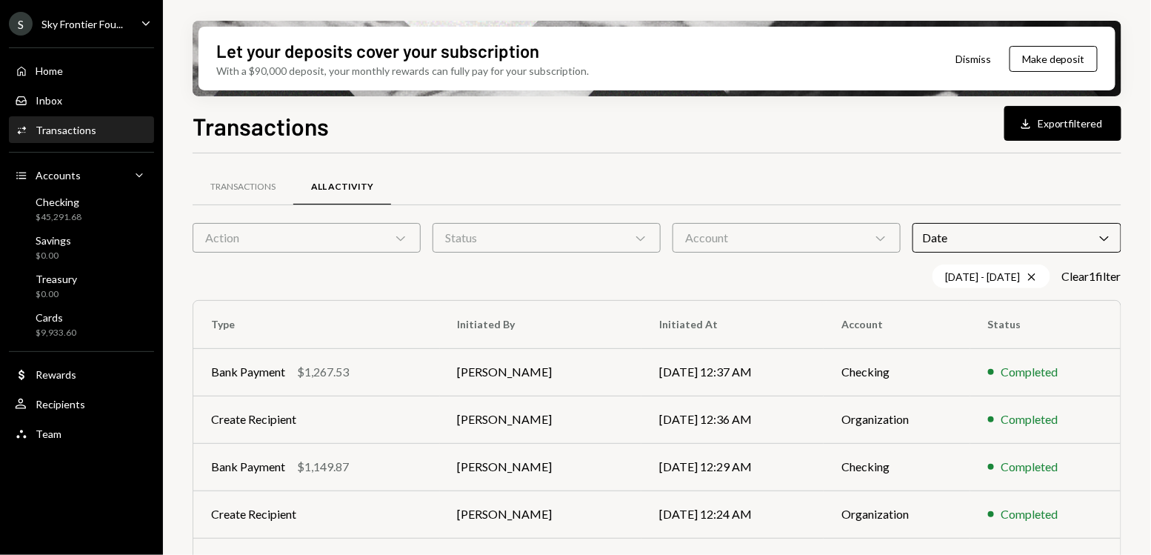
click at [867, 170] on div "Transactions All Activity" at bounding box center [657, 187] width 929 height 38
click at [733, 250] on div "Account Chevron Down" at bounding box center [787, 238] width 228 height 30
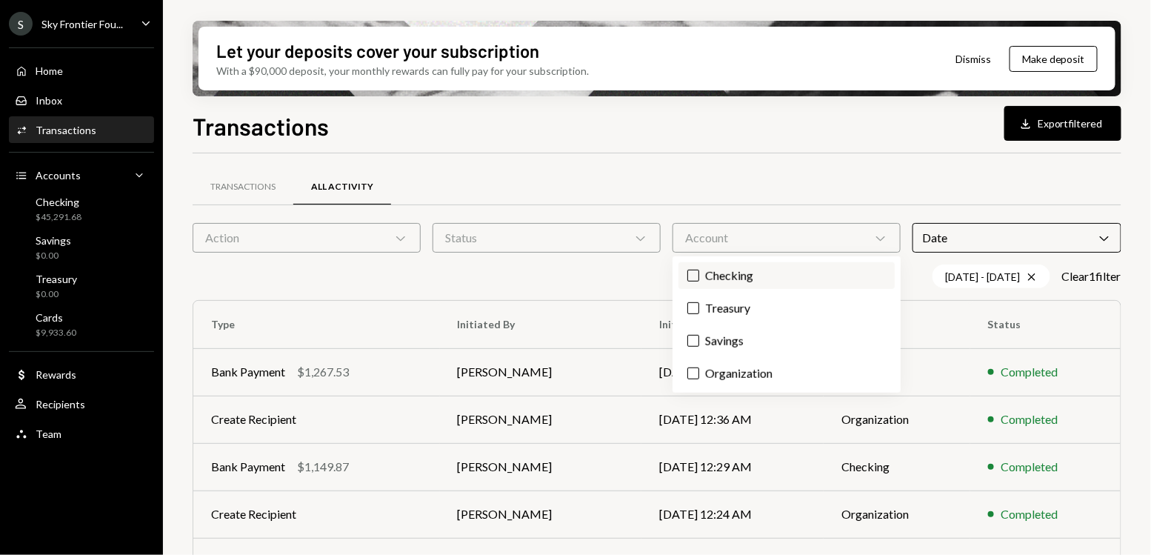
click at [689, 271] on button "Checking" at bounding box center [693, 276] width 12 height 12
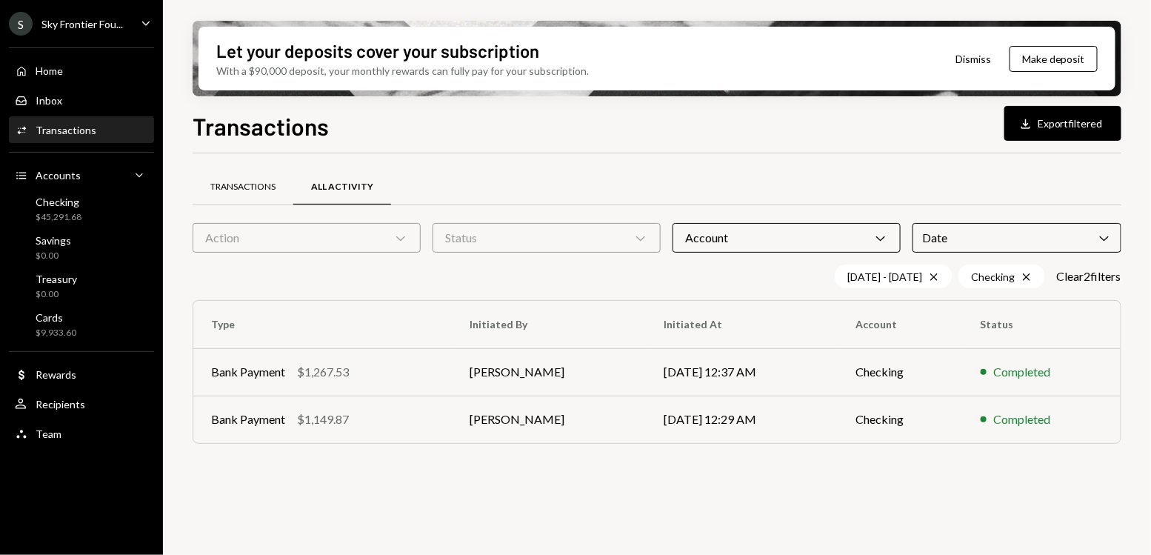
click at [241, 191] on div "Transactions" at bounding box center [242, 187] width 65 height 13
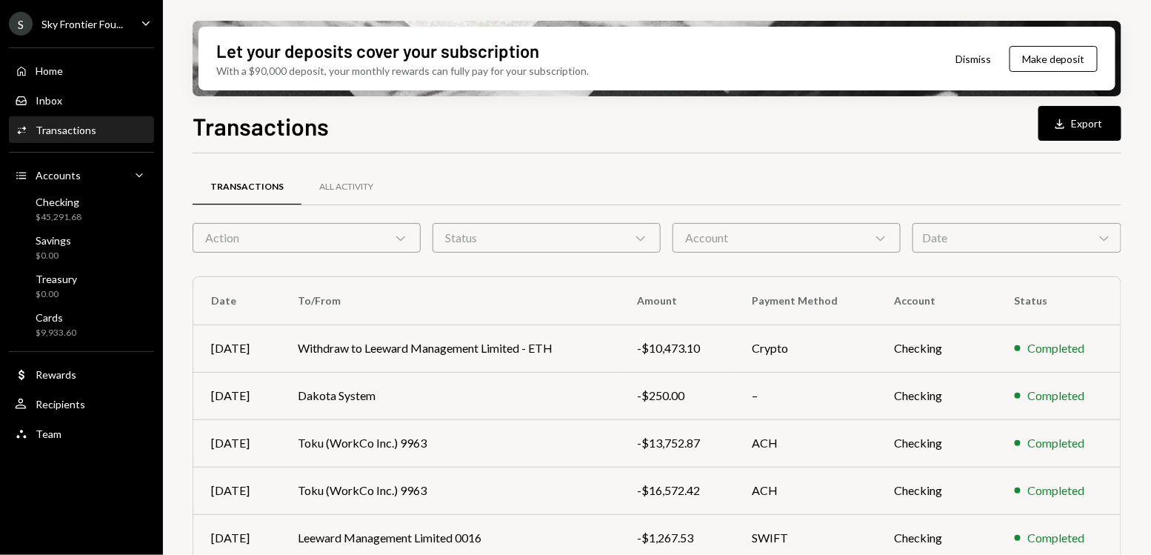
click at [956, 233] on div "Date Chevron Down" at bounding box center [1017, 238] width 209 height 30
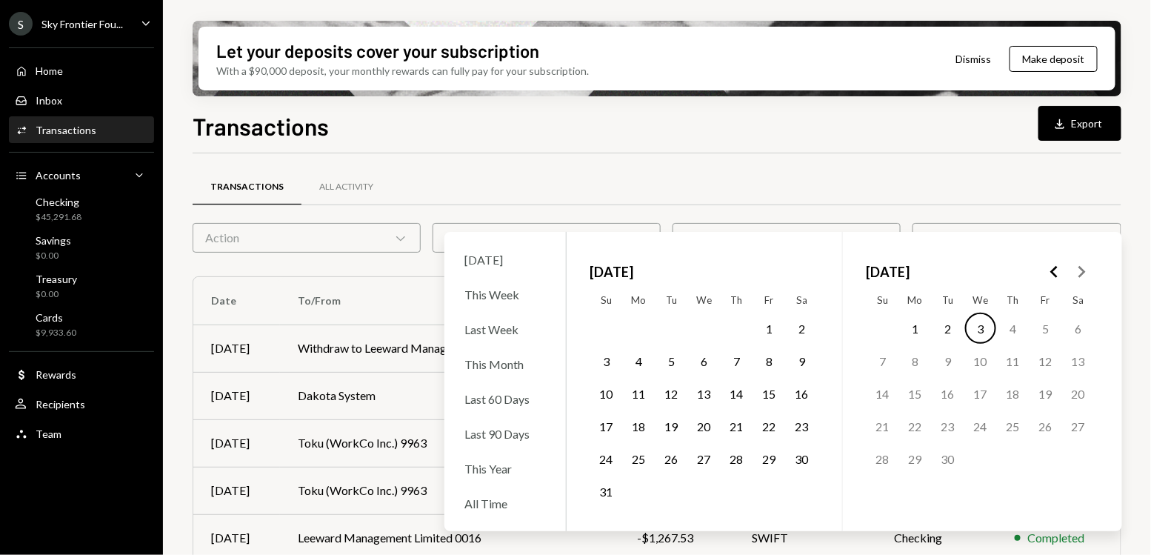
click at [1059, 278] on icon "Go to the Previous Month" at bounding box center [1055, 272] width 18 height 18
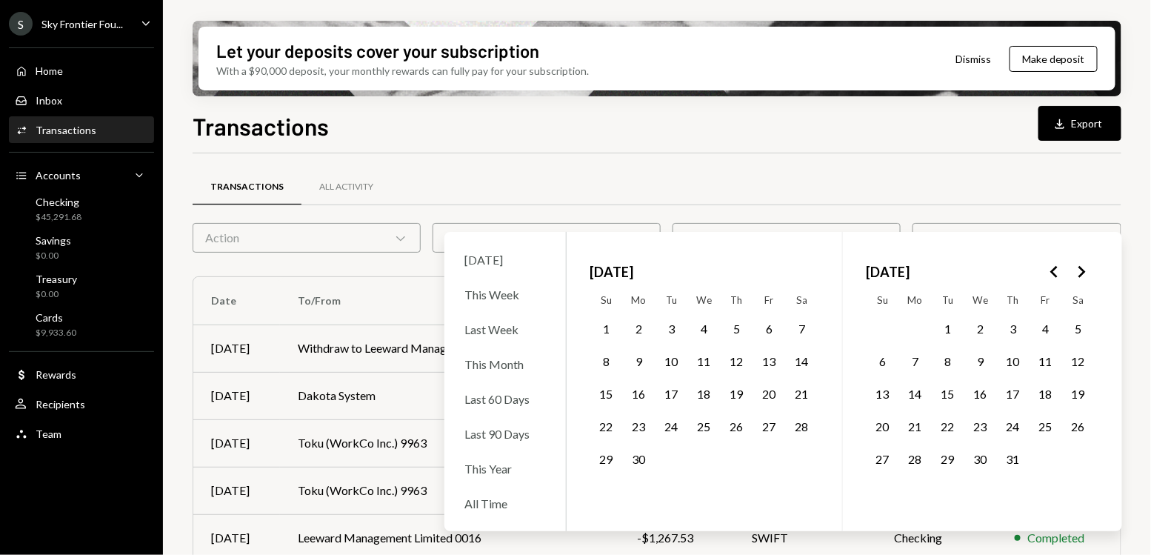
click at [944, 324] on button "1" at bounding box center [948, 328] width 31 height 31
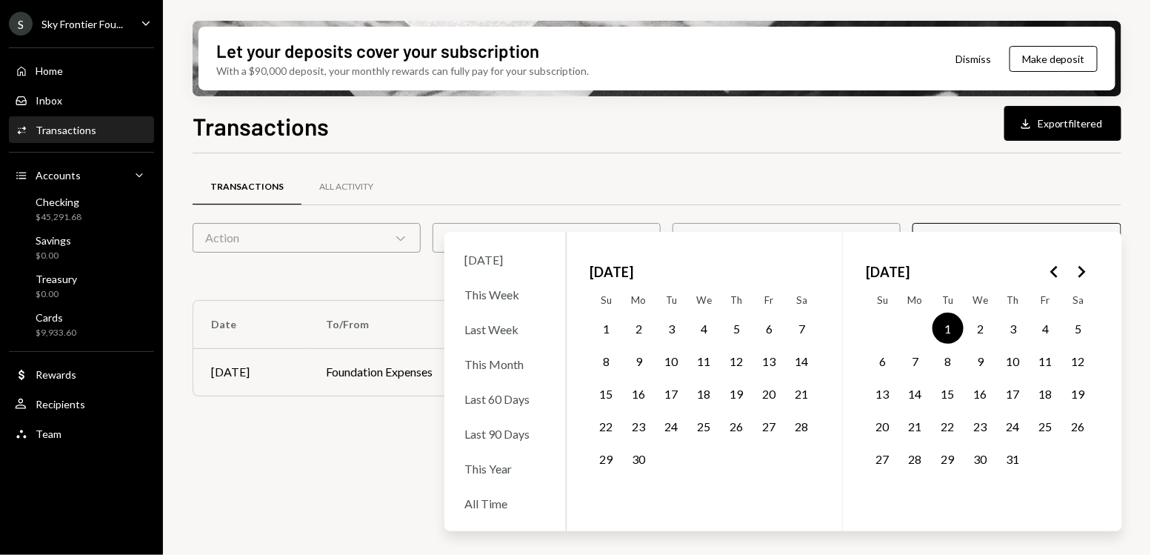
click at [1013, 460] on button "31" at bounding box center [1013, 458] width 31 height 31
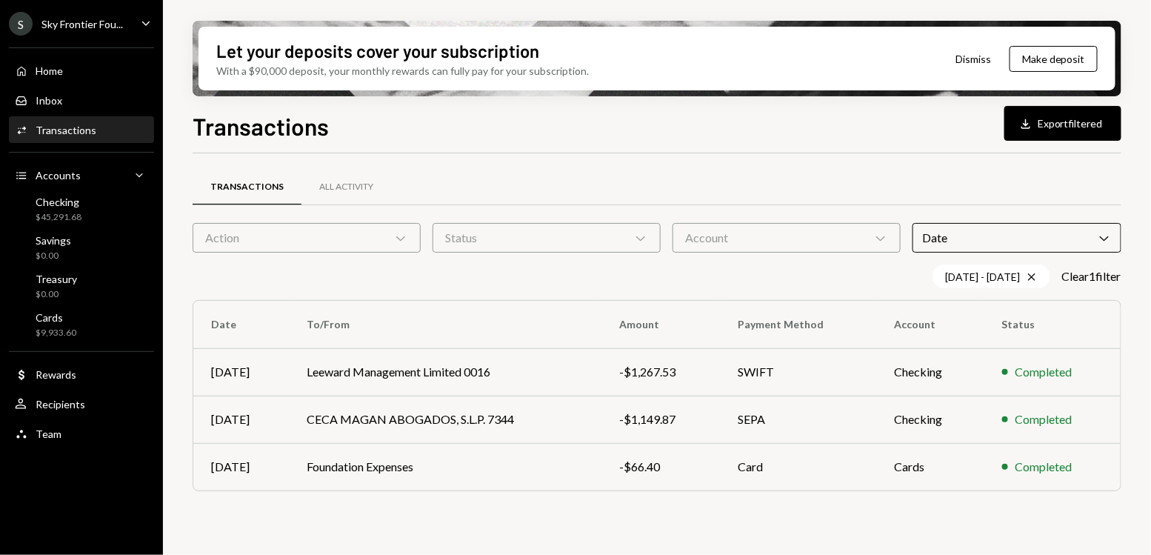
click at [817, 170] on div "Transactions All Activity" at bounding box center [657, 187] width 929 height 38
click at [493, 473] on td "Foundation Expenses" at bounding box center [445, 466] width 313 height 47
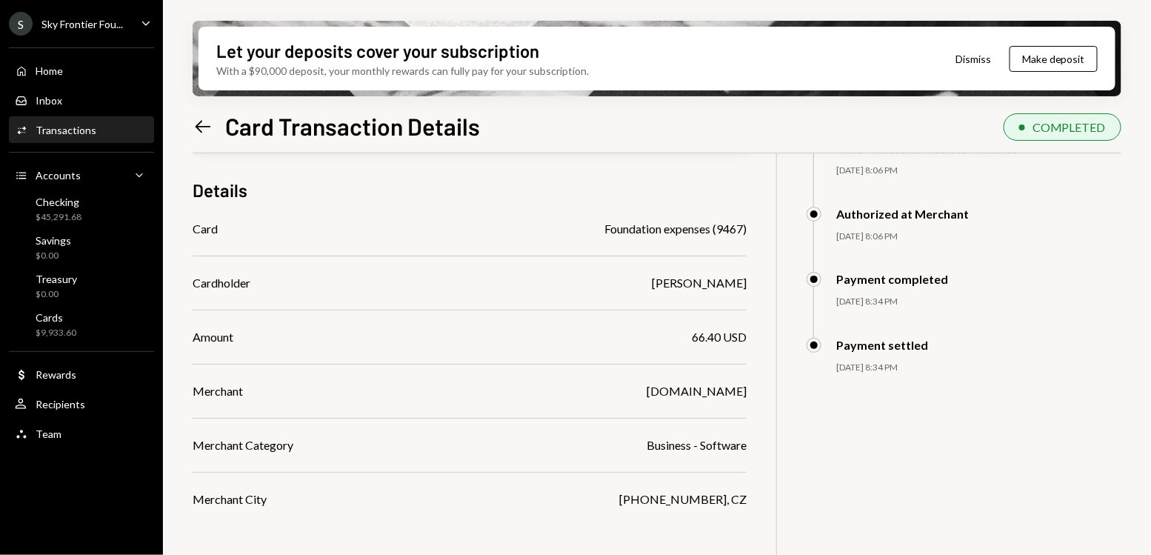
scroll to position [119, 0]
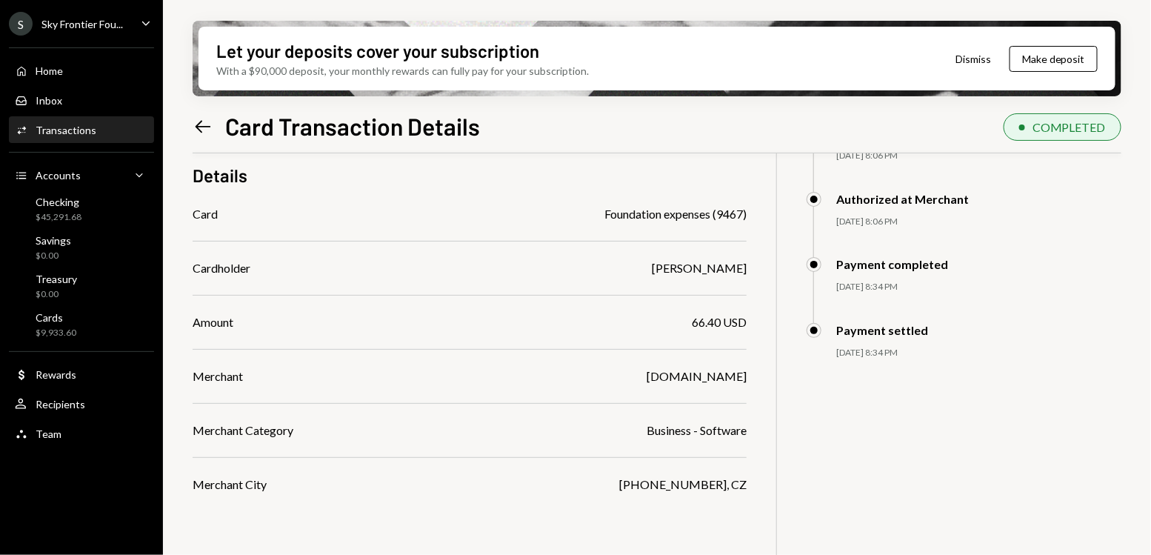
click at [699, 373] on div "Plus.excalidraw.com" at bounding box center [697, 376] width 100 height 18
click at [630, 378] on div "Merchant Plus.excalidraw.com" at bounding box center [470, 376] width 554 height 18
click at [135, 24] on div "S Sky Frontier Fou... Caret Down" at bounding box center [81, 24] width 163 height 24
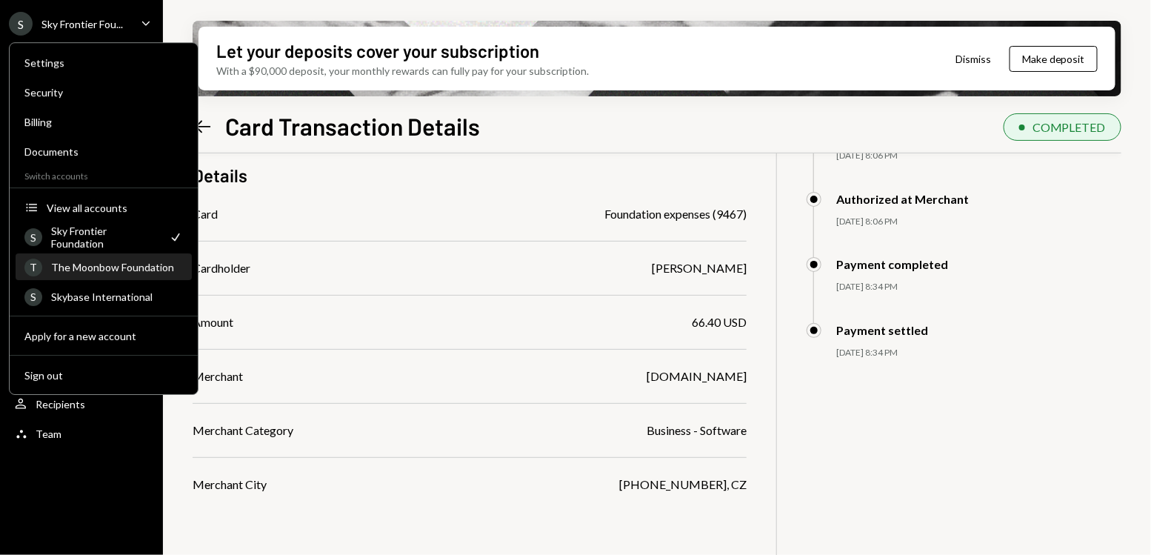
click at [116, 276] on div "T The Moonbow Foundation" at bounding box center [103, 267] width 159 height 25
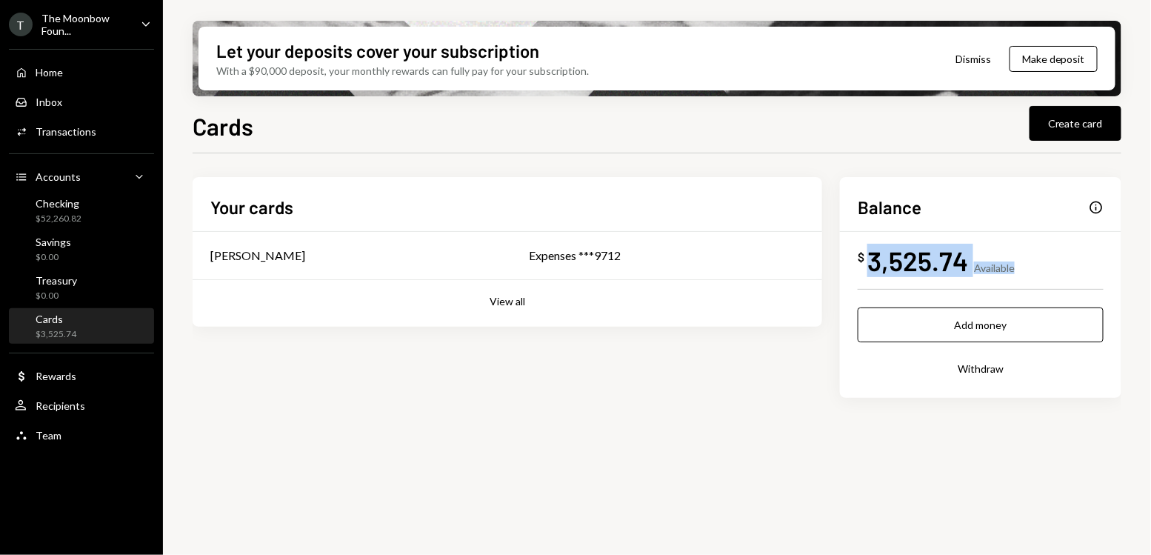
click at [1030, 261] on div "$ 3,525.74 Available" at bounding box center [981, 260] width 246 height 33
click at [101, 73] on div "Home Home" at bounding box center [81, 72] width 133 height 13
